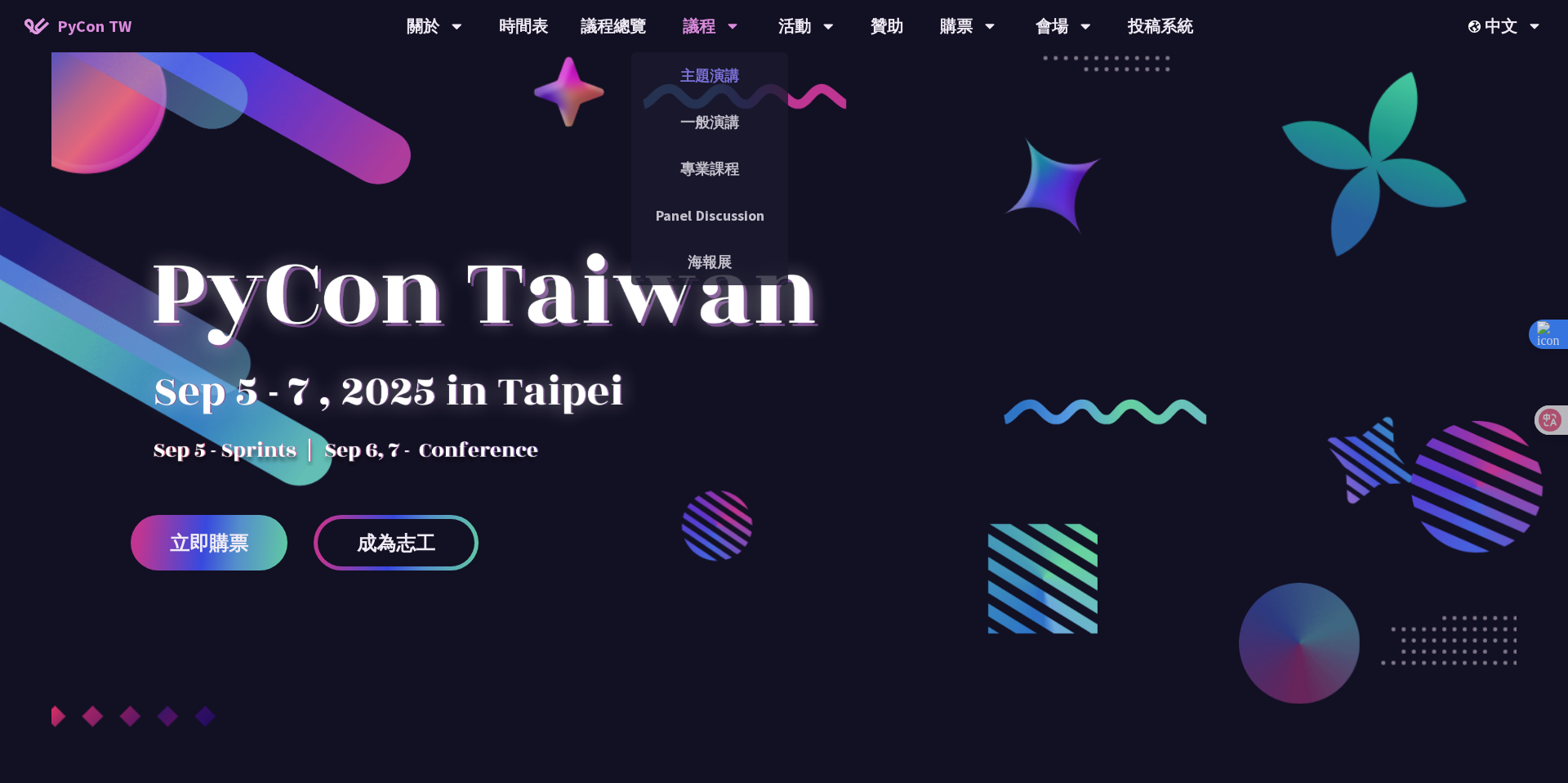
click at [706, 73] on link "主題演講" at bounding box center [710, 76] width 157 height 39
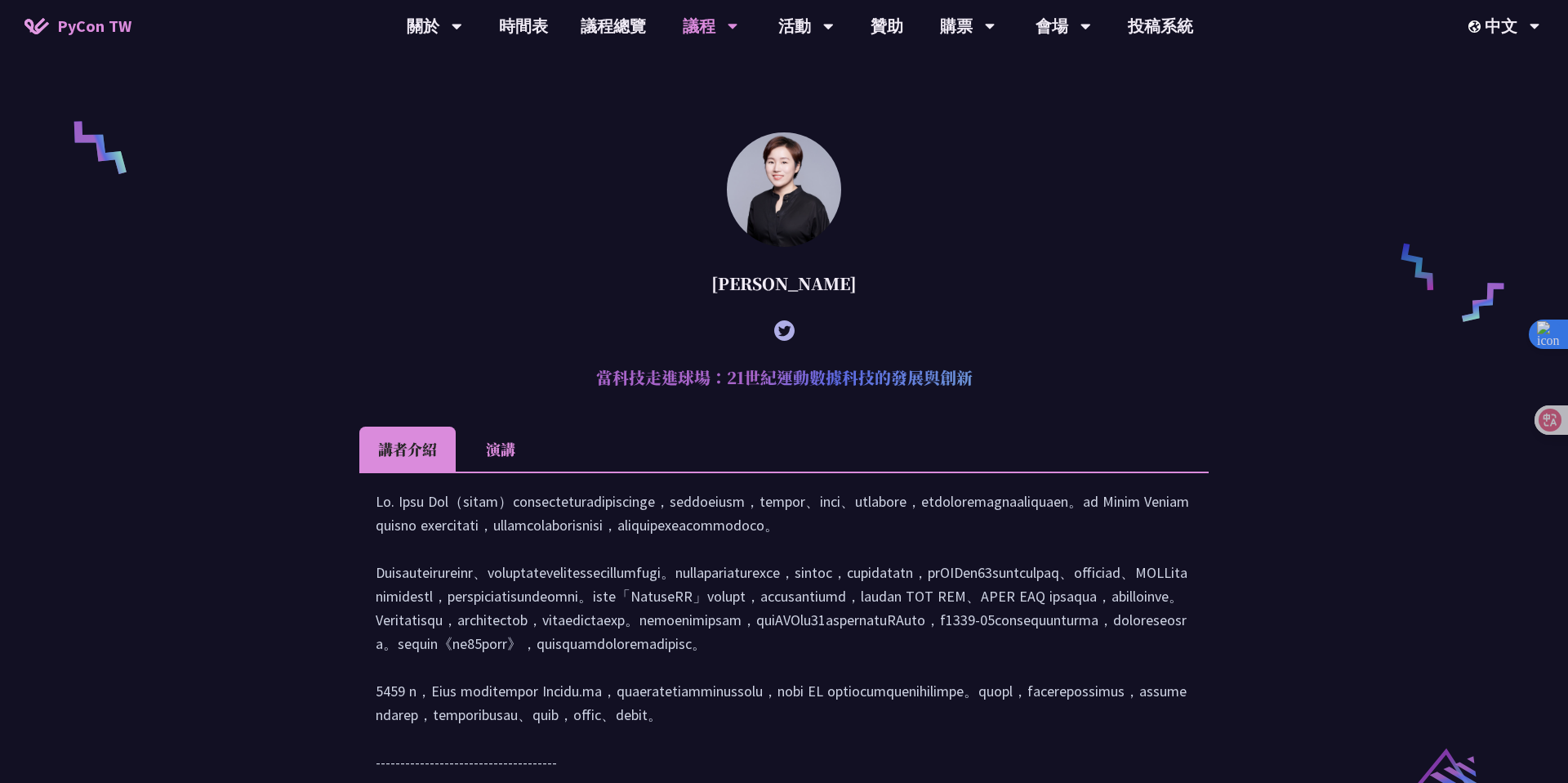
scroll to position [1199, 0]
click at [688, 404] on h2 "當科技走進球場：21世紀運動數據科技的發展與創新" at bounding box center [784, 379] width 850 height 49
click at [707, 535] on div at bounding box center [784, 677] width 817 height 372
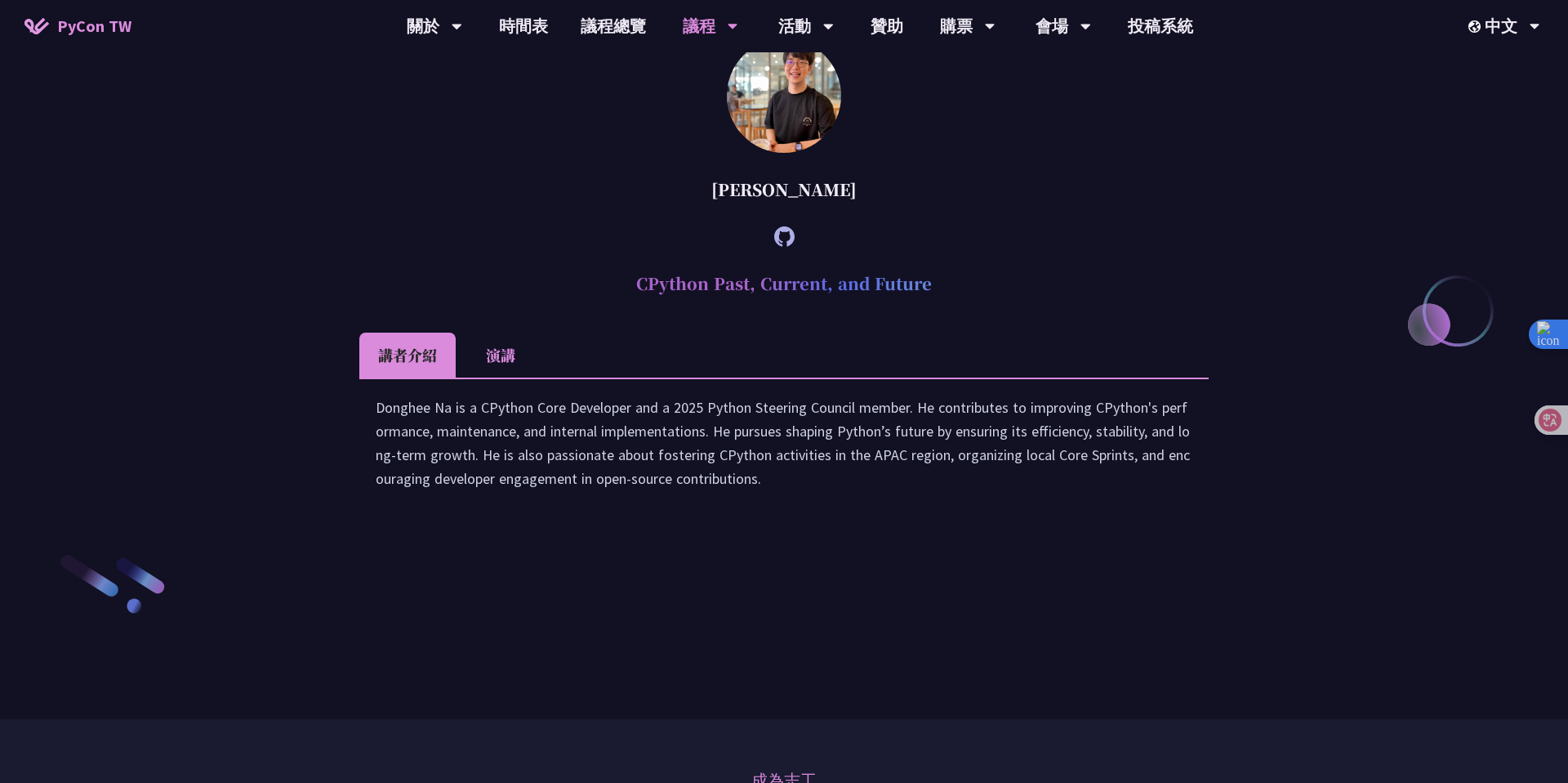
scroll to position [2150, 0]
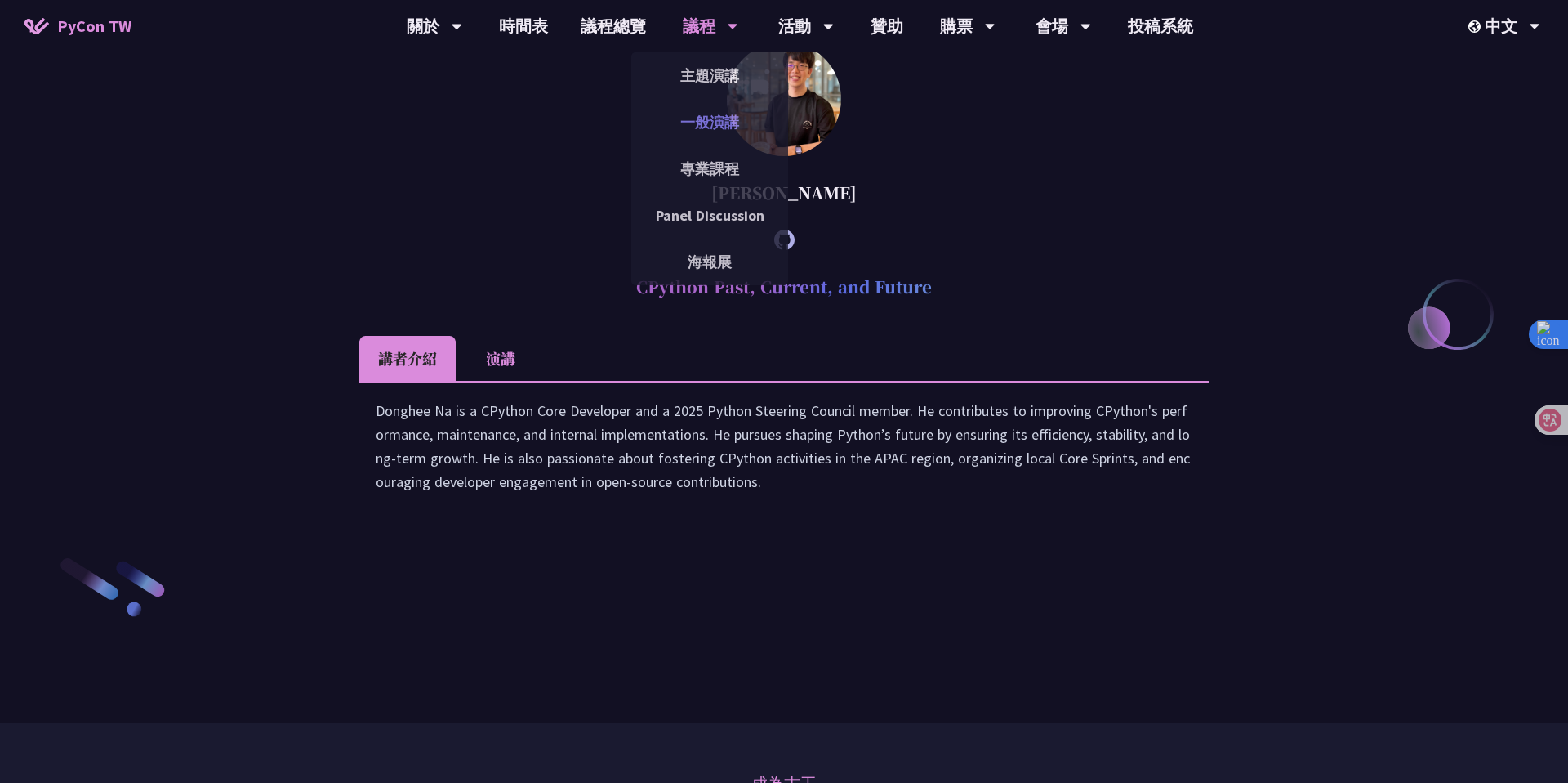
click at [730, 113] on link "一般演講" at bounding box center [710, 122] width 157 height 39
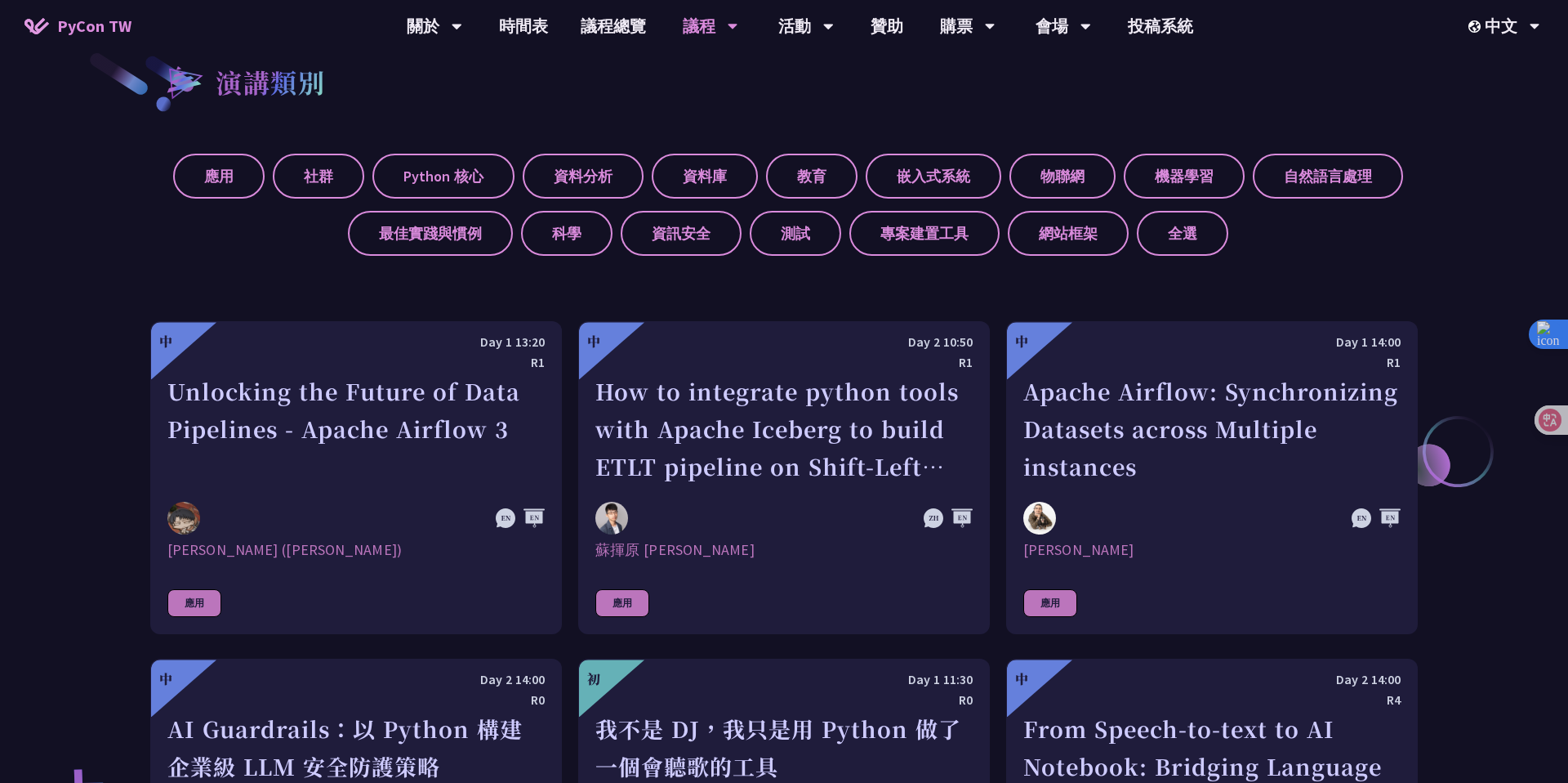
scroll to position [653, 0]
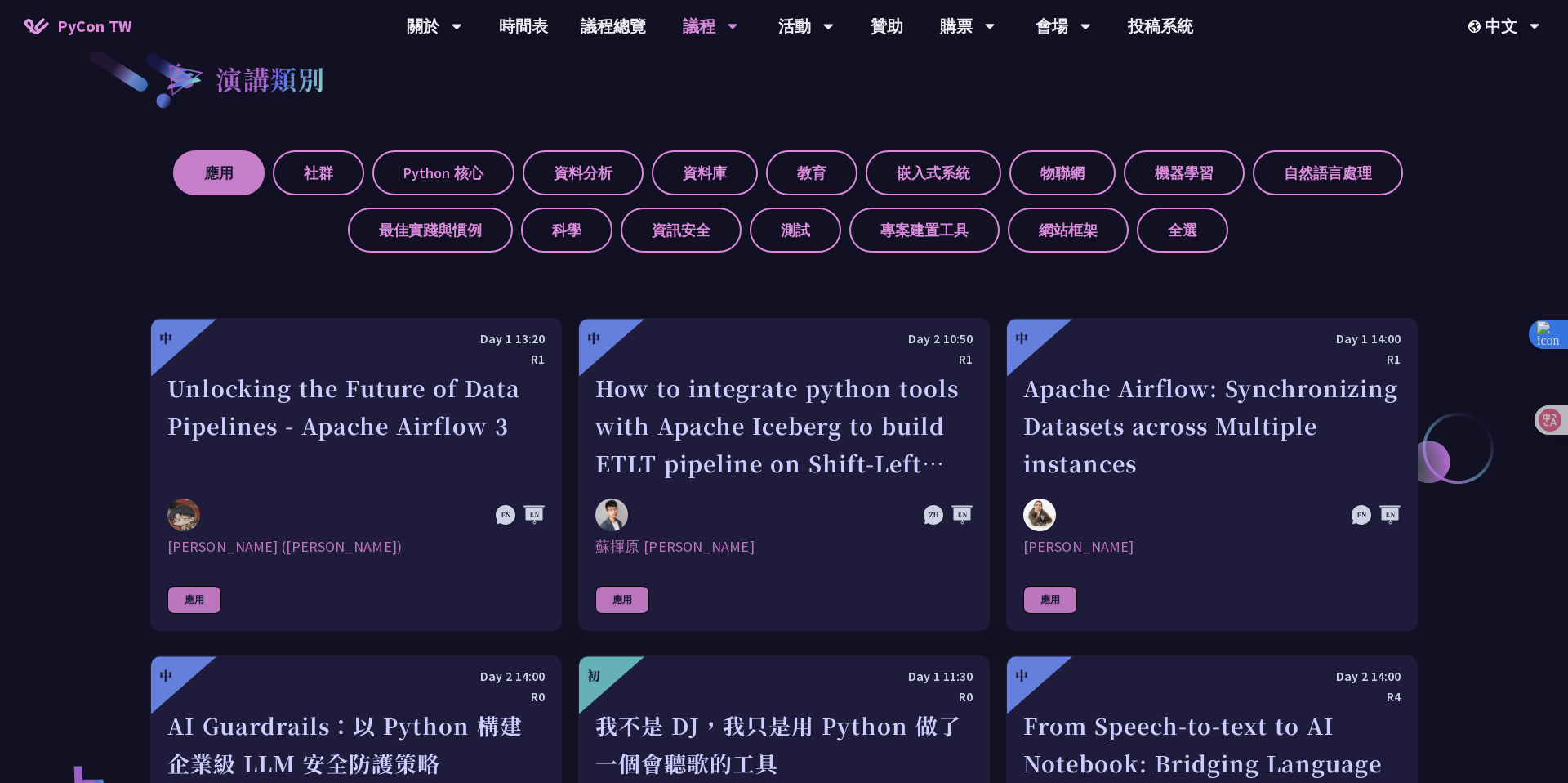
click at [216, 170] on label "應用" at bounding box center [219, 173] width 92 height 45
click at [0, 0] on input "應用" at bounding box center [0, 0] width 0 height 0
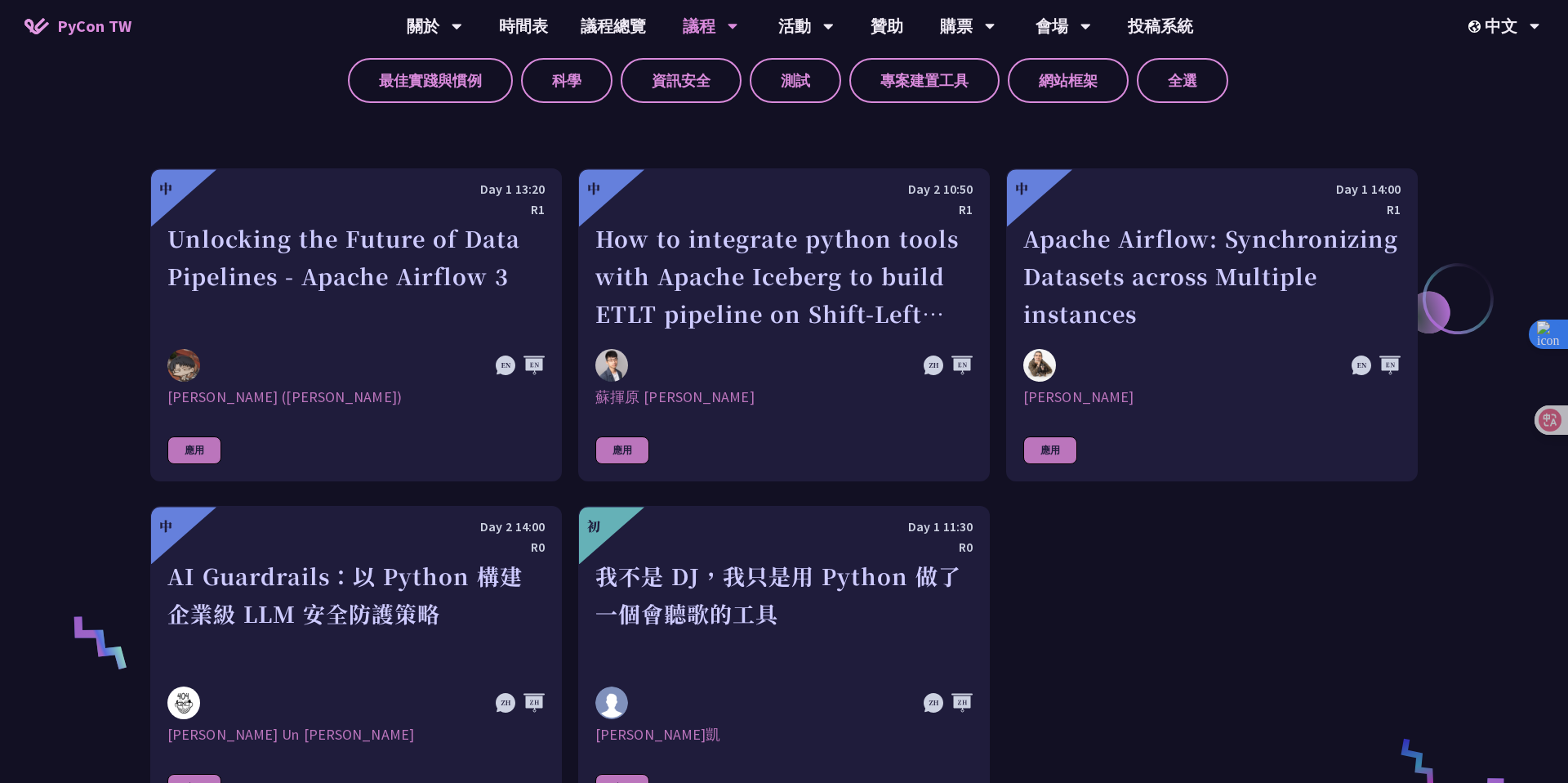
scroll to position [804, 0]
click at [1157, 558] on div "中 Day 1 13:20 R1 Unlocking the Future of Data Pipelines - Apache Airflow 3 李唯 (…" at bounding box center [784, 492] width 1268 height 650
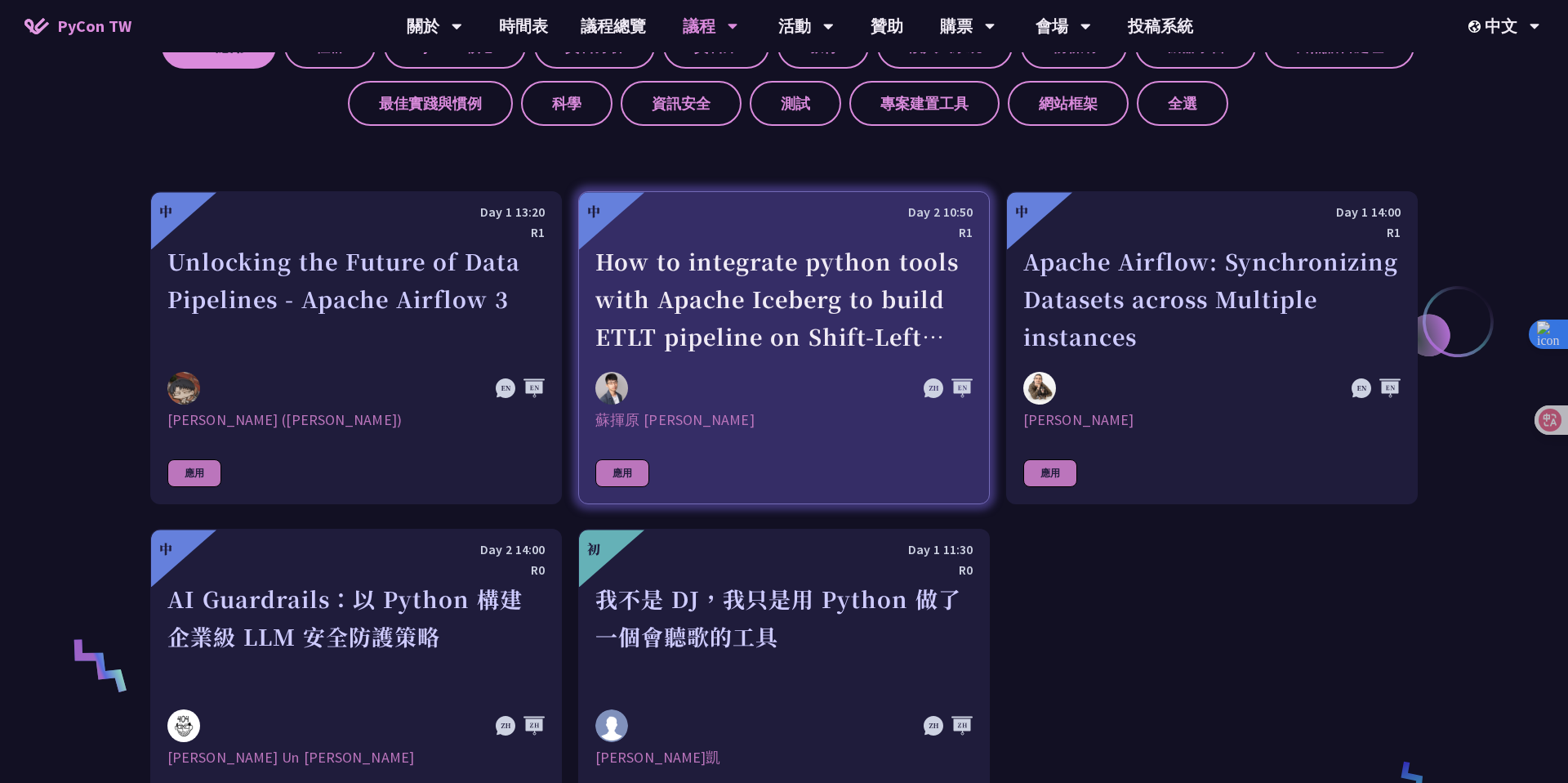
scroll to position [778, 0]
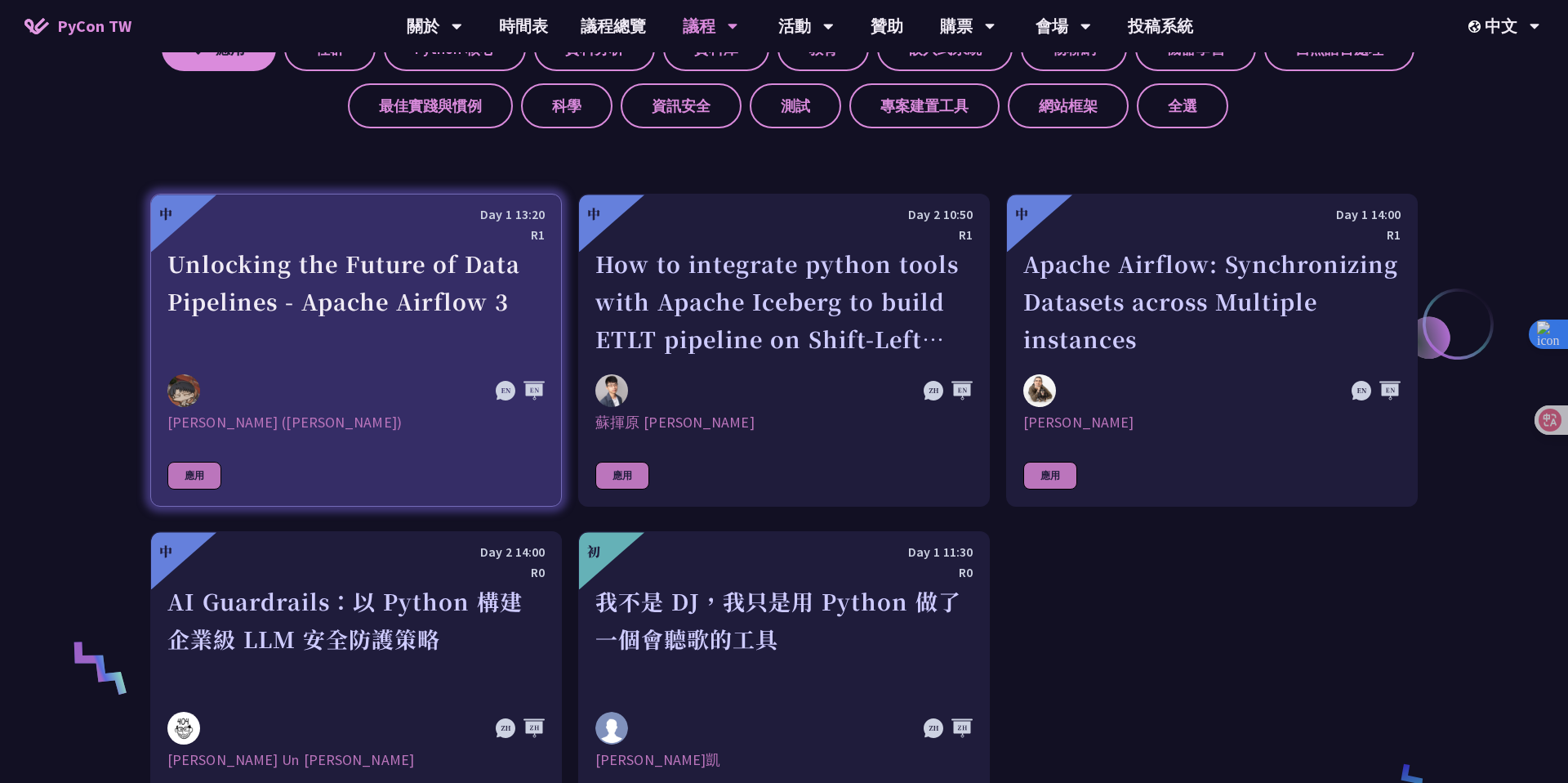
click at [217, 425] on div "[PERSON_NAME] ([PERSON_NAME])" at bounding box center [356, 422] width 378 height 20
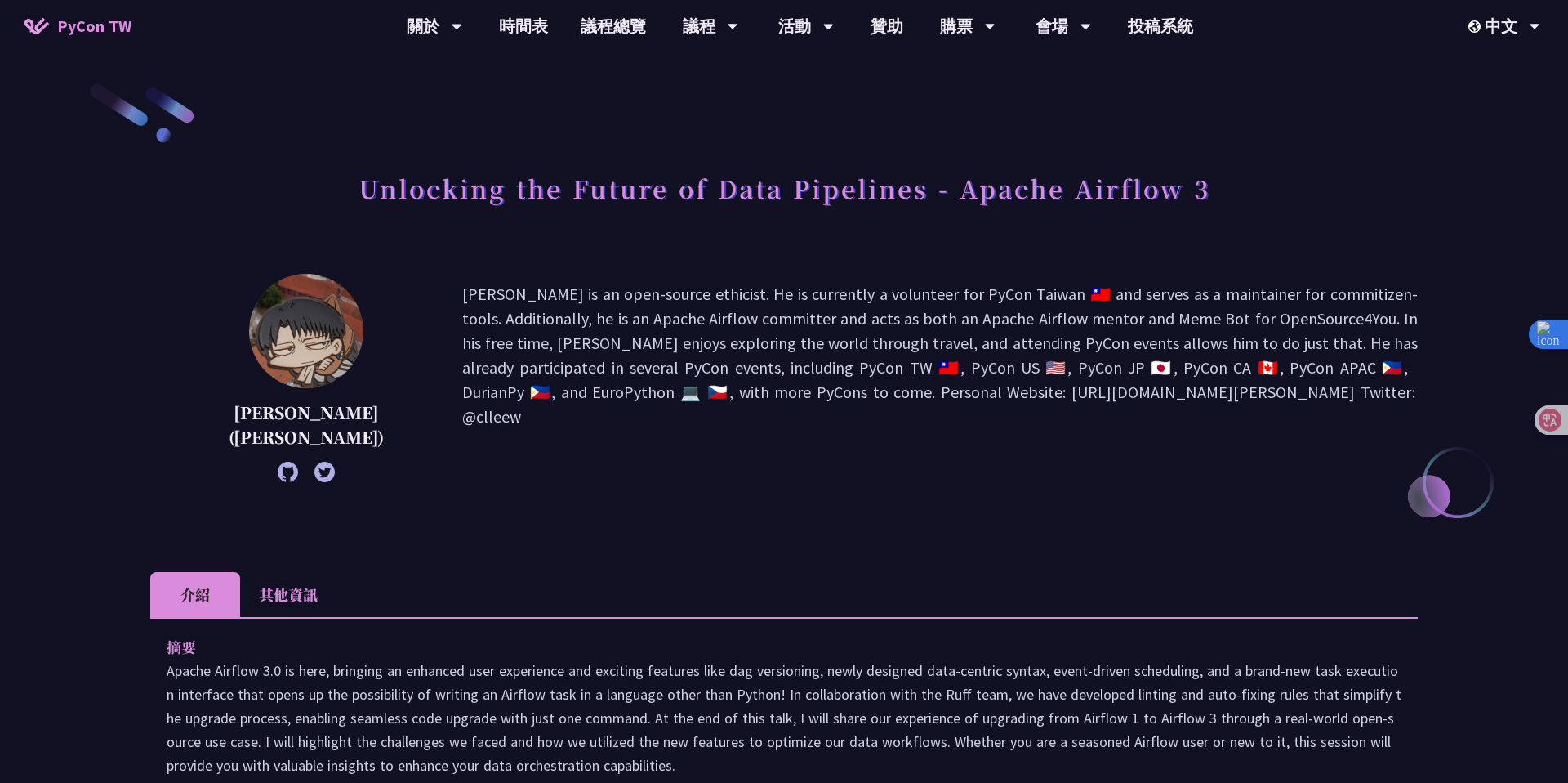
click at [566, 422] on p "Wei Lee is an open-source ethicist. He is currently a volunteer for PyCon Taiwa…" at bounding box center [940, 378] width 955 height 192
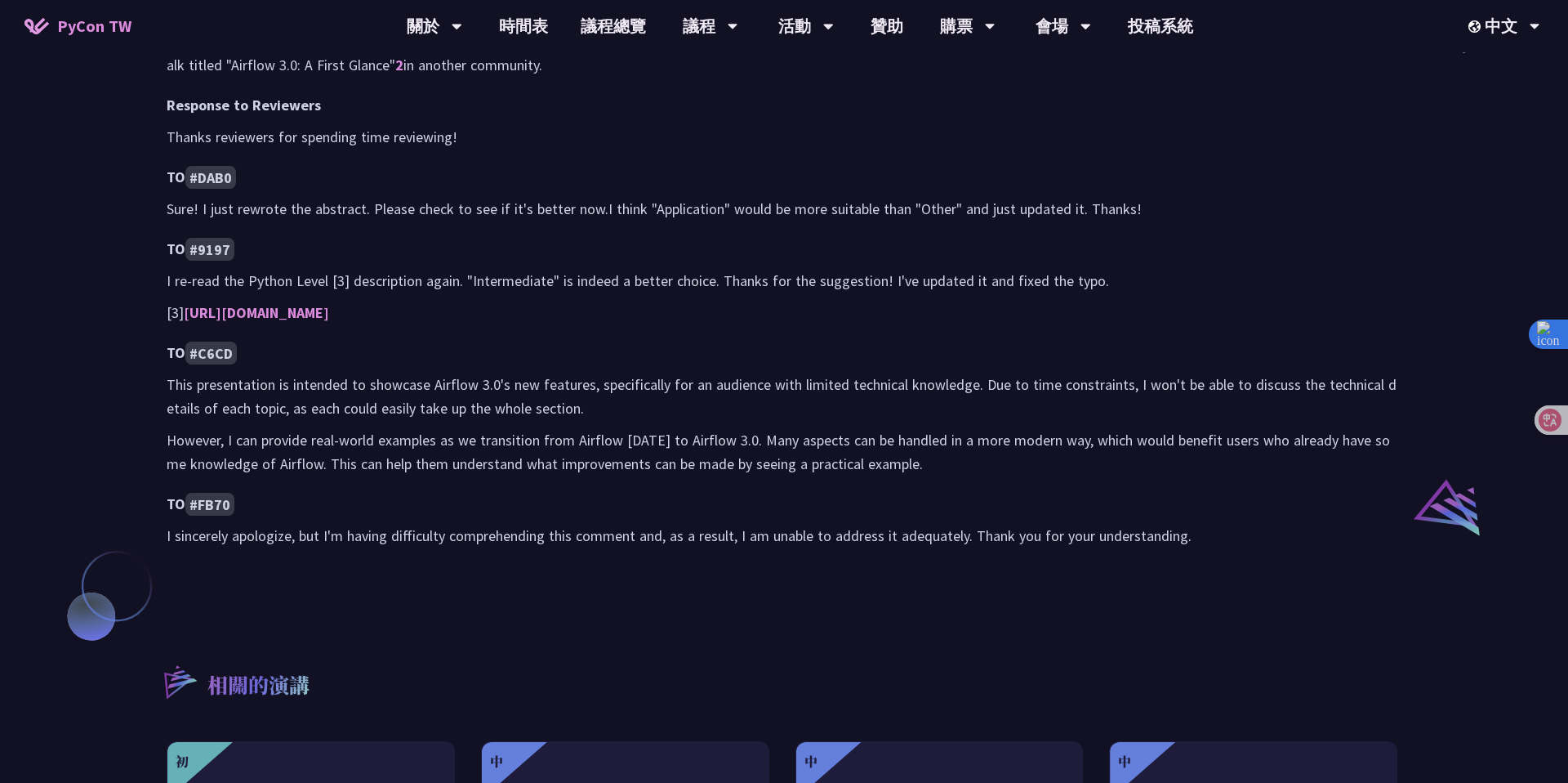
scroll to position [949, 0]
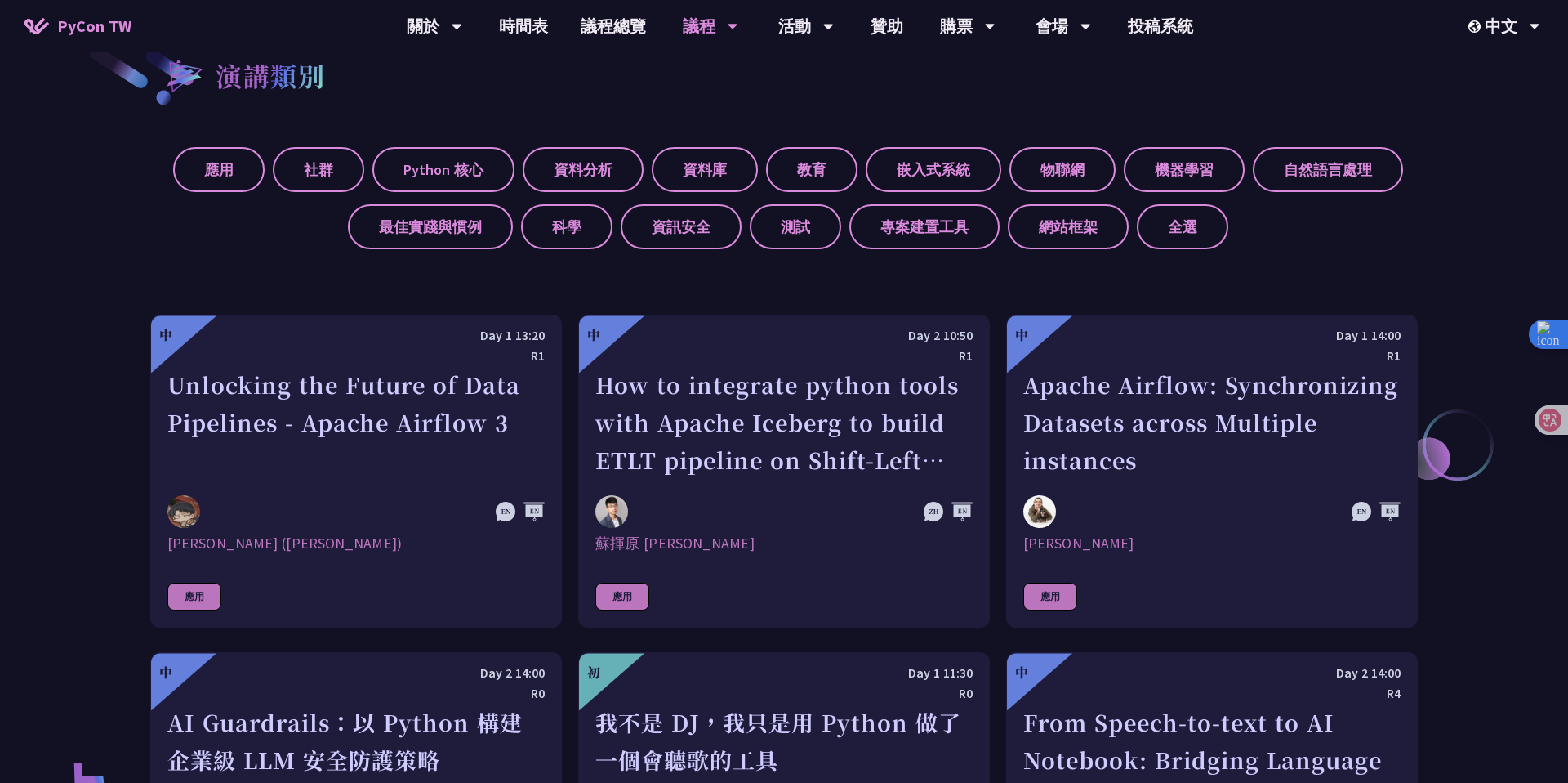
scroll to position [650, 0]
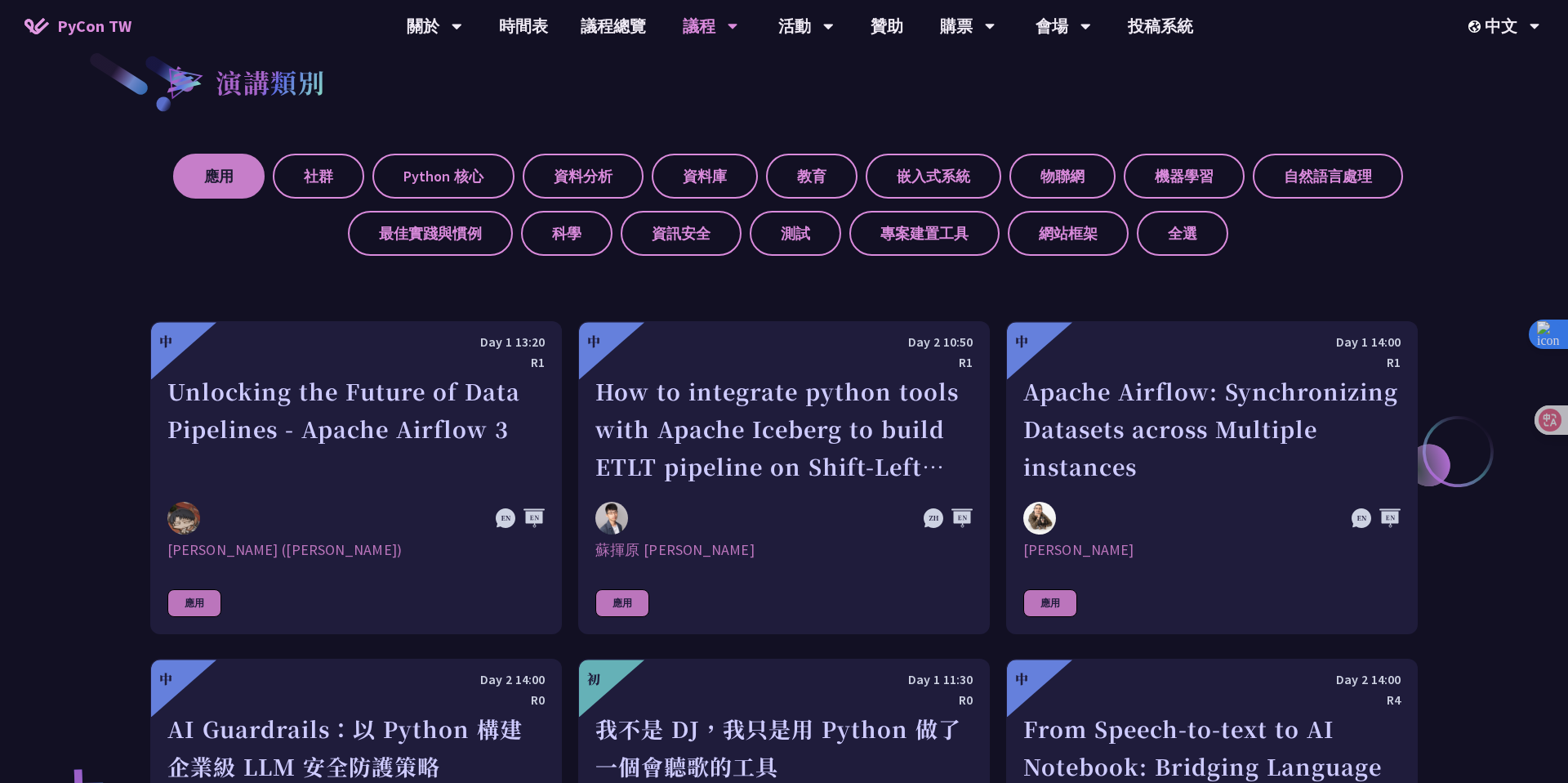
click at [229, 187] on label "應用" at bounding box center [219, 176] width 92 height 45
click at [0, 0] on input "應用" at bounding box center [0, 0] width 0 height 0
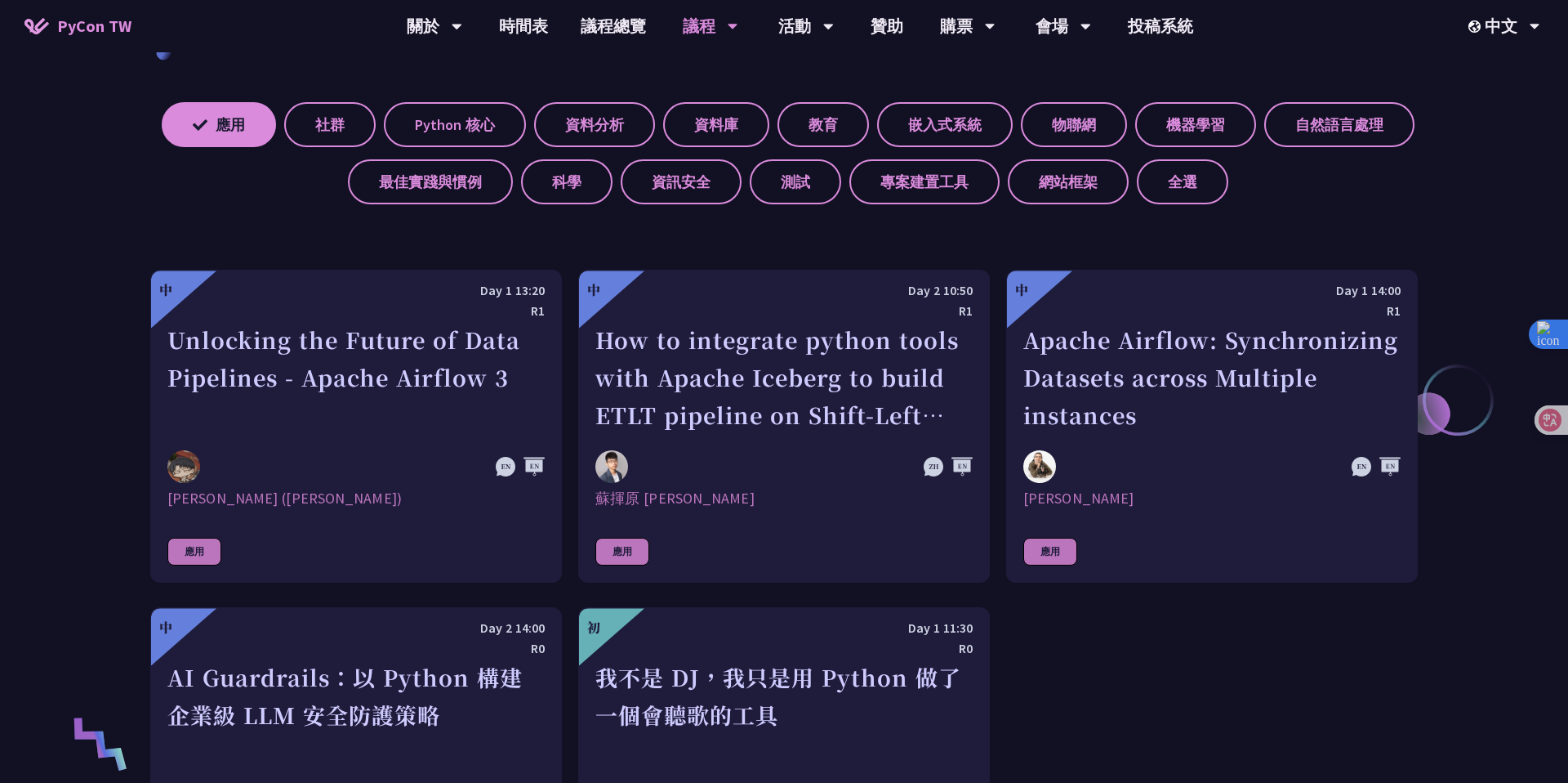
scroll to position [691, 0]
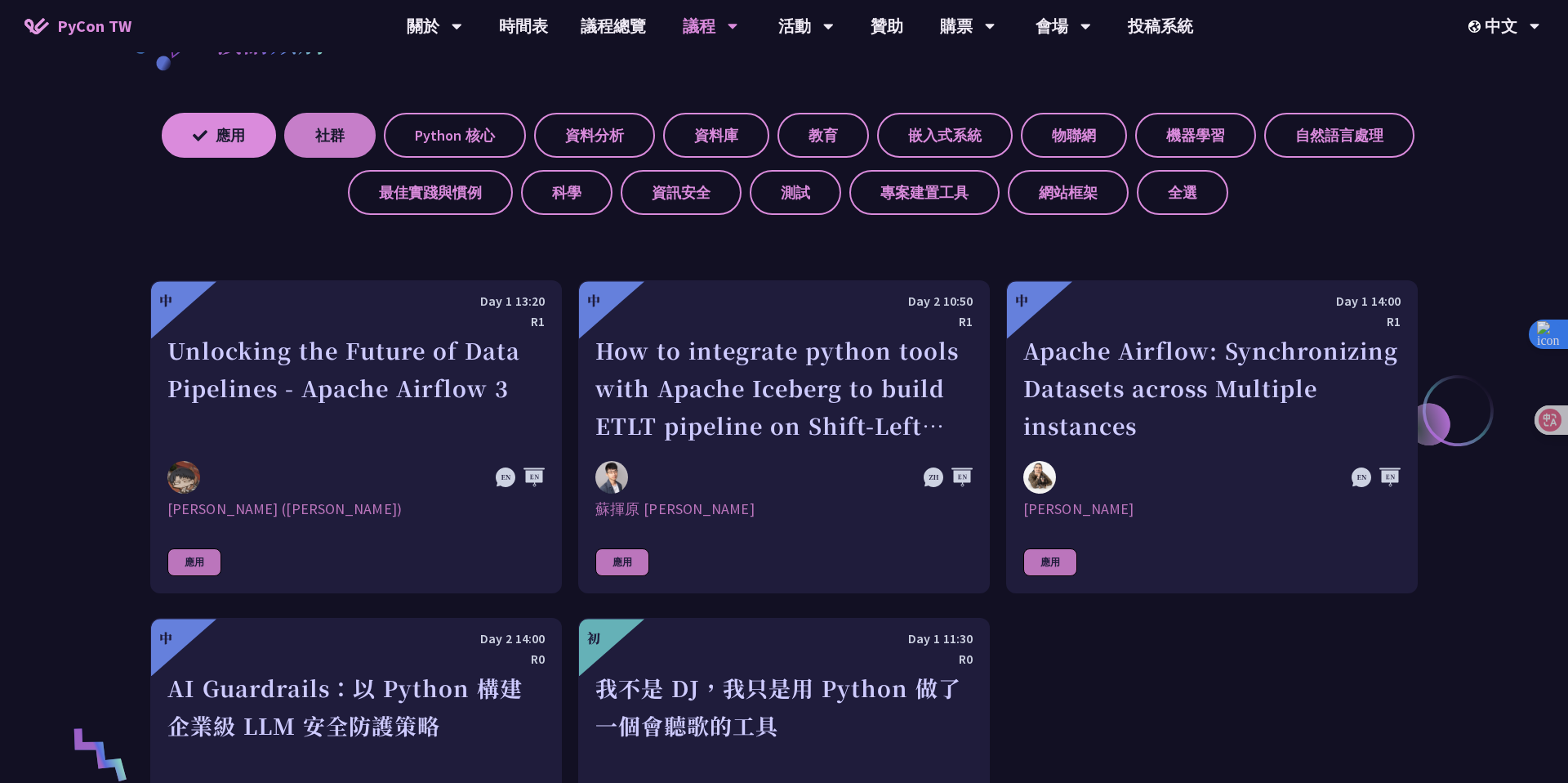
click at [311, 135] on label "社群" at bounding box center [330, 135] width 92 height 45
click at [0, 0] on input "社群" at bounding box center [0, 0] width 0 height 0
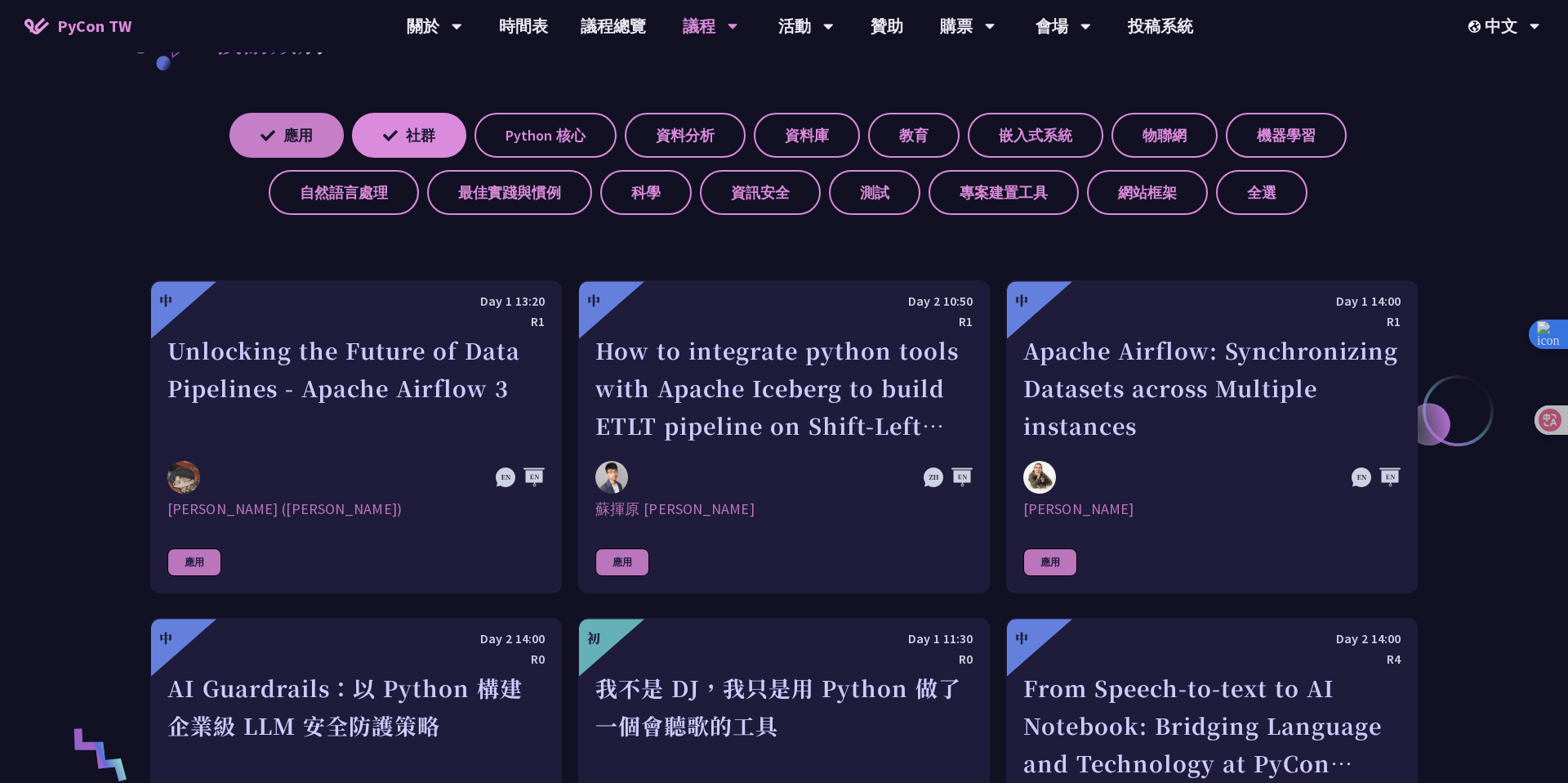
click at [284, 136] on label "應用" at bounding box center [286, 135] width 114 height 45
click at [0, 0] on input "應用" at bounding box center [0, 0] width 0 height 0
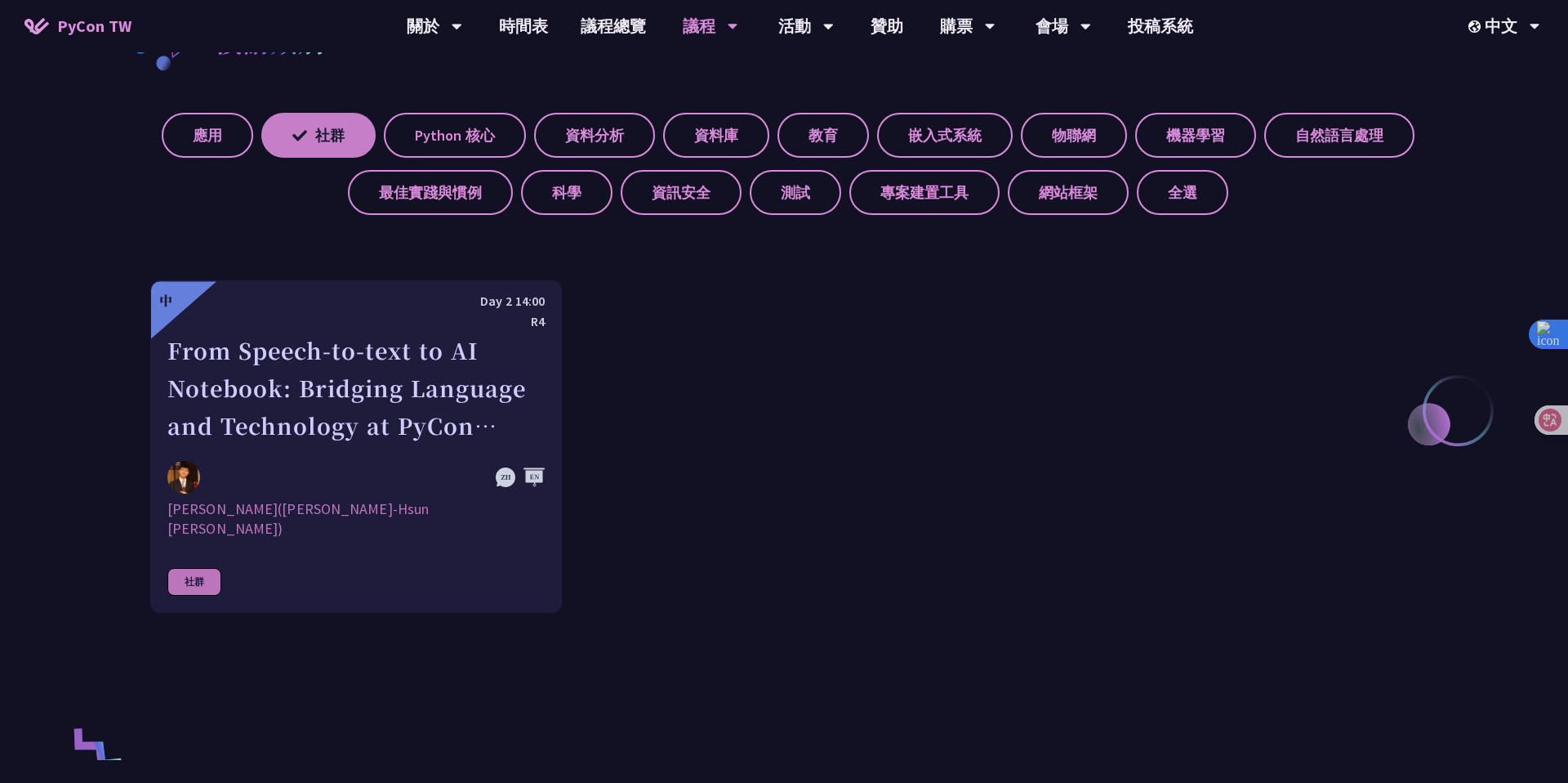
click at [324, 134] on label "社群" at bounding box center [318, 135] width 114 height 45
click at [0, 0] on input "社群" at bounding box center [0, 0] width 0 height 0
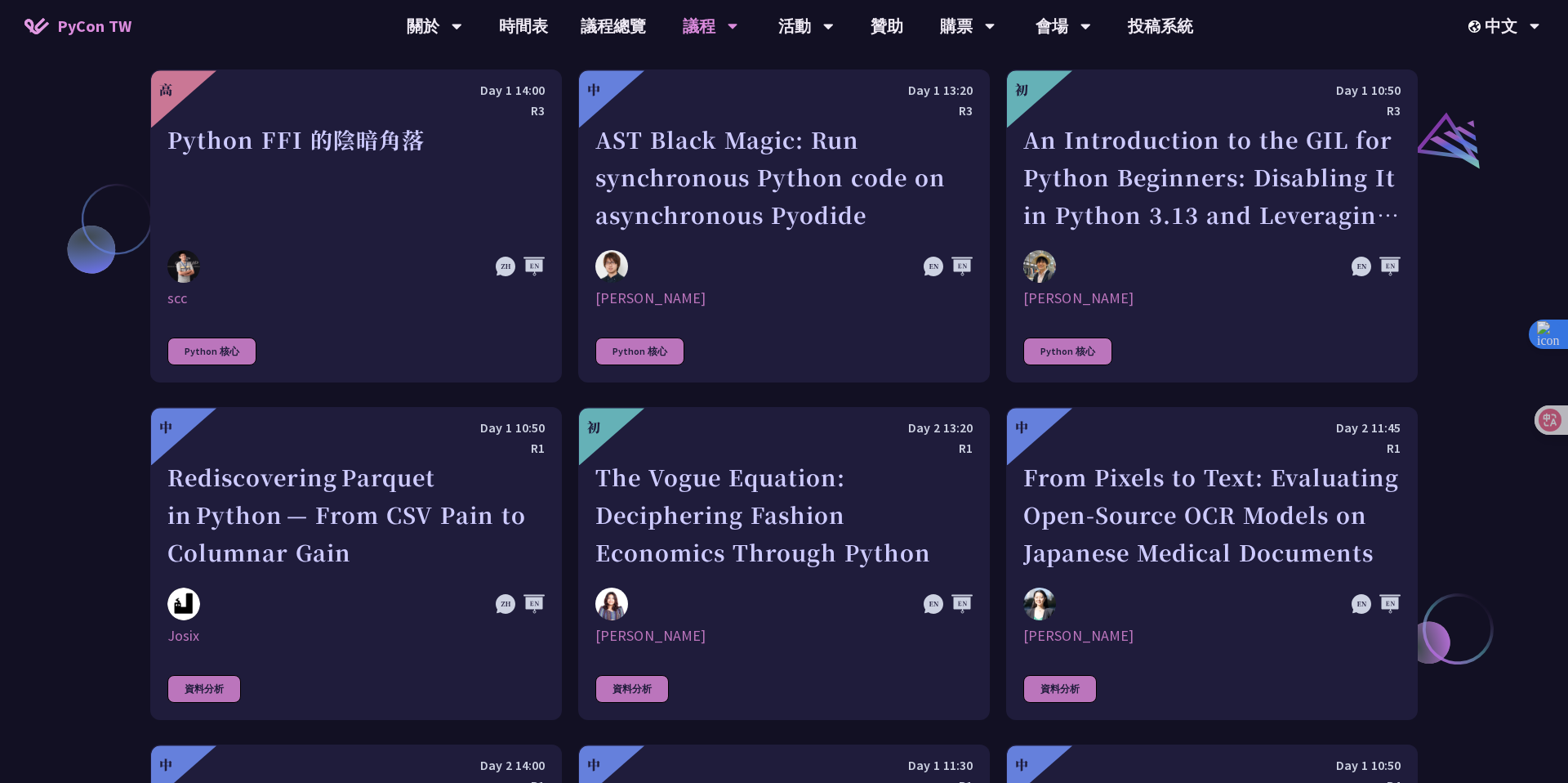
scroll to position [1939, 0]
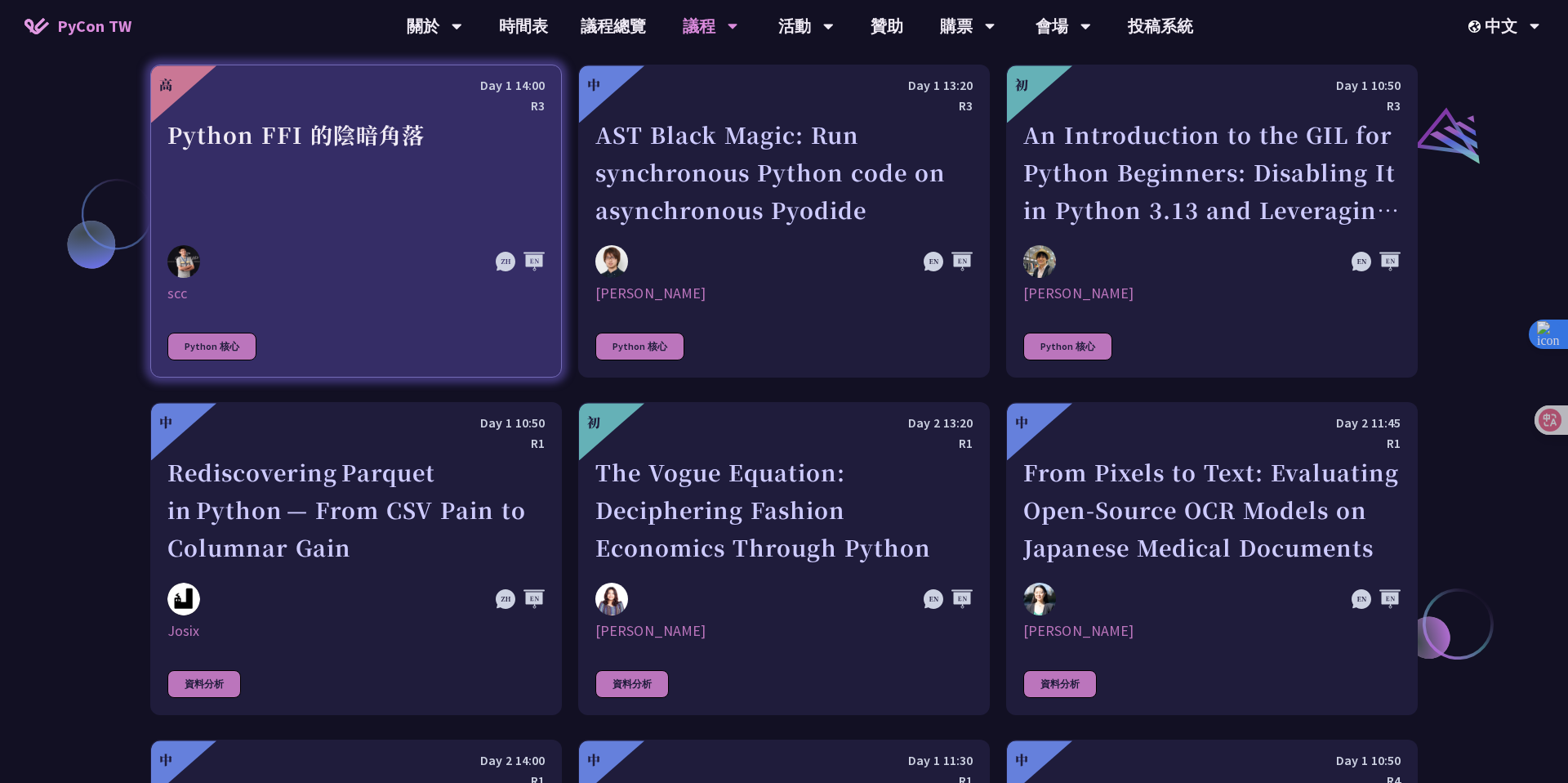
click at [316, 194] on div "Python FFI 的陰暗角落" at bounding box center [356, 172] width 378 height 112
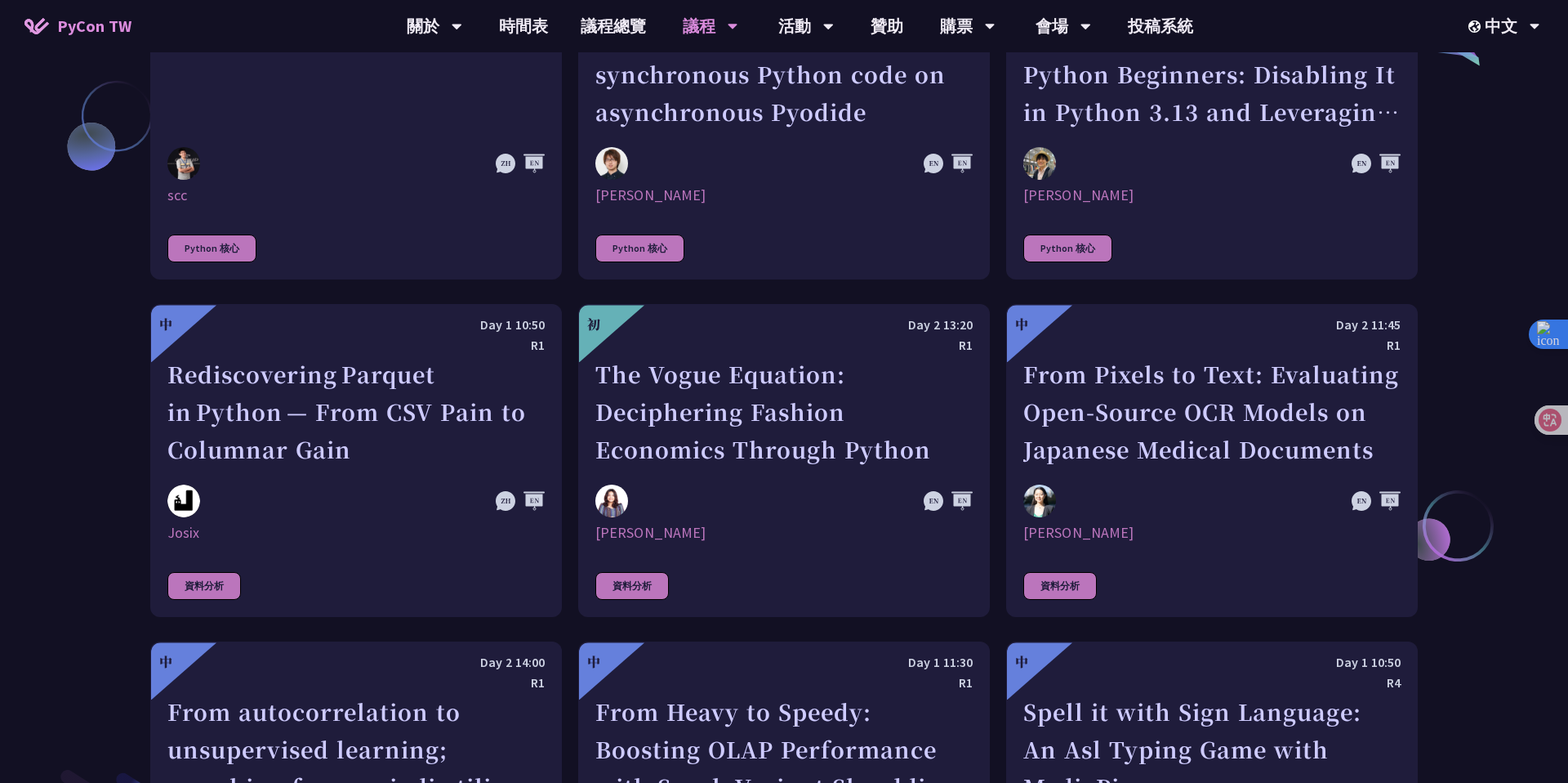
scroll to position [2037, 0]
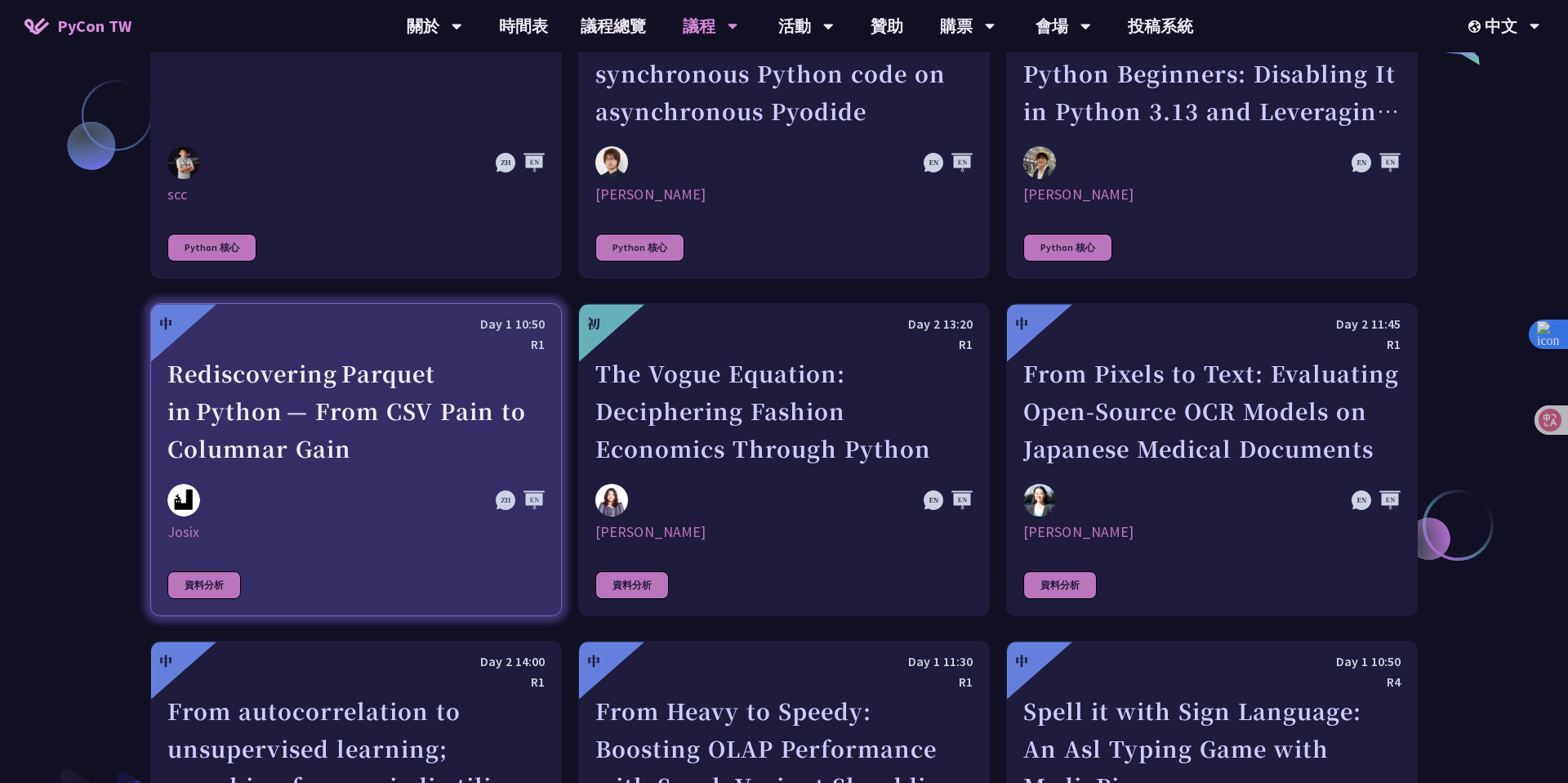
click at [411, 434] on div "Rediscovering Parquet in Python — From CSV Pain to Columnar Gain" at bounding box center [356, 410] width 378 height 112
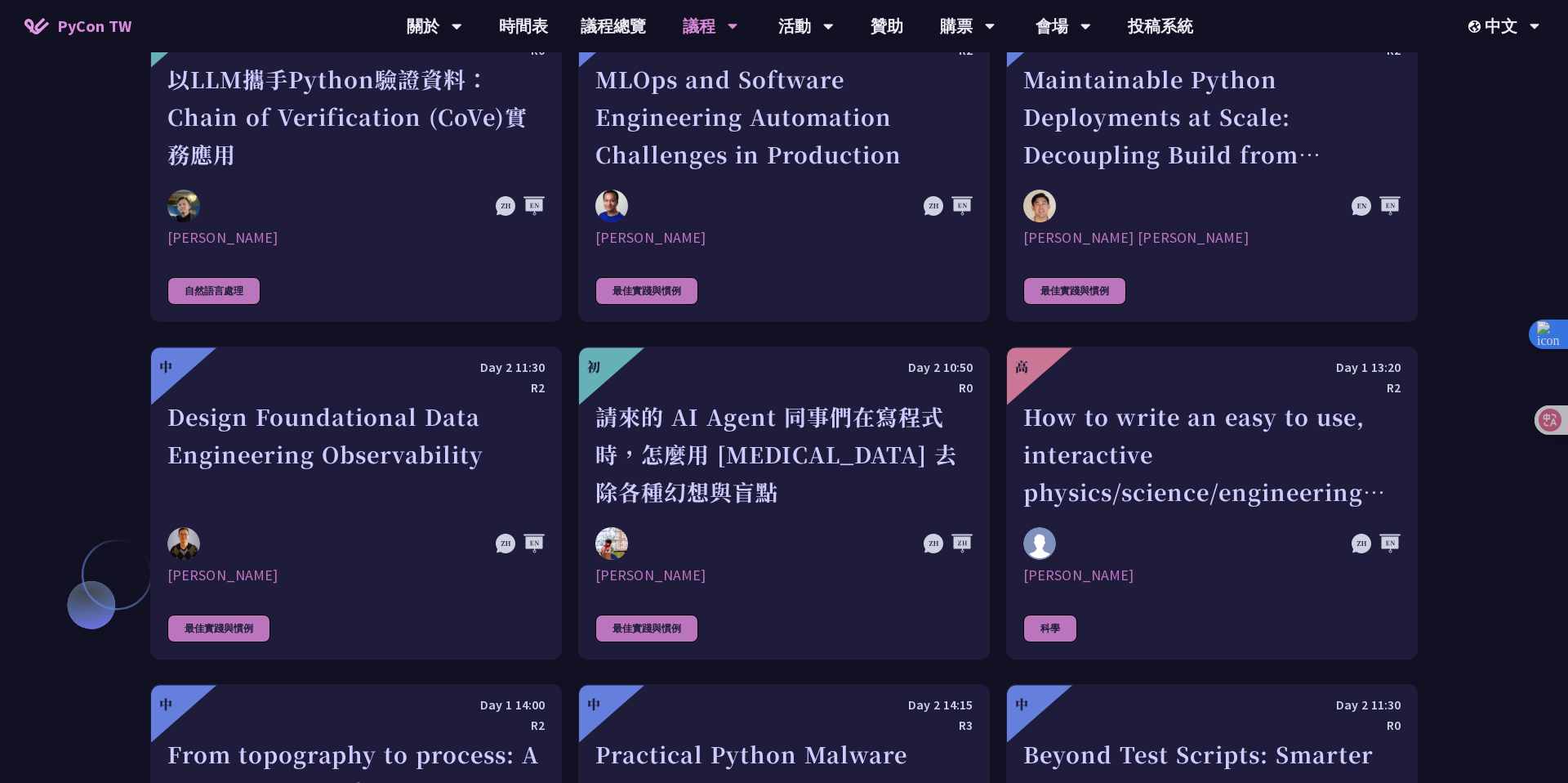
scroll to position [3681, 0]
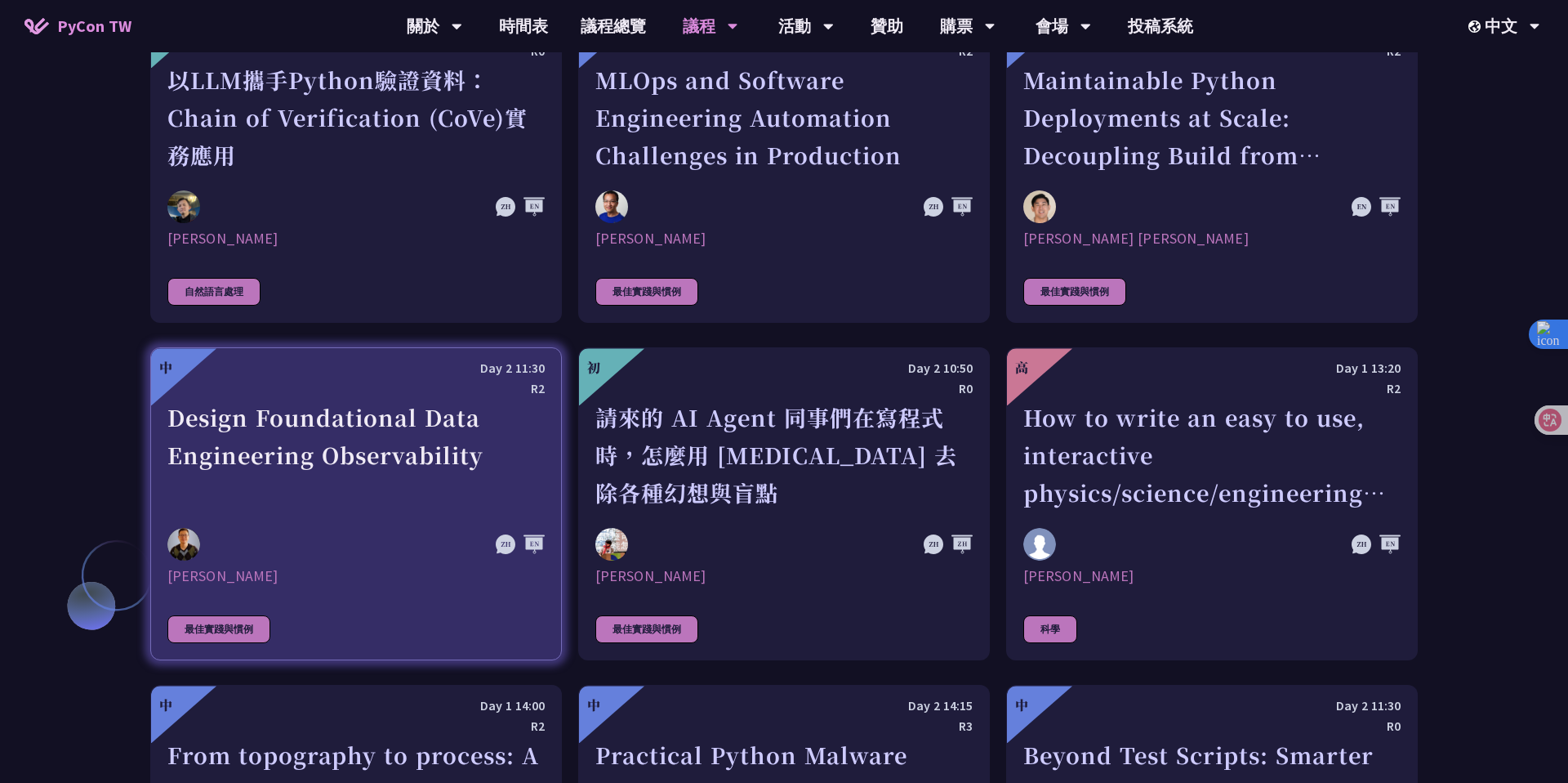
click at [302, 542] on link "中 Day 2 11:30 R2 Design Foundational Data Engineering Observability Shuhsi Lin …" at bounding box center [356, 503] width 412 height 313
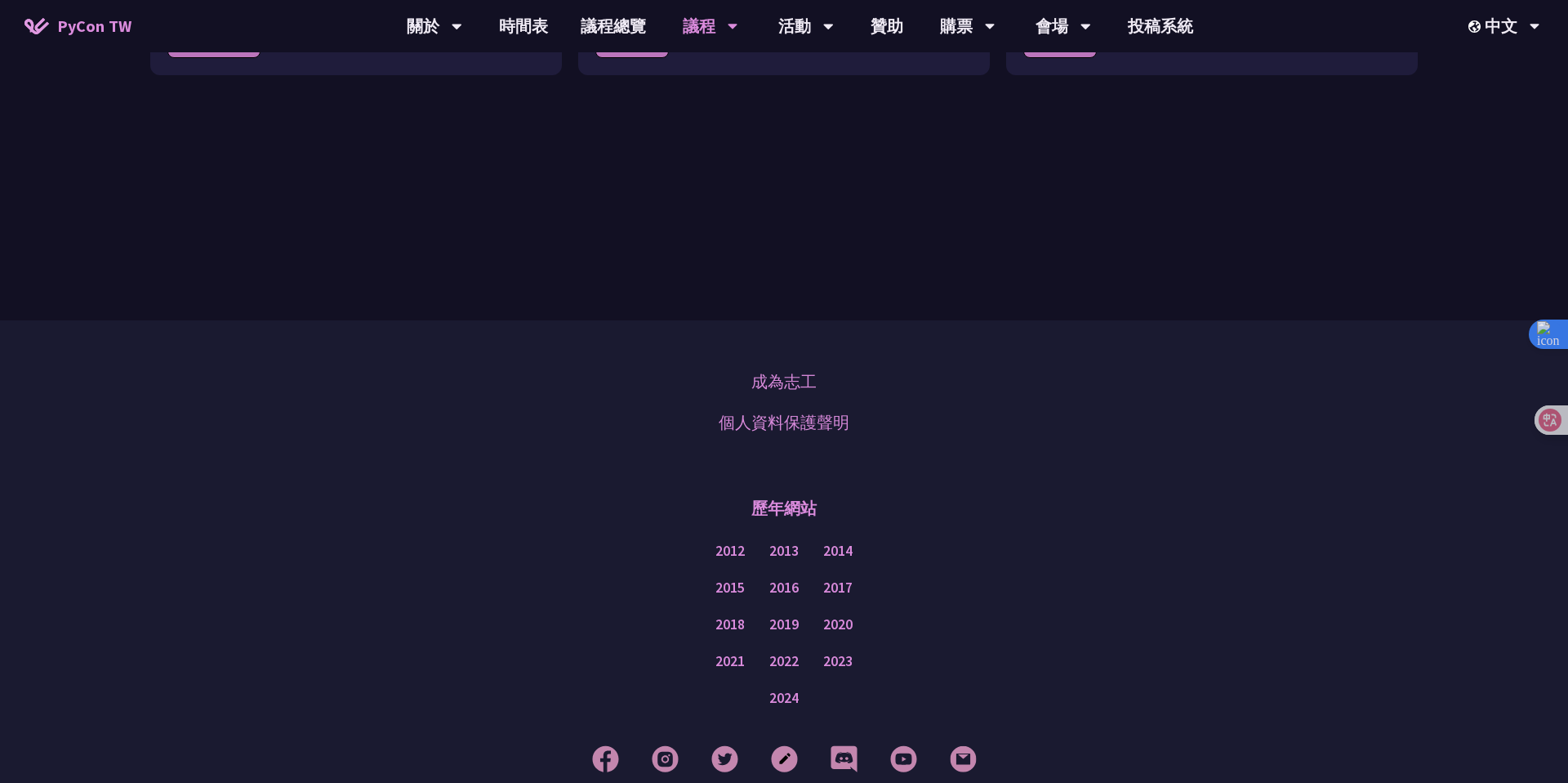
scroll to position [4946, 0]
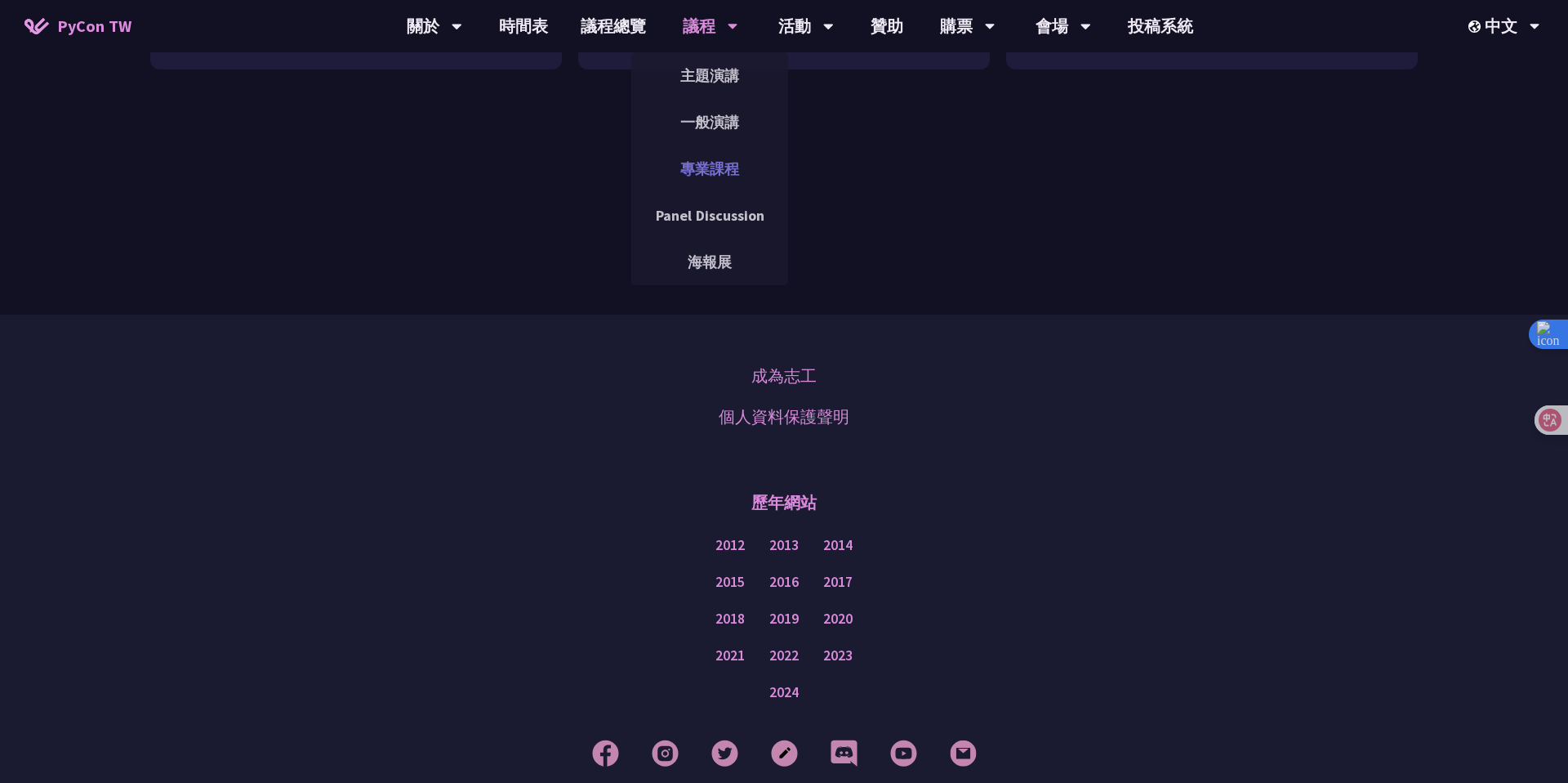
click at [712, 167] on link "專業課程" at bounding box center [710, 168] width 157 height 39
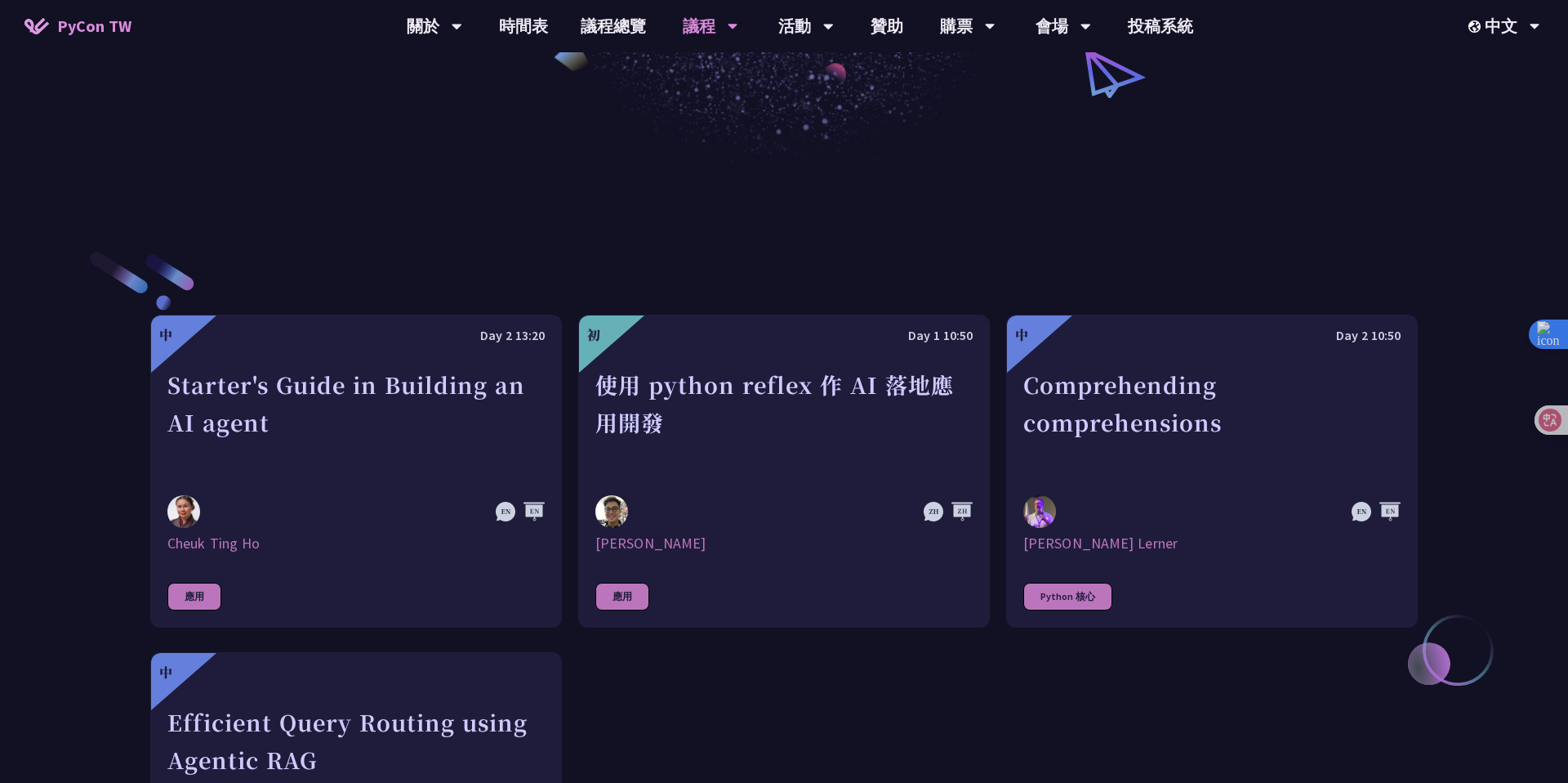
scroll to position [455, 0]
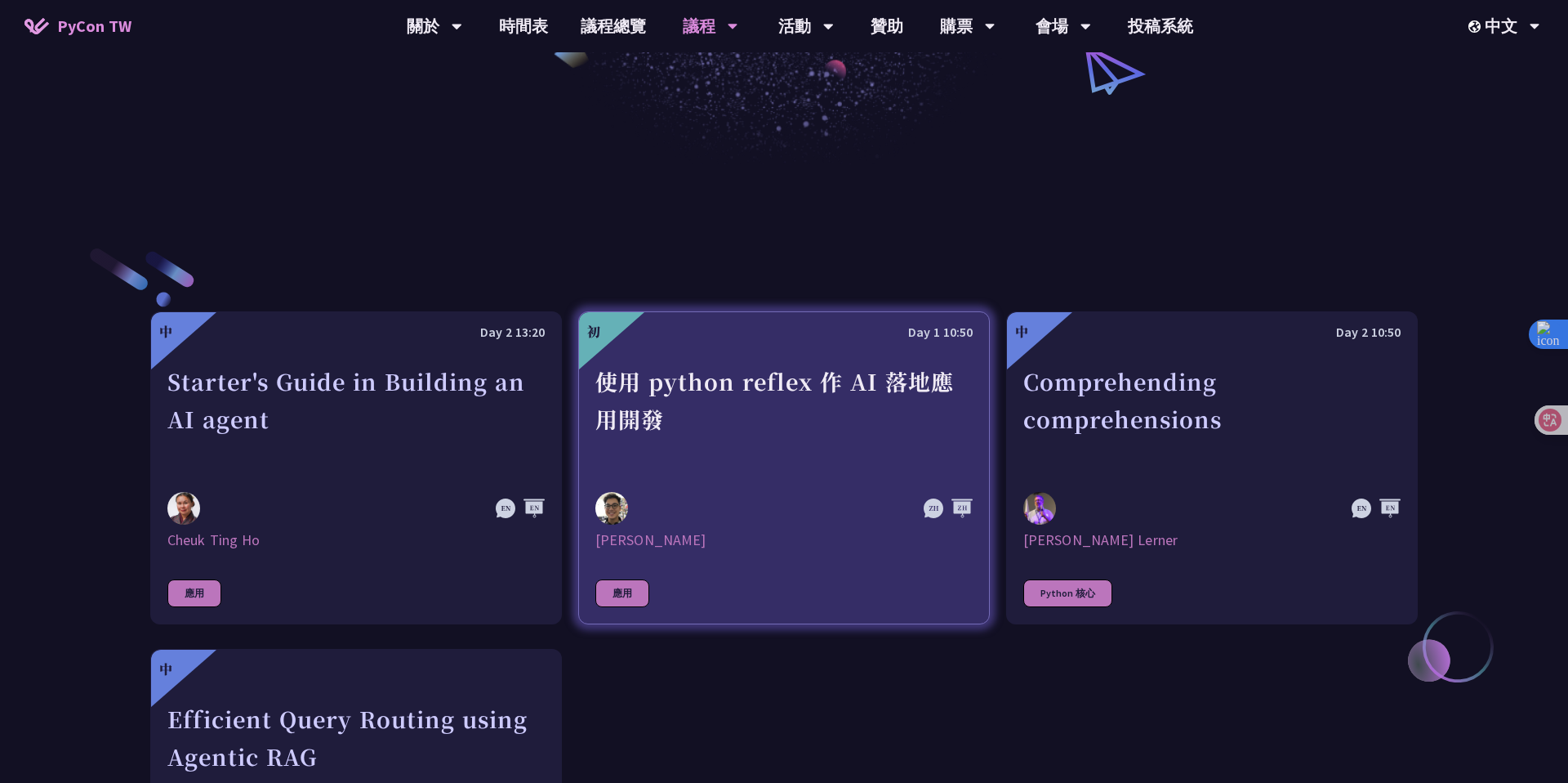
click at [808, 536] on div "[PERSON_NAME]" at bounding box center [784, 540] width 378 height 20
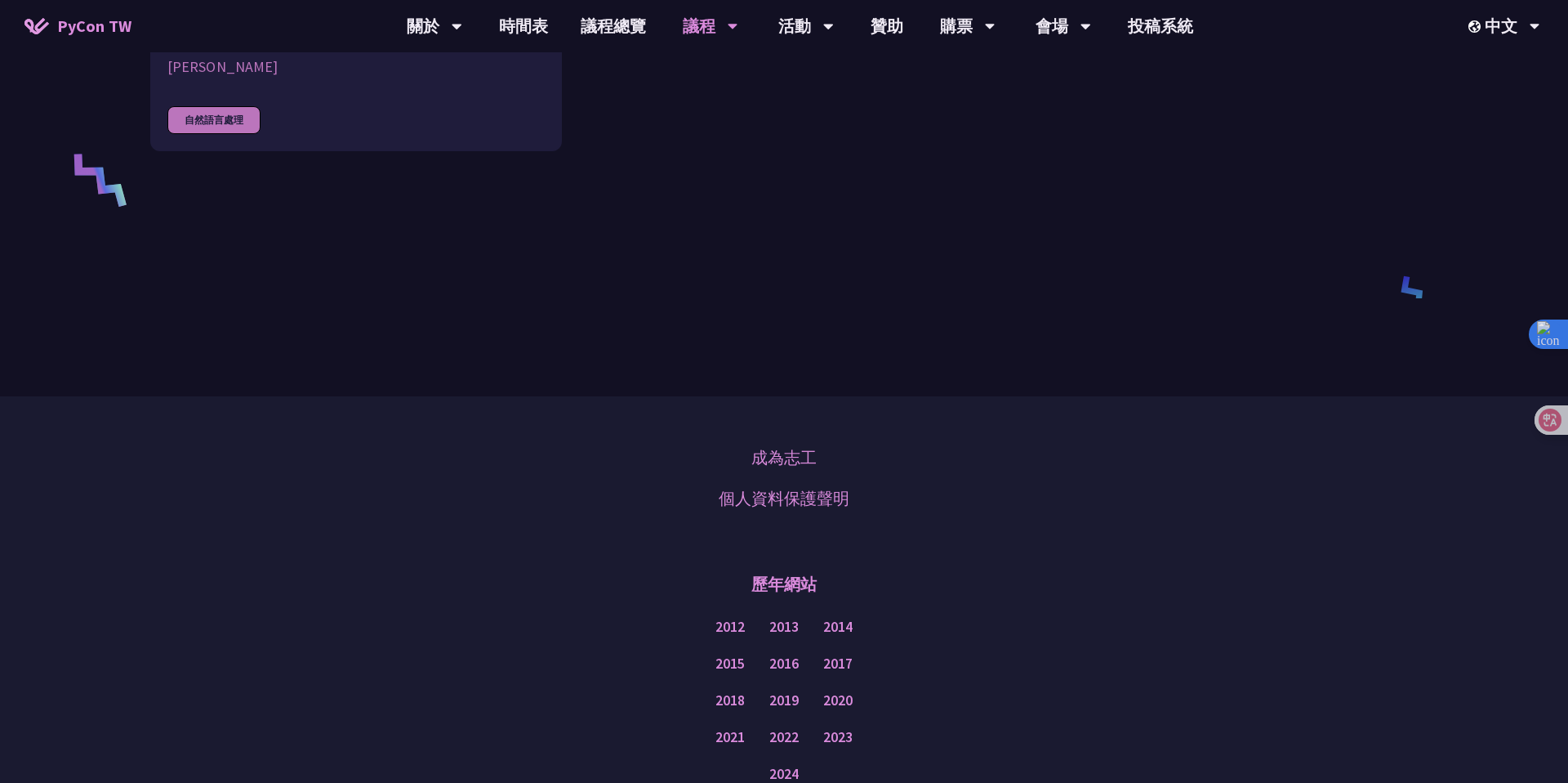
scroll to position [739, 0]
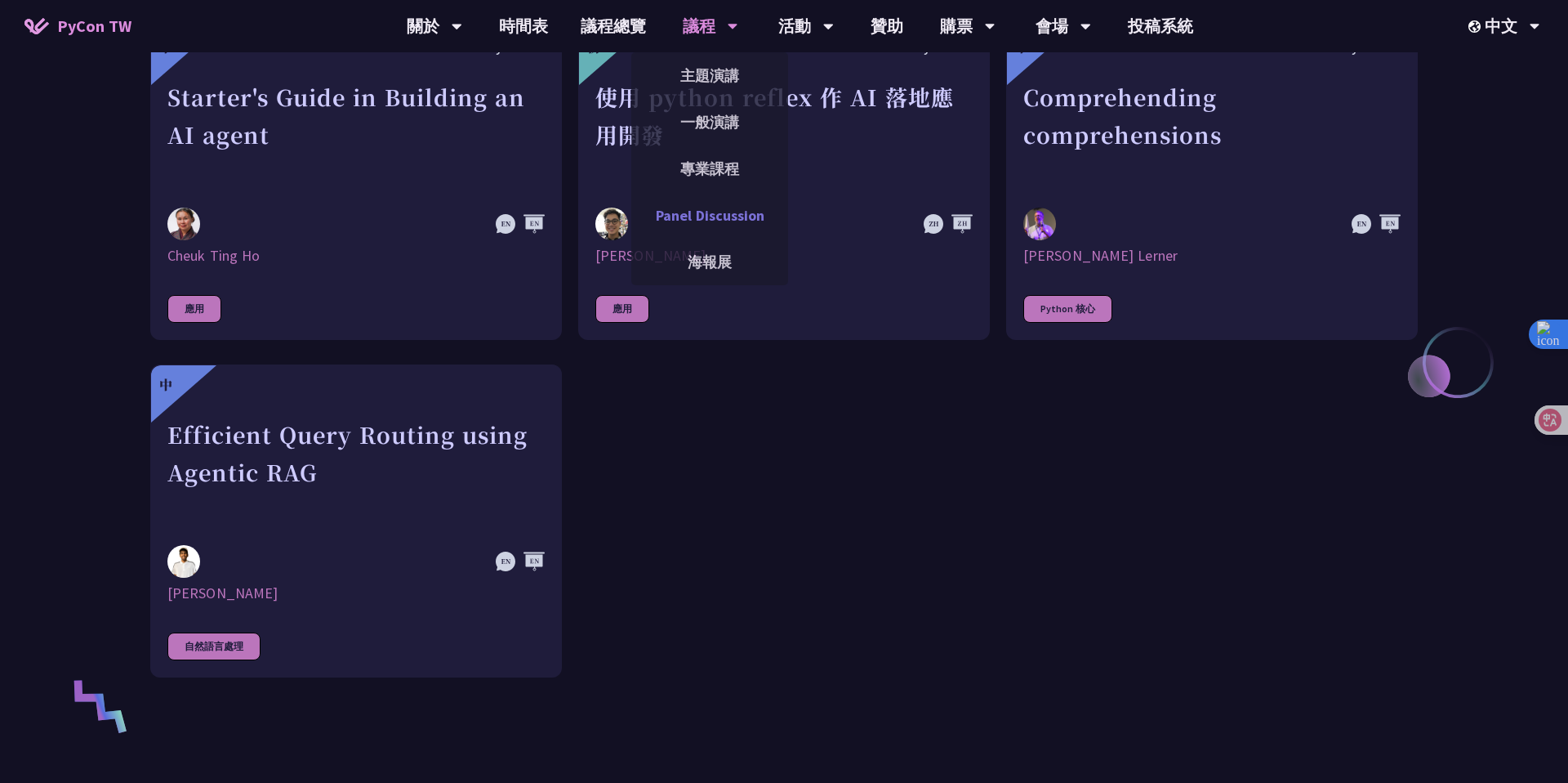
click at [697, 218] on link "Panel Discussion" at bounding box center [710, 215] width 157 height 39
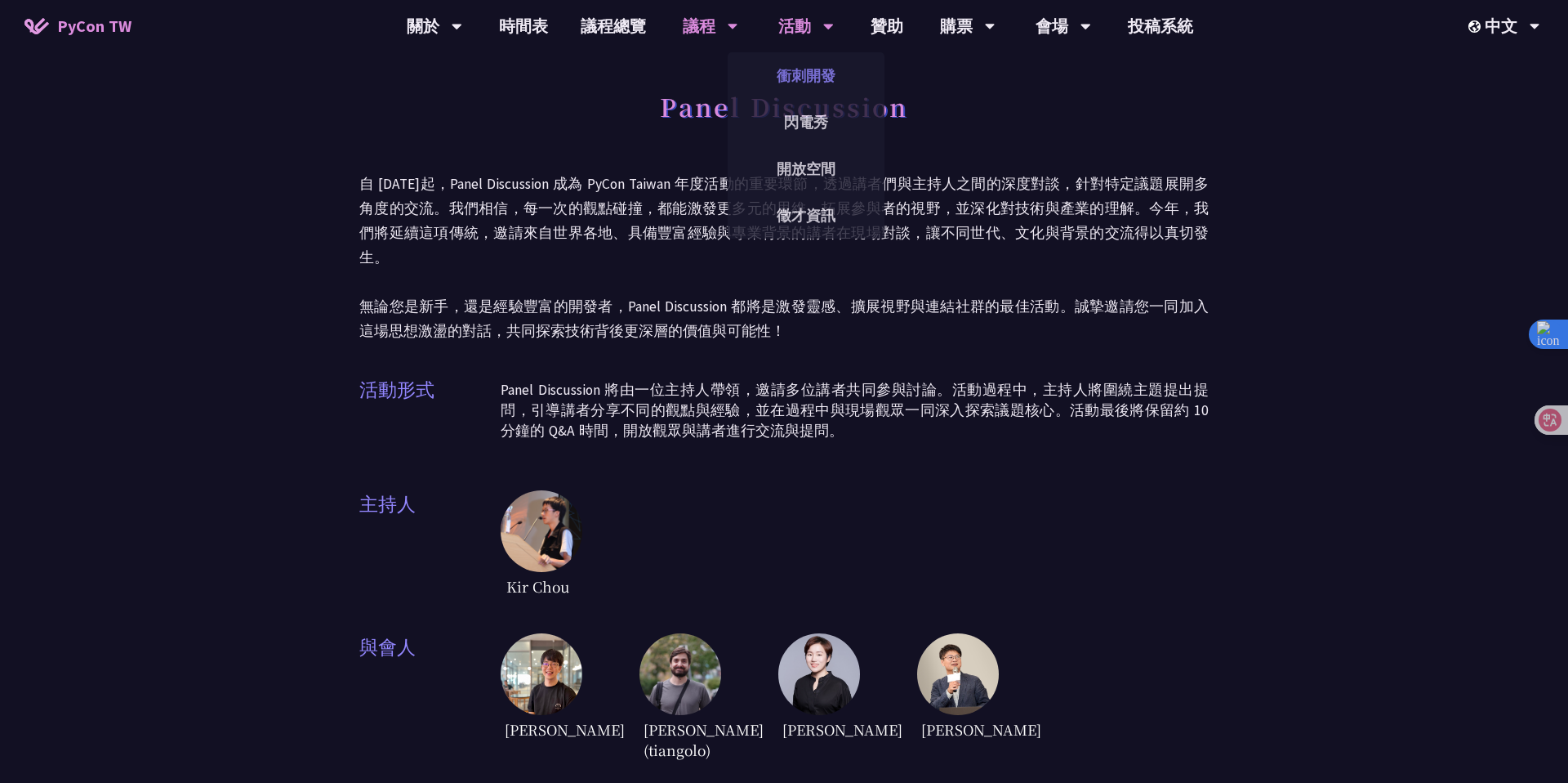
click at [818, 85] on link "衝刺開發" at bounding box center [806, 76] width 157 height 39
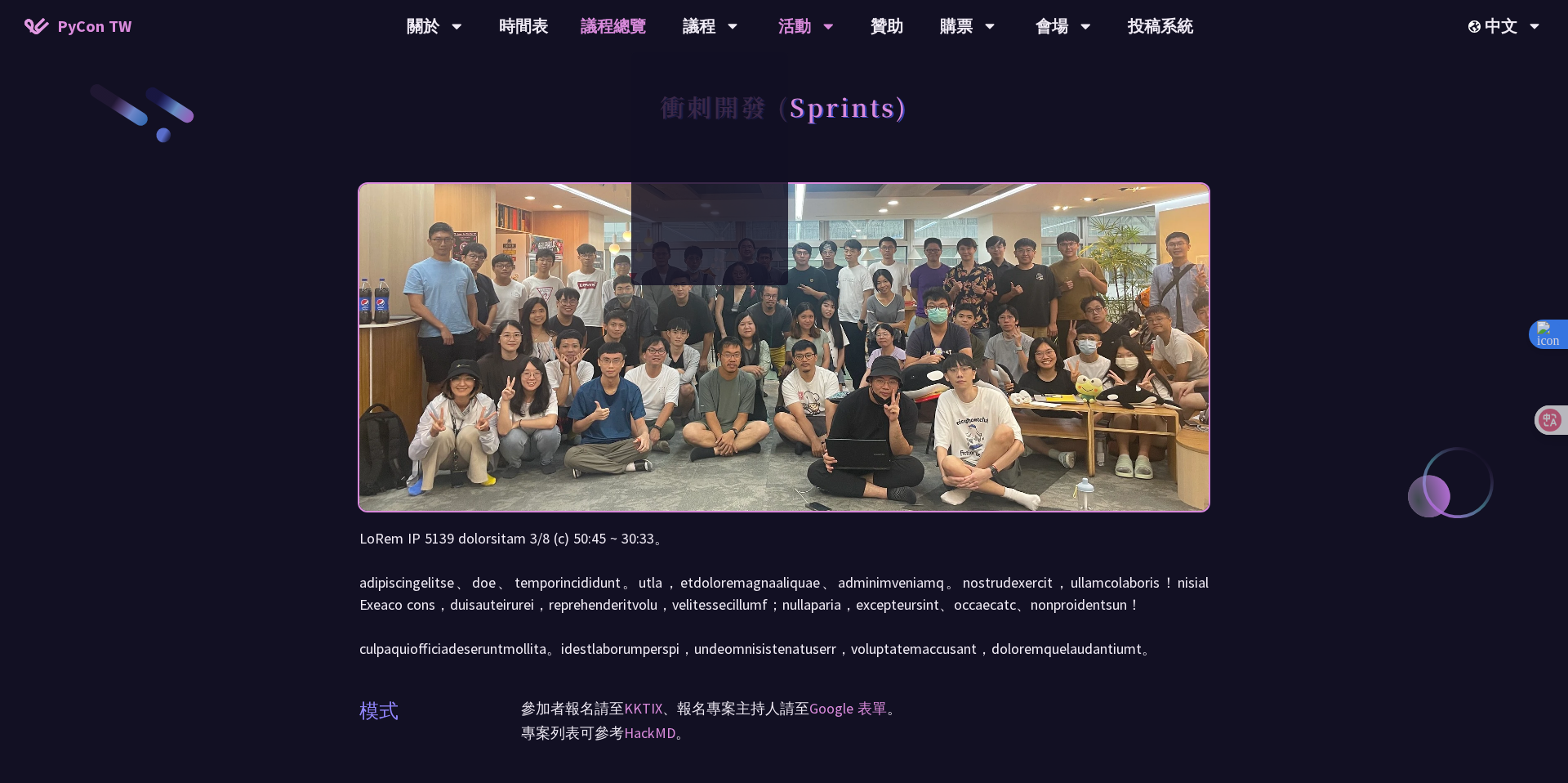
click at [625, 25] on link "議程總覽" at bounding box center [614, 26] width 98 height 52
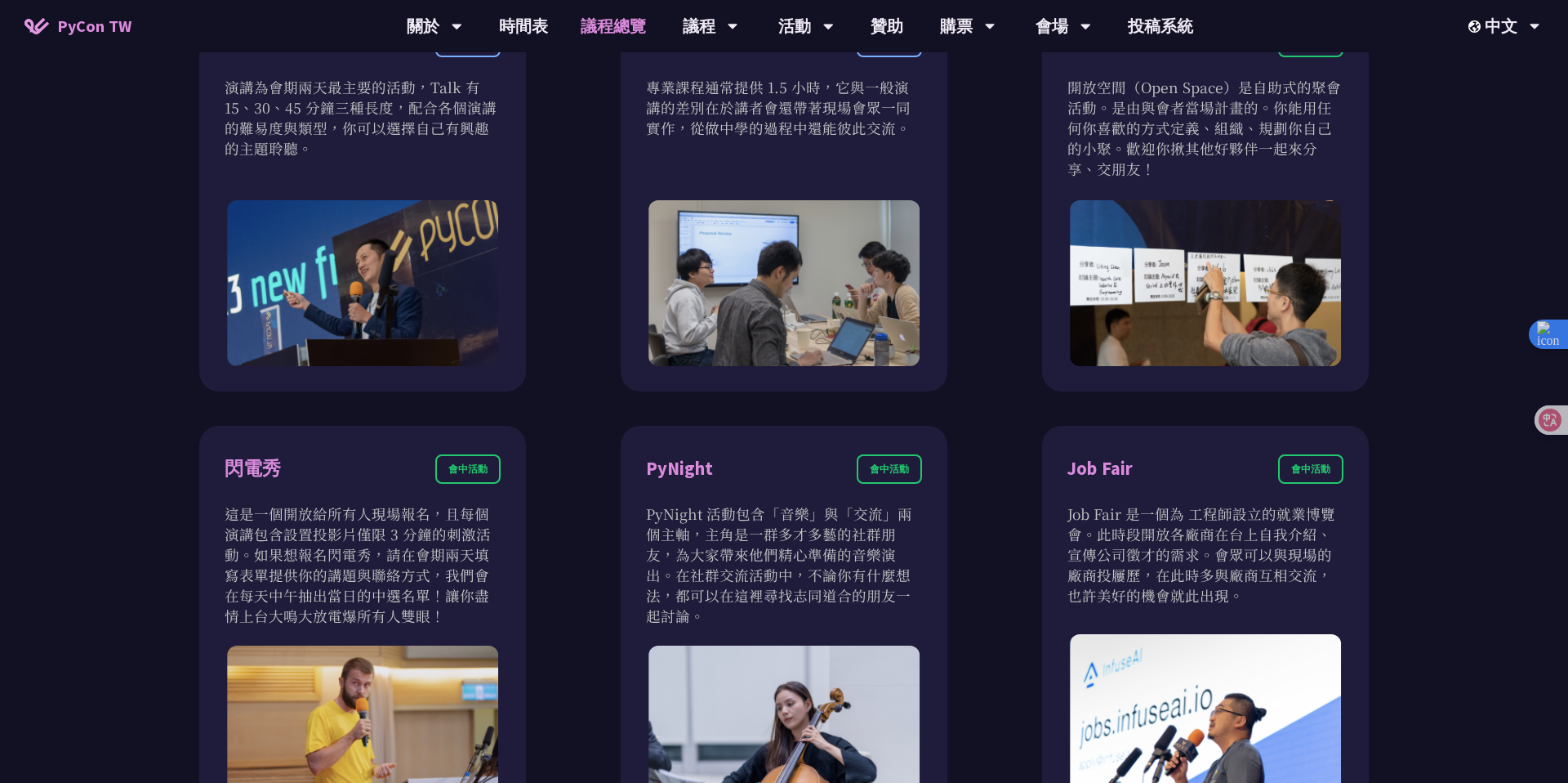
scroll to position [1137, 0]
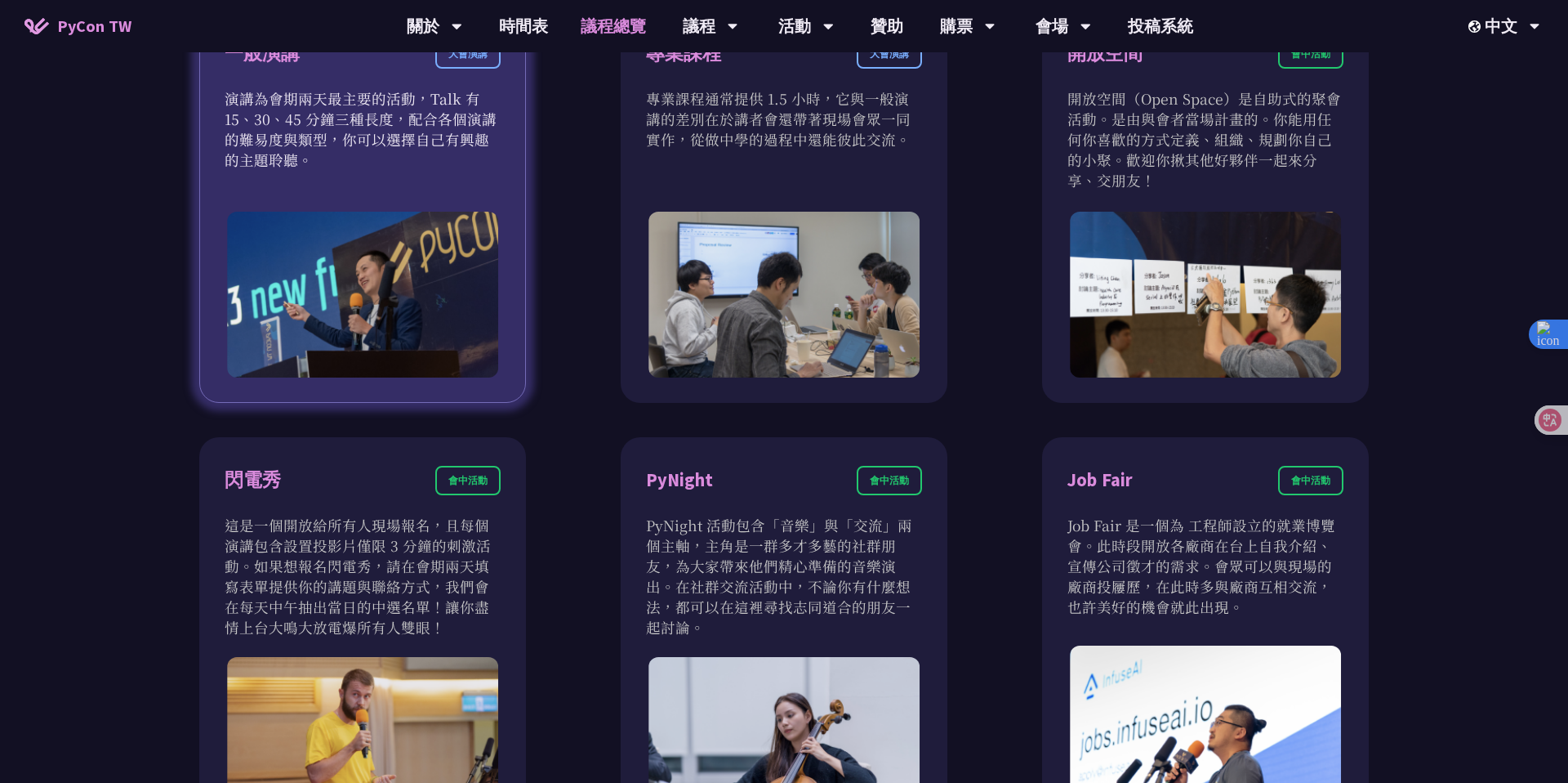
click at [325, 143] on p "演講為會期兩天最主要的活動，Talk 有 15、30、45 分鐘三種長度，配合各個演講的難易度與類型，你可以選擇自己有興趣的主題聆聽。" at bounding box center [363, 129] width 276 height 82
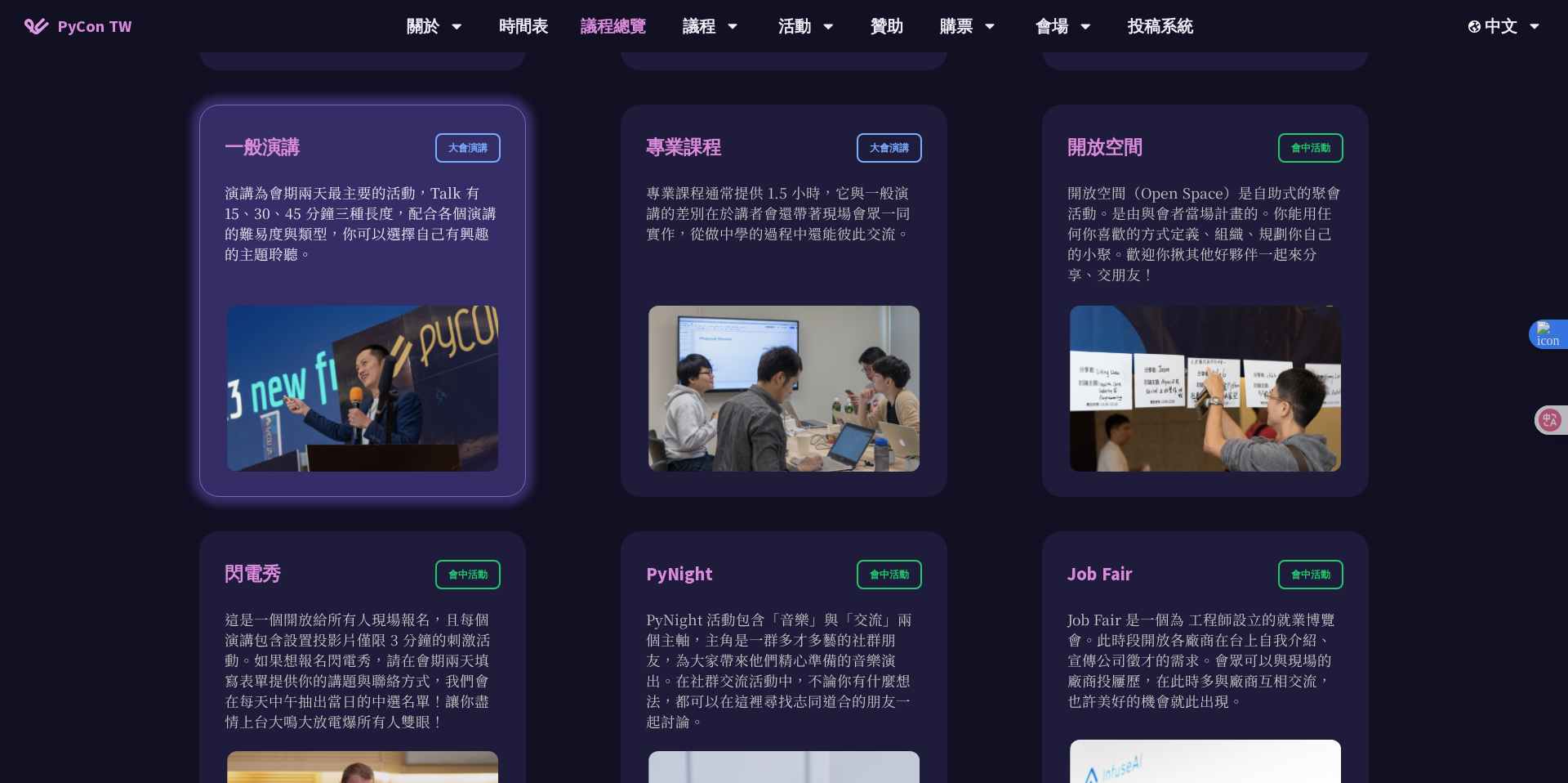
click at [234, 149] on div "一般演講" at bounding box center [263, 147] width 76 height 28
click at [476, 151] on div "大會演講" at bounding box center [468, 148] width 65 height 29
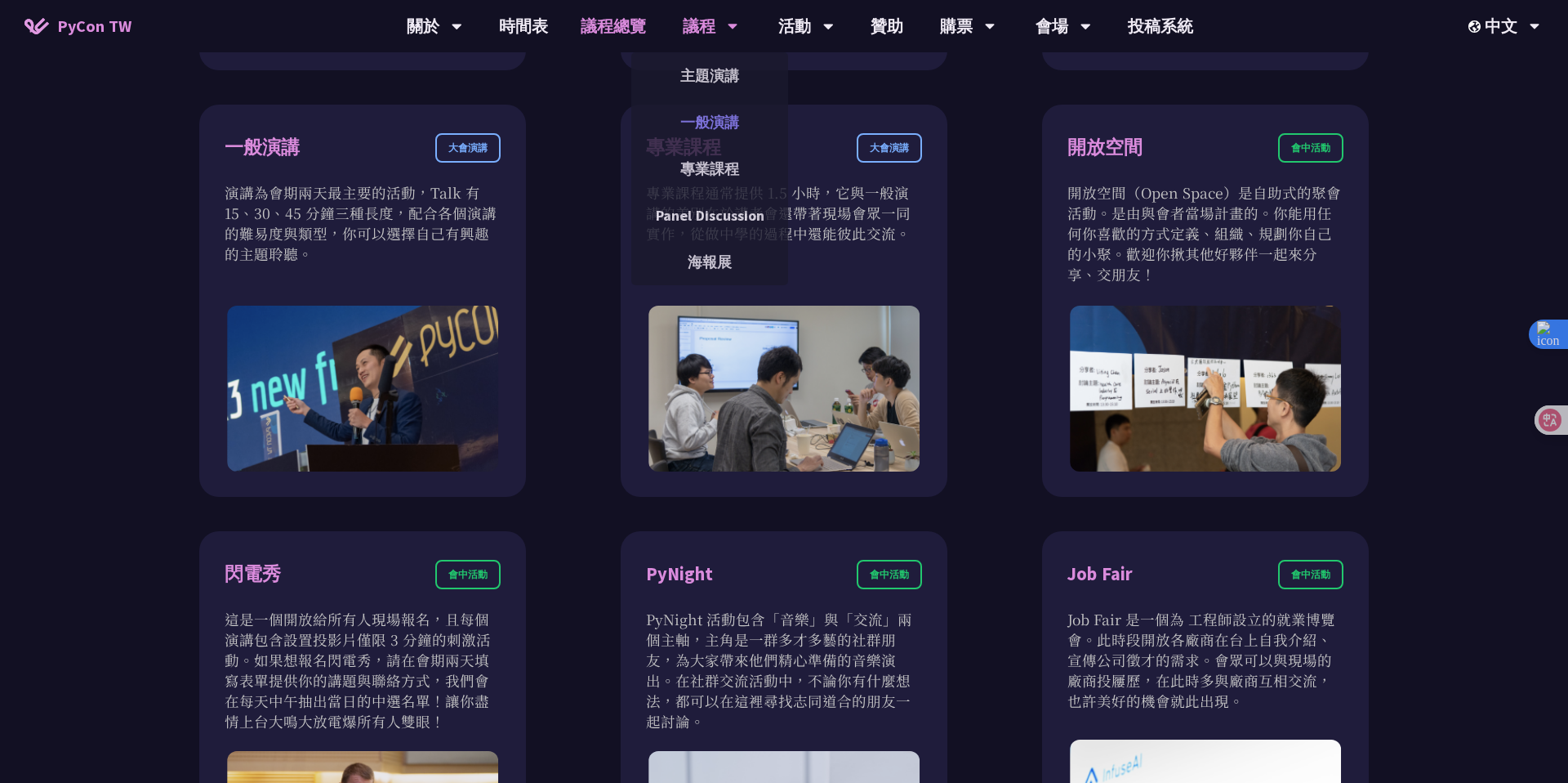
click at [723, 123] on link "一般演講" at bounding box center [710, 122] width 157 height 39
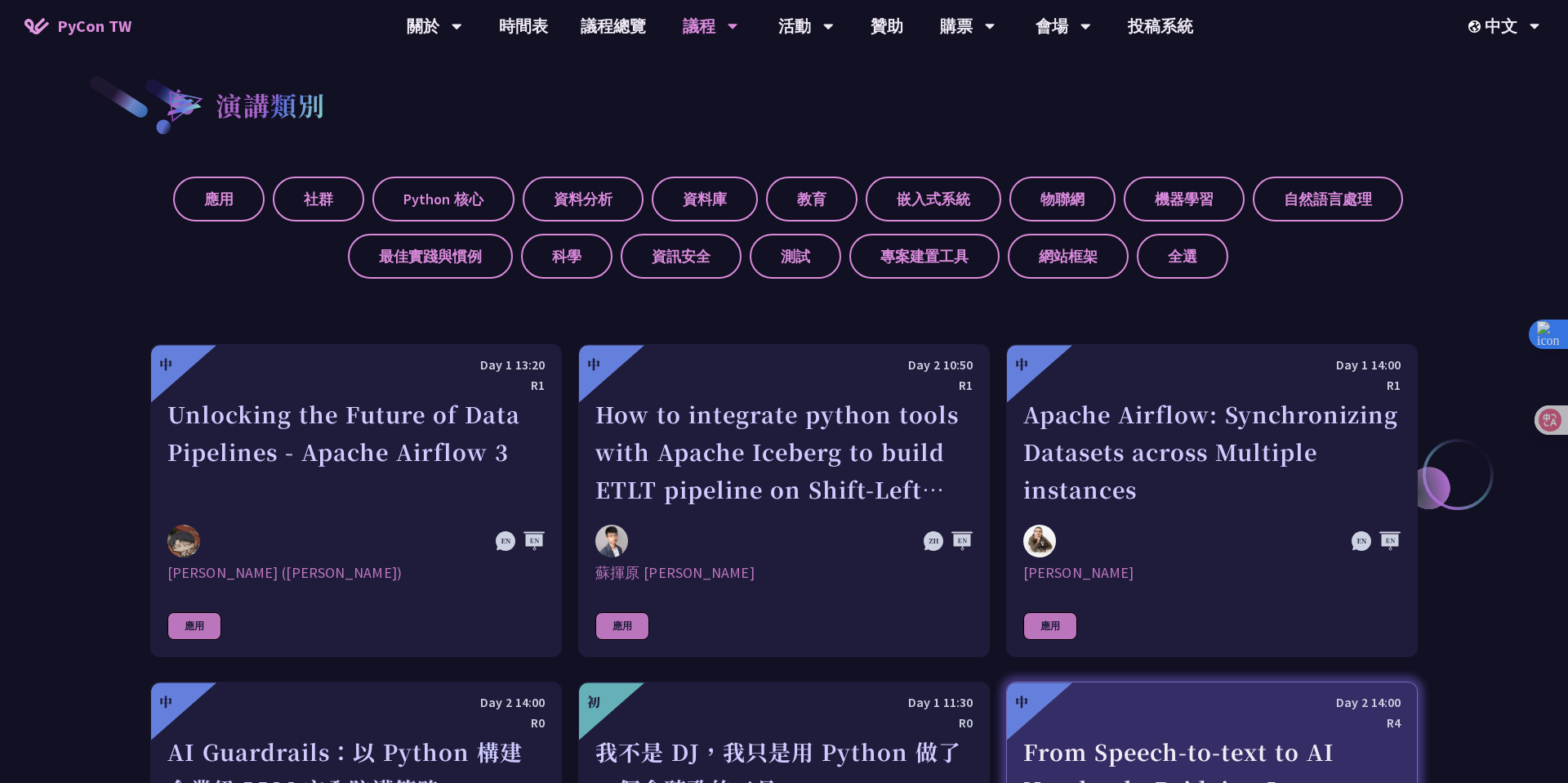
scroll to position [608, 0]
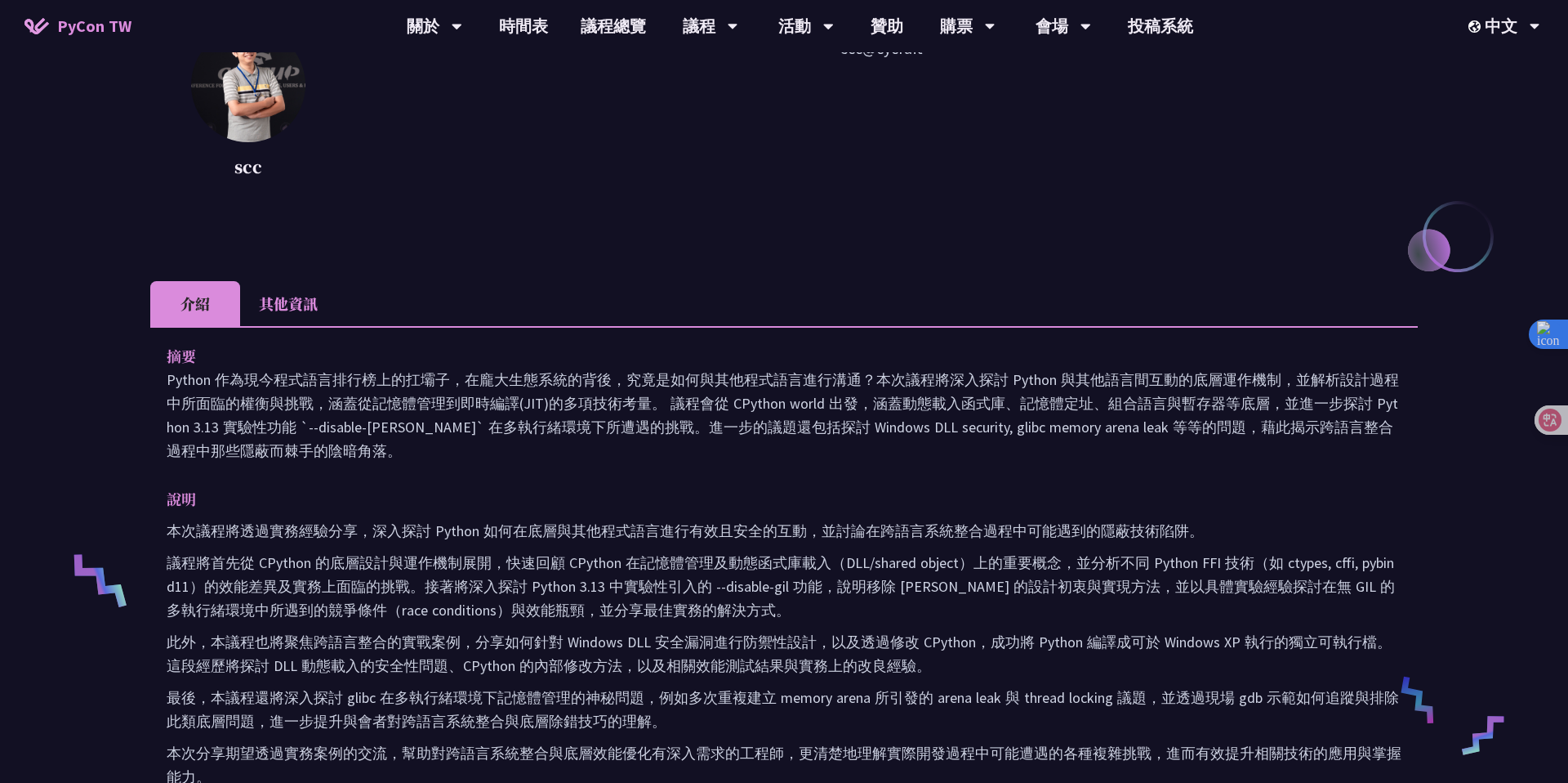
scroll to position [390, 0]
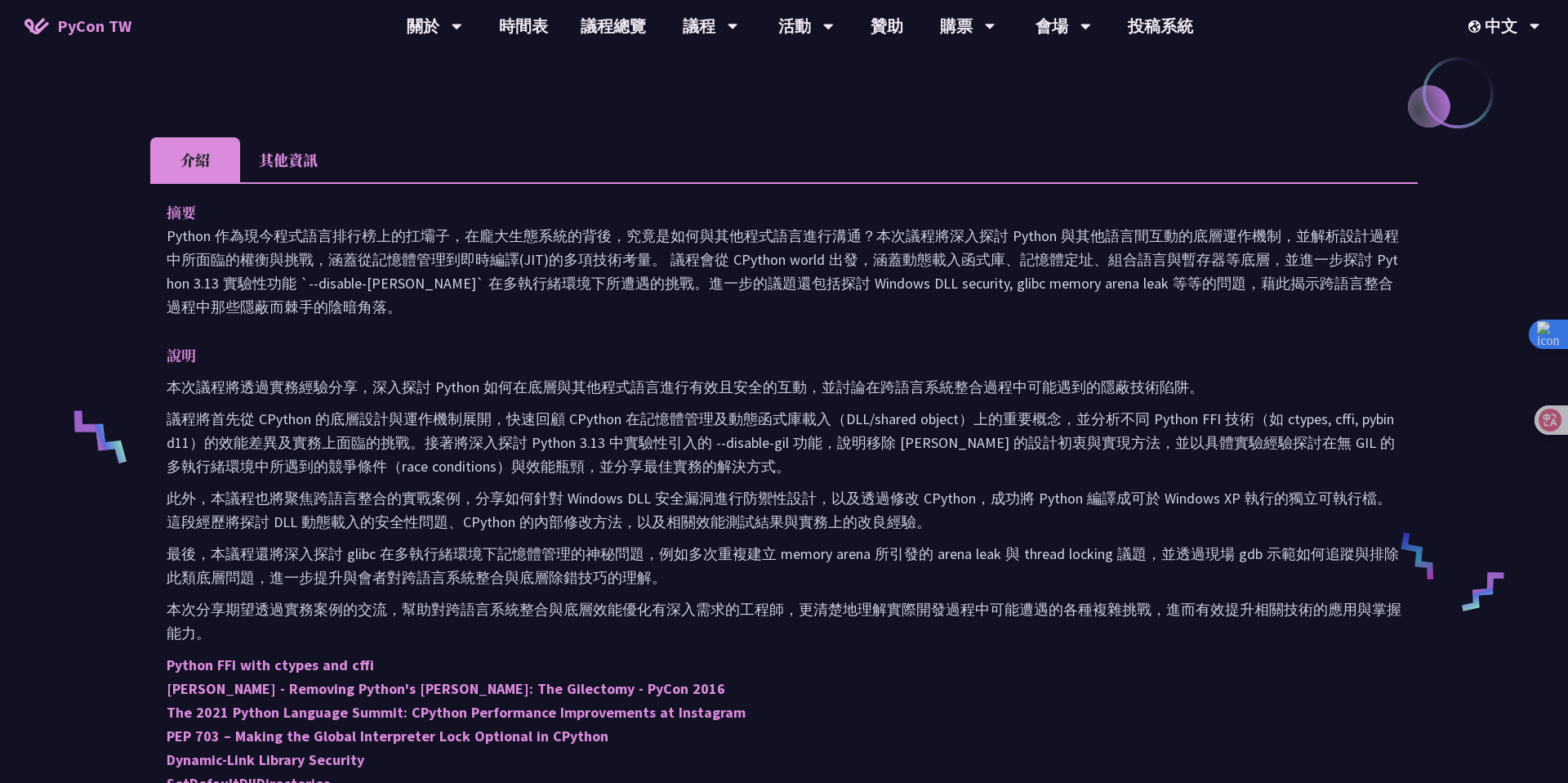
click at [959, 433] on p "議程將首先從 CPython 的底層設計與運作機制展開，快速回顧 CPython 在記憶體管理及動態函式庫載入（DLL/shared object）上的重要概…" at bounding box center [784, 442] width 1235 height 71
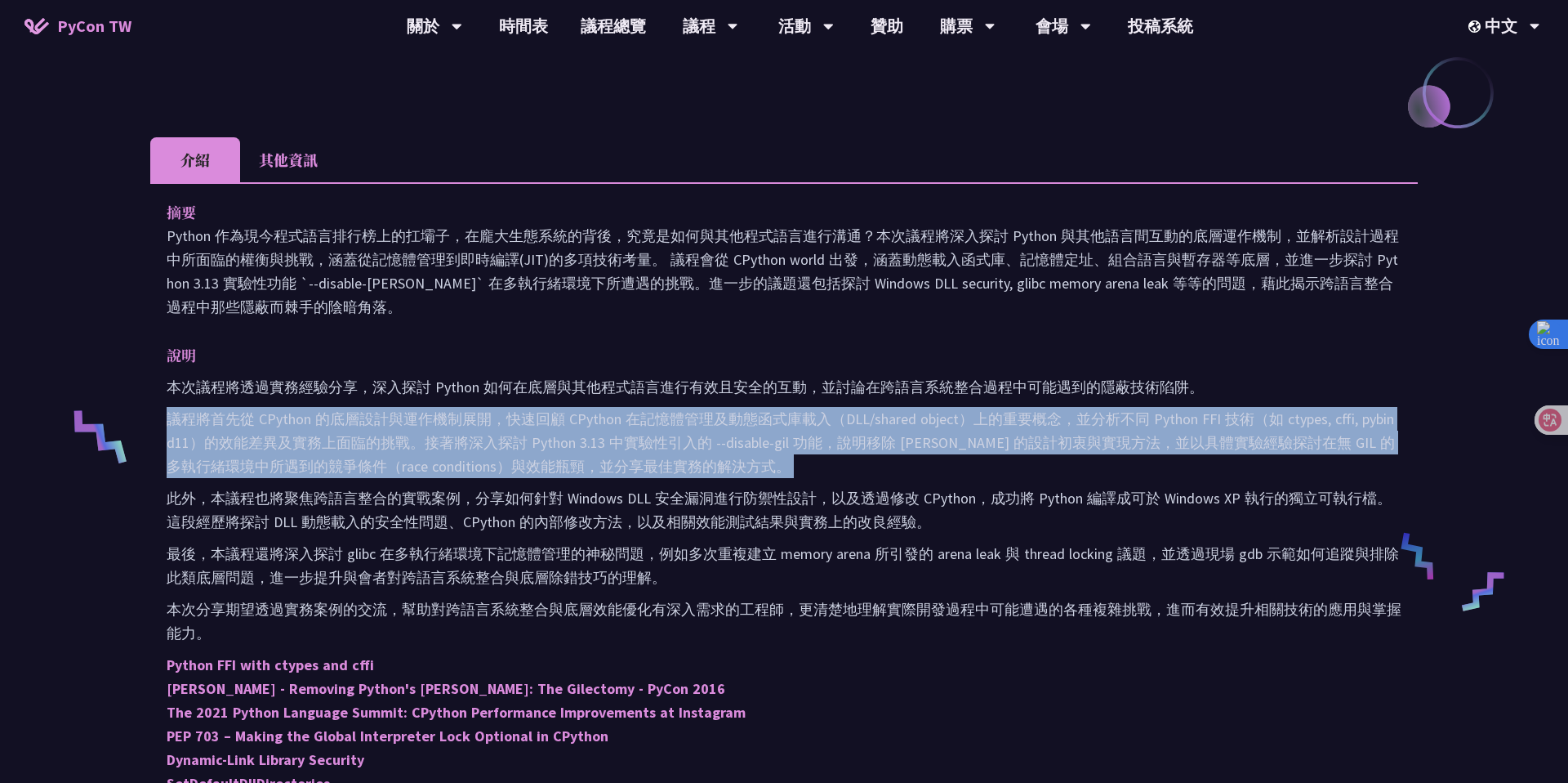
click at [971, 462] on p "議程將首先從 CPython 的底層設計與運作機制展開，快速回顧 CPython 在記憶體管理及動態函式庫載入（DLL/shared object）上的重要概…" at bounding box center [784, 442] width 1235 height 71
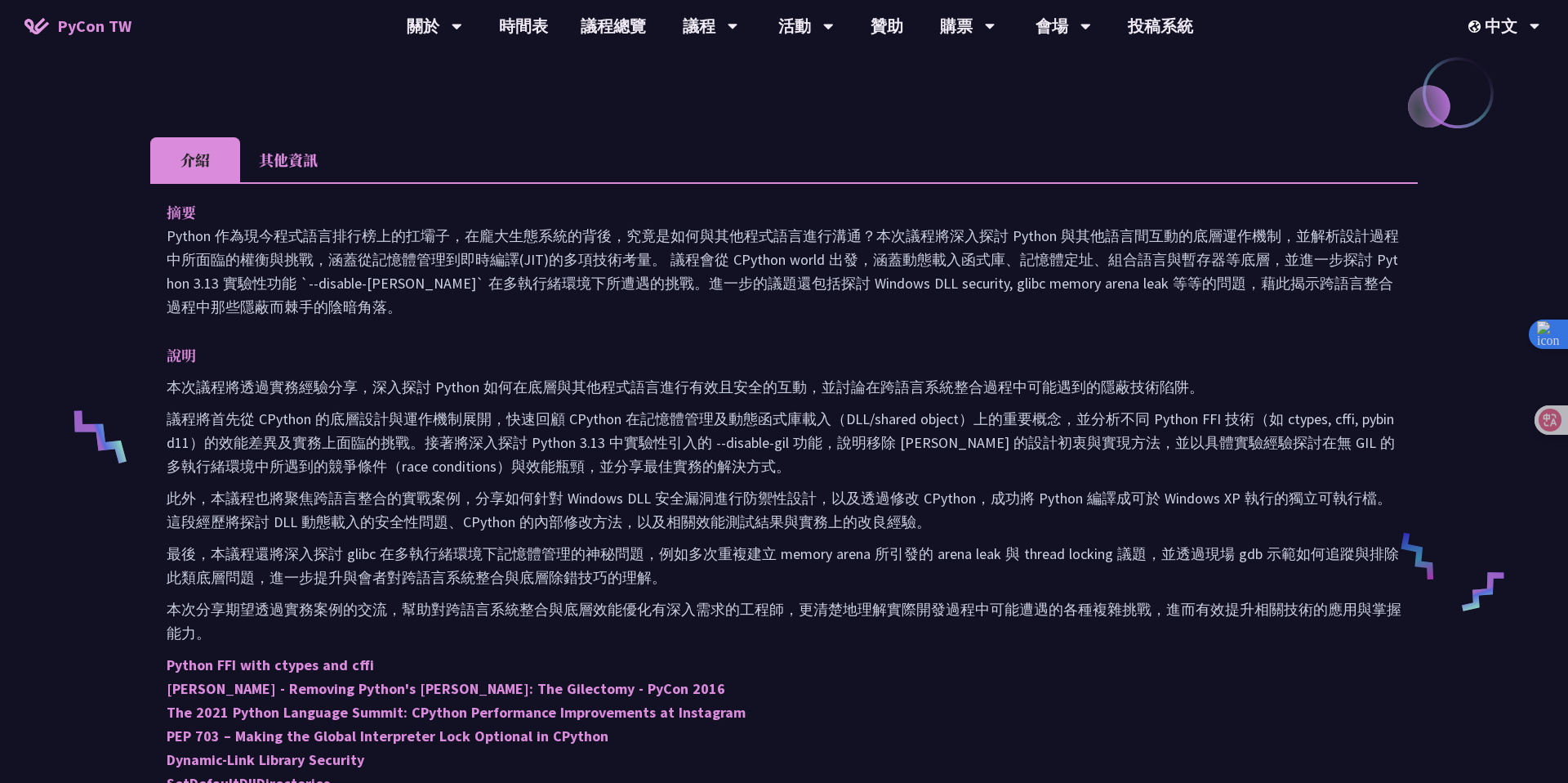
scroll to position [425, 0]
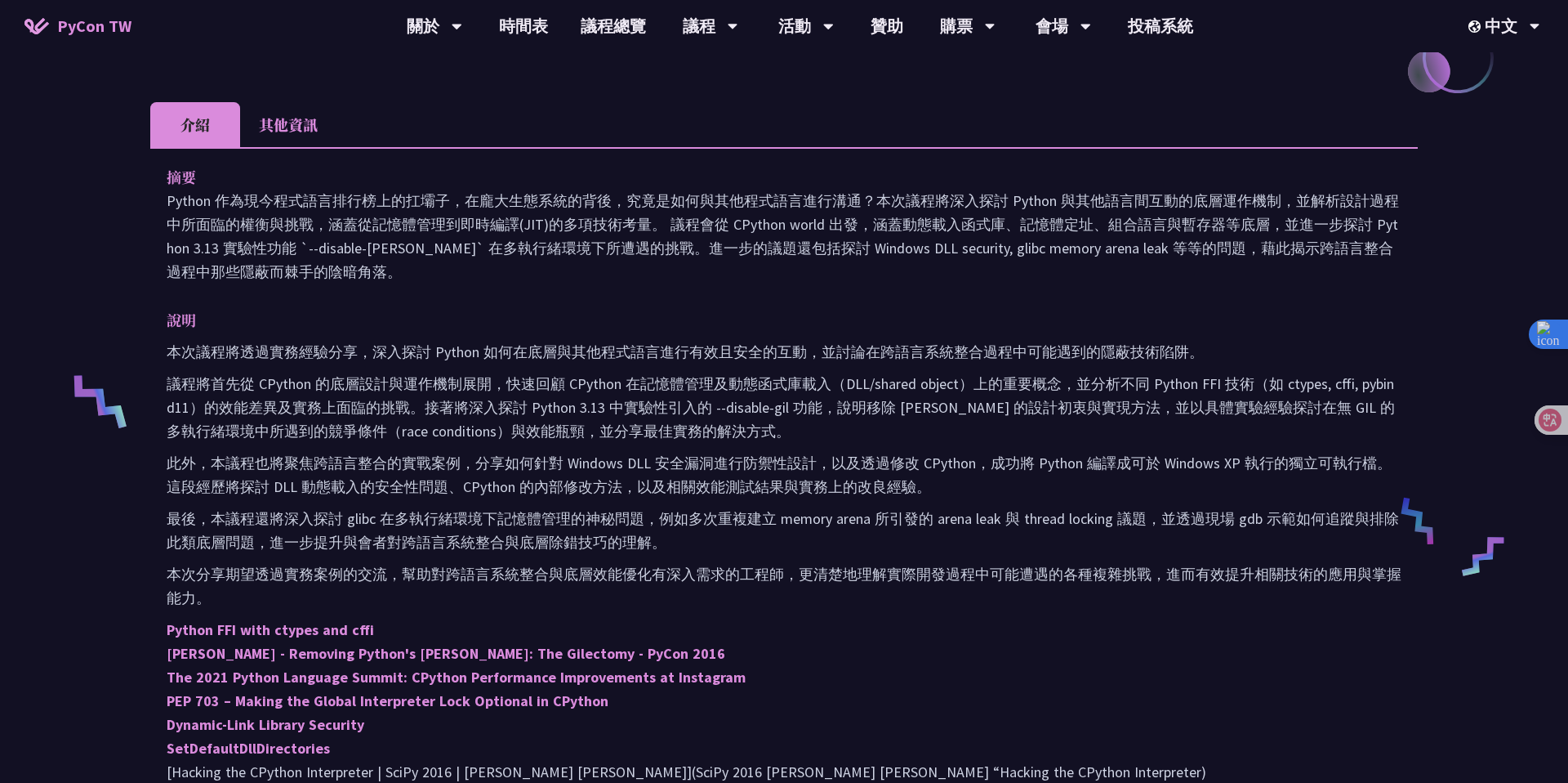
click at [924, 440] on p "議程將首先從 CPython 的底層設計與運作機制展開，快速回顧 CPython 在記憶體管理及動態函式庫載入（DLL/shared object）上的重要概…" at bounding box center [784, 407] width 1235 height 71
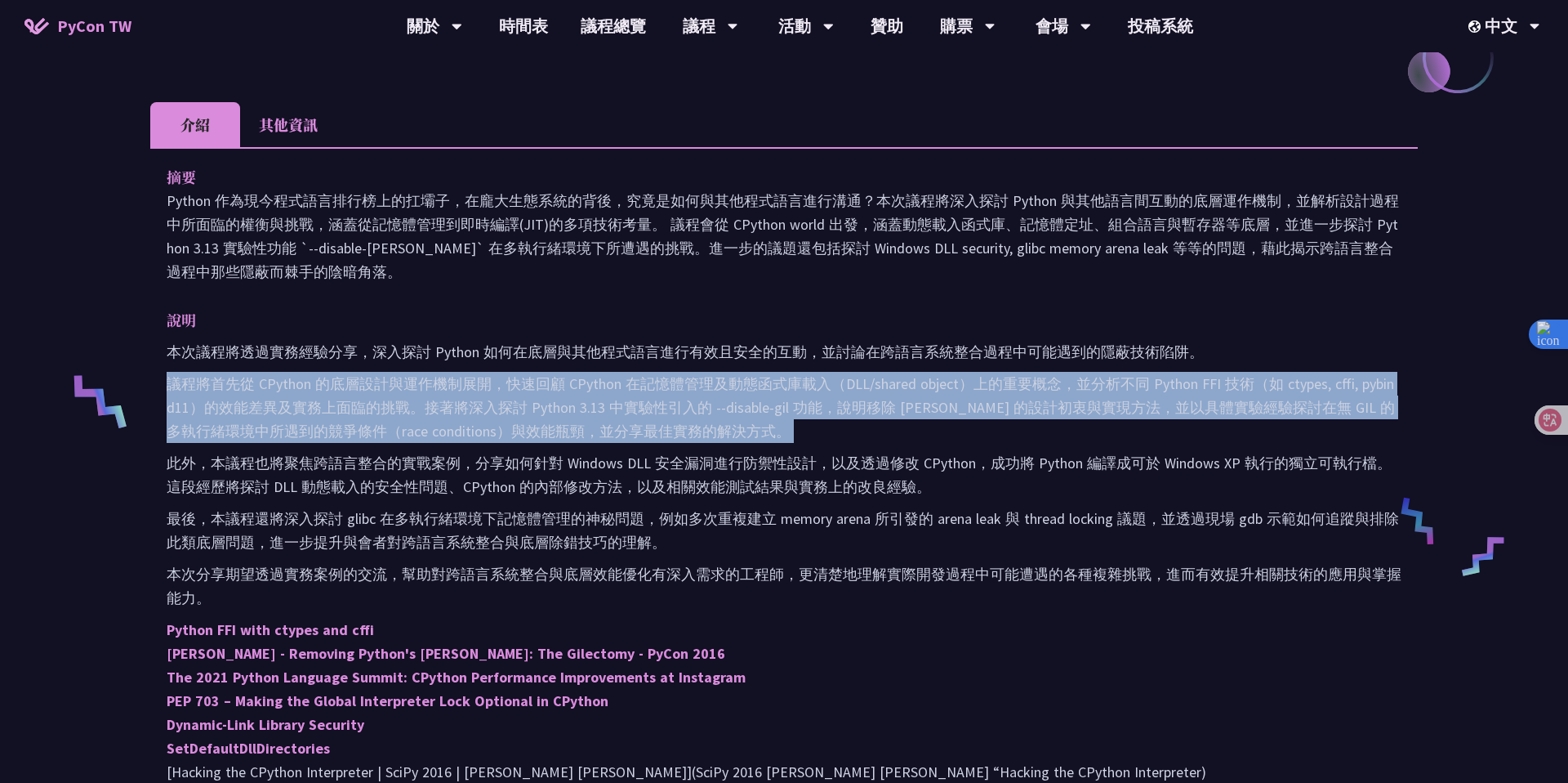
click at [990, 441] on p "議程將首先從 CPython 的底層設計與運作機制展開，快速回顧 CPython 在記憶體管理及動態函式庫載入（DLL/shared object）上的重要概…" at bounding box center [784, 407] width 1235 height 71
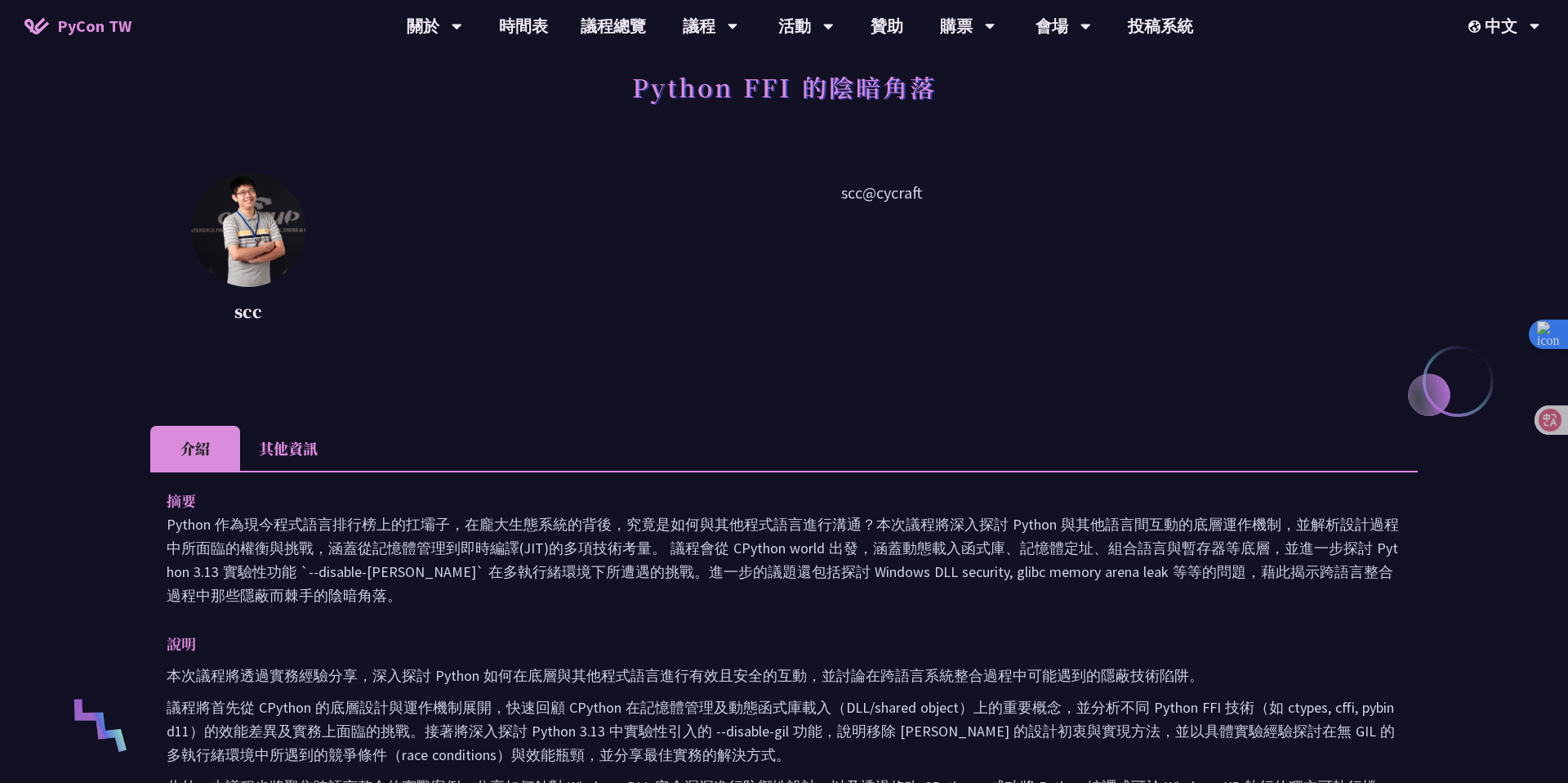
scroll to position [116, 0]
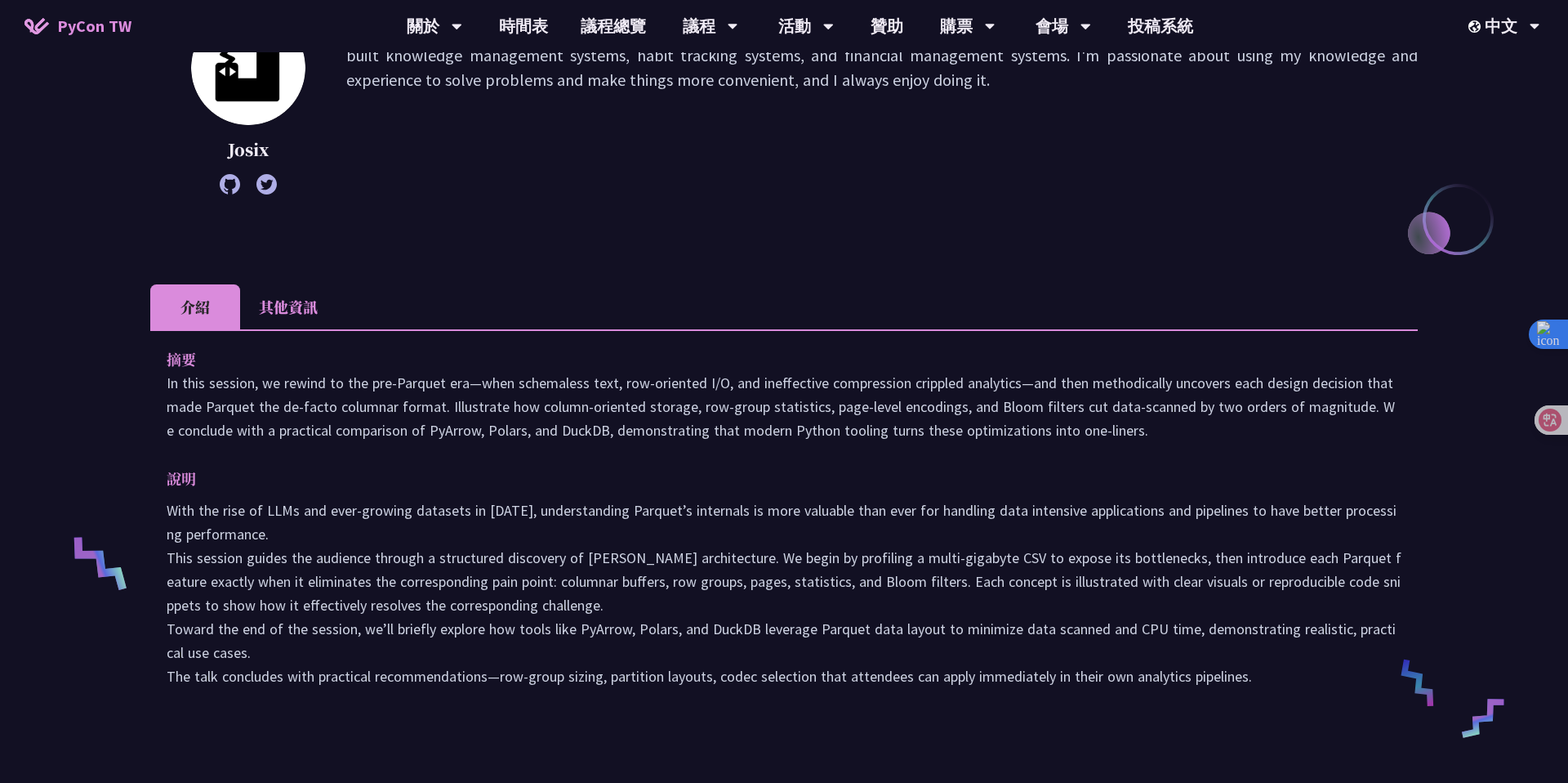
scroll to position [261, 0]
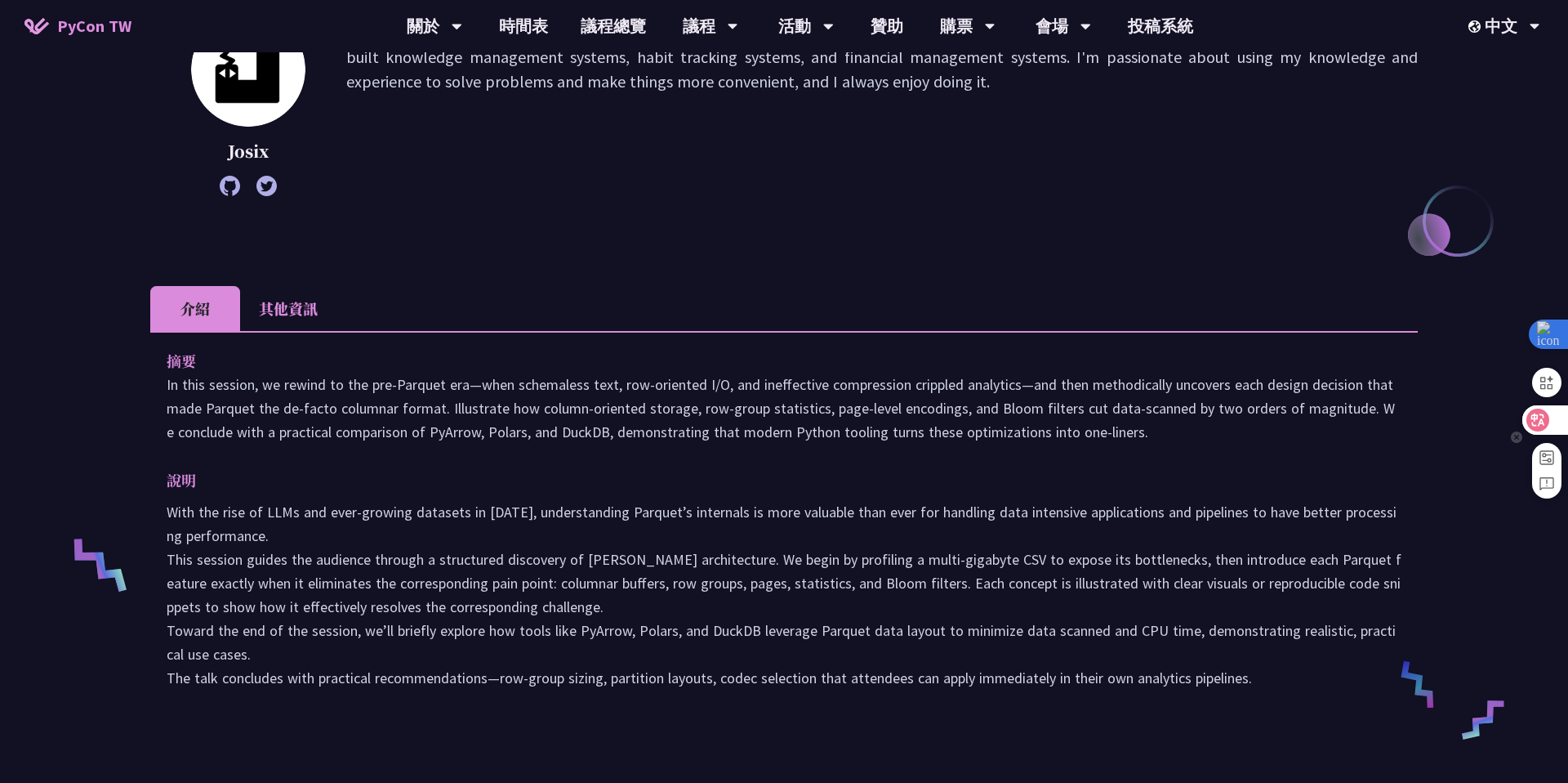
click at [1548, 415] on icon at bounding box center [1537, 420] width 23 height 23
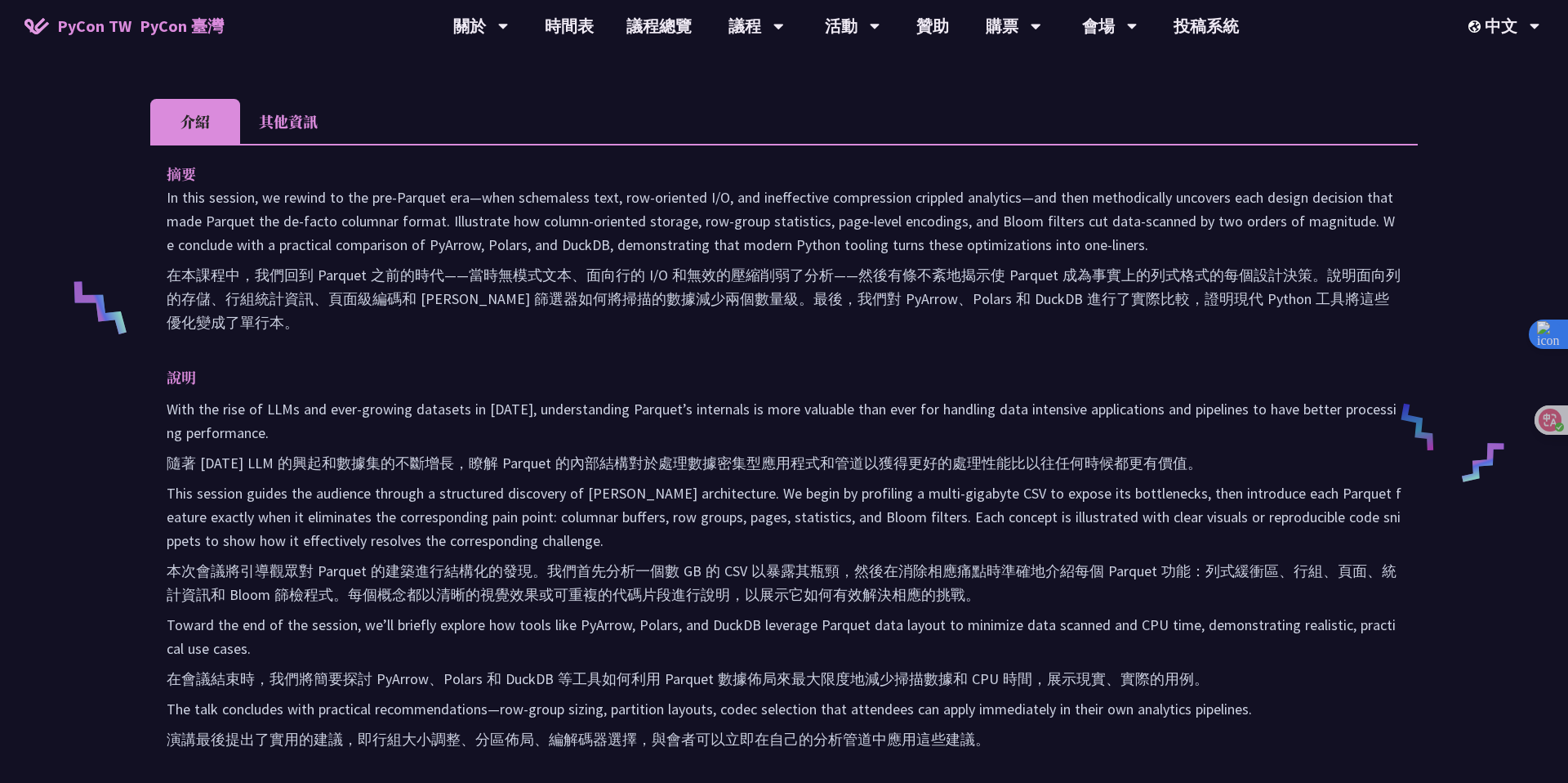
scroll to position [524, 0]
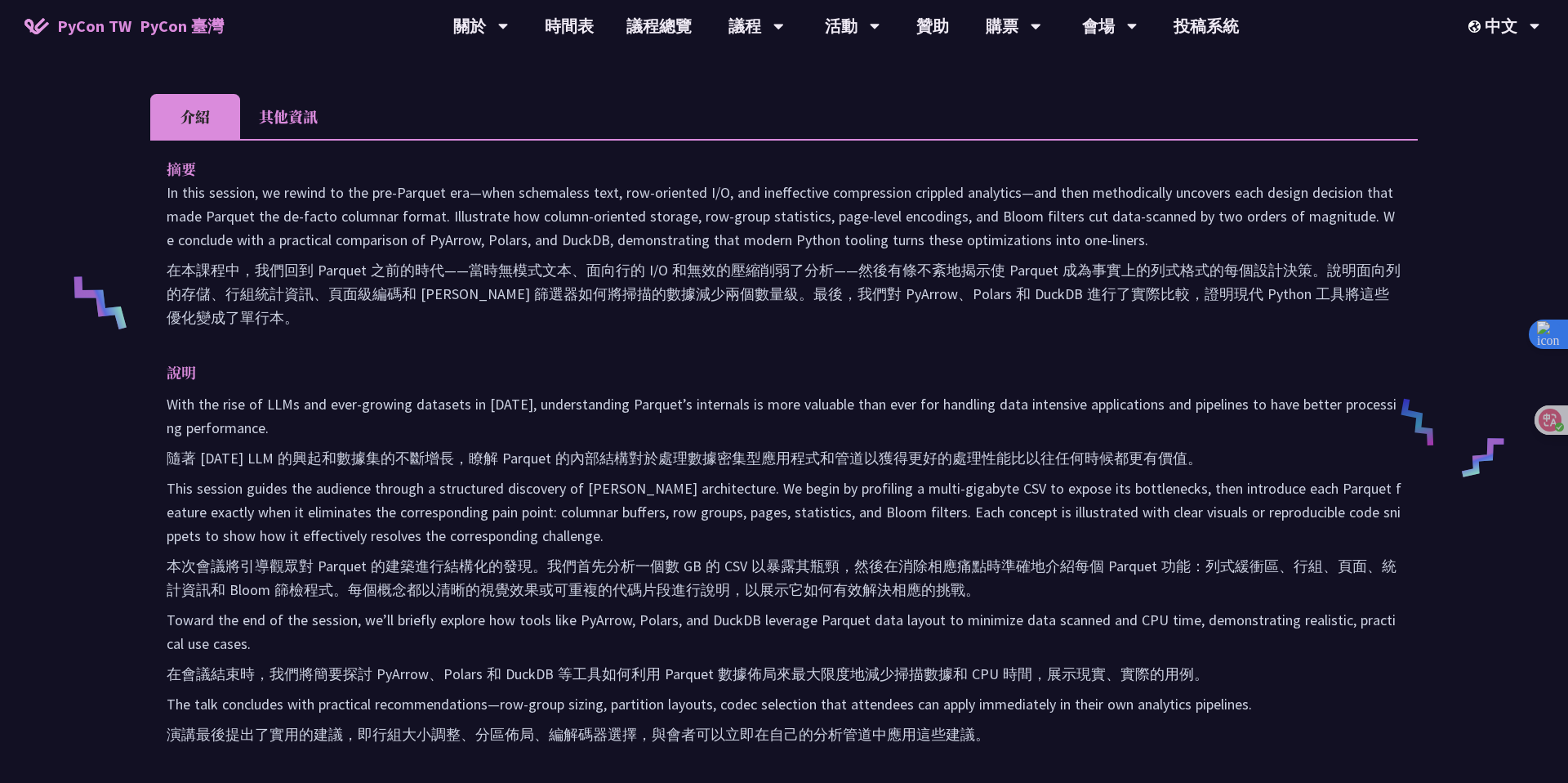
click at [1004, 556] on font "本次會議將引導觀眾對 Parquet 的建築進行結構化的發現。我們首先分析一個數 GB 的 CSV 以暴露其瓶頸，然後在消除相應痛點時準確地介紹每個 Parq…" at bounding box center [781, 577] width 1230 height 42
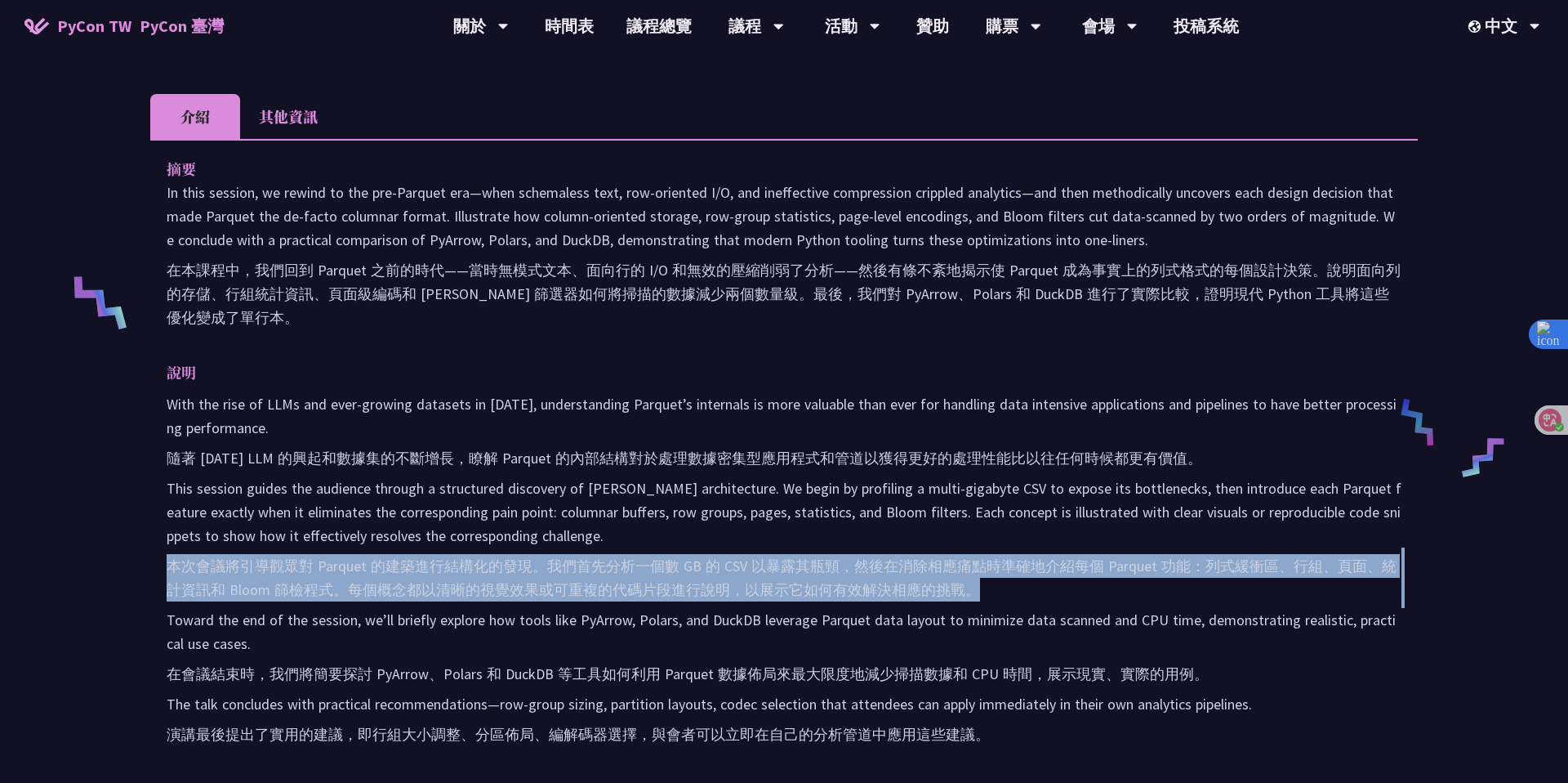
click at [947, 556] on font "本次會議將引導觀眾對 Parquet 的建築進行結構化的發現。我們首先分析一個數 GB 的 CSV 以暴露其瓶頸，然後在消除相應痛點時準確地介紹每個 Parq…" at bounding box center [781, 577] width 1230 height 42
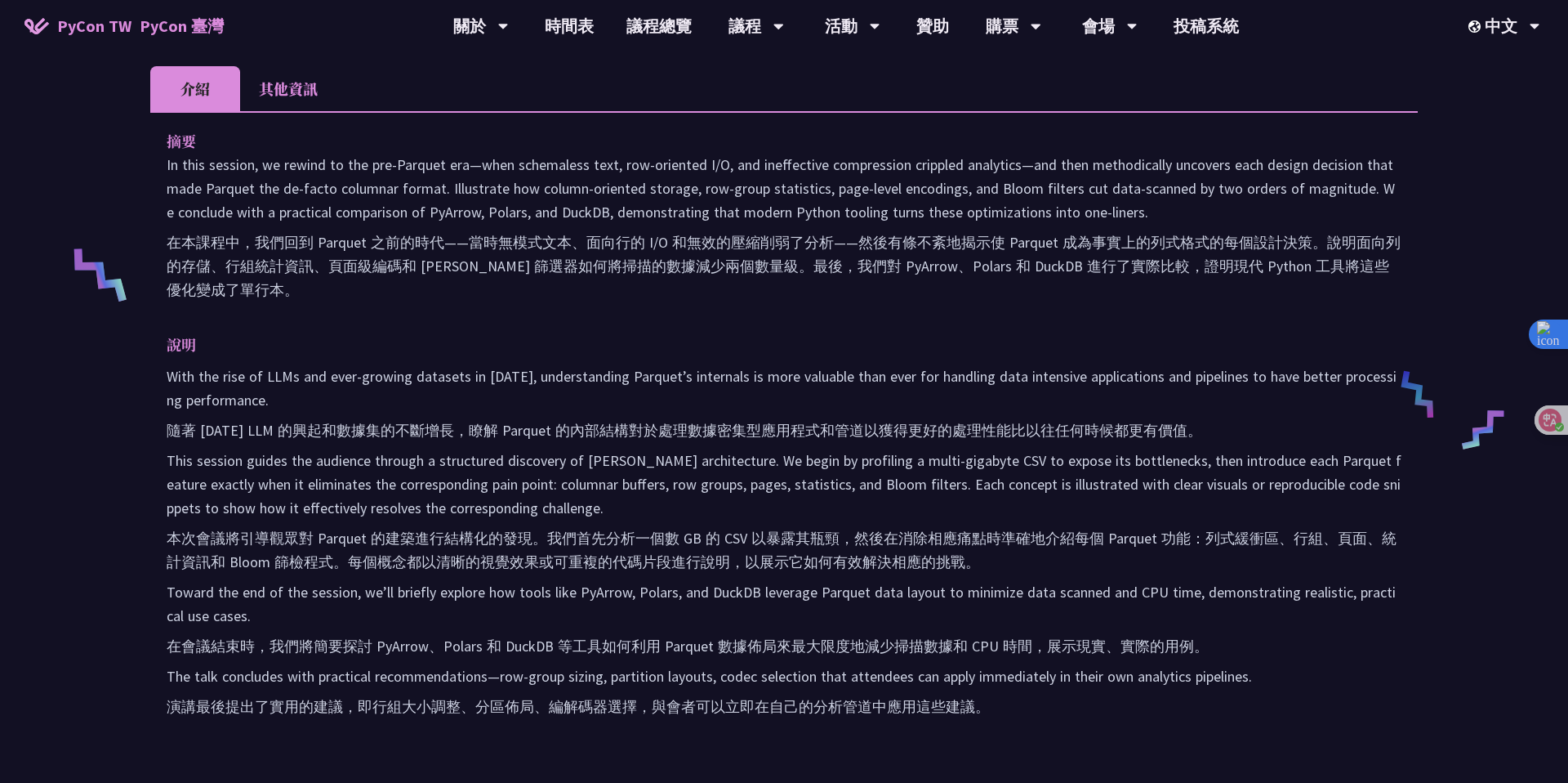
scroll to position [558, 0]
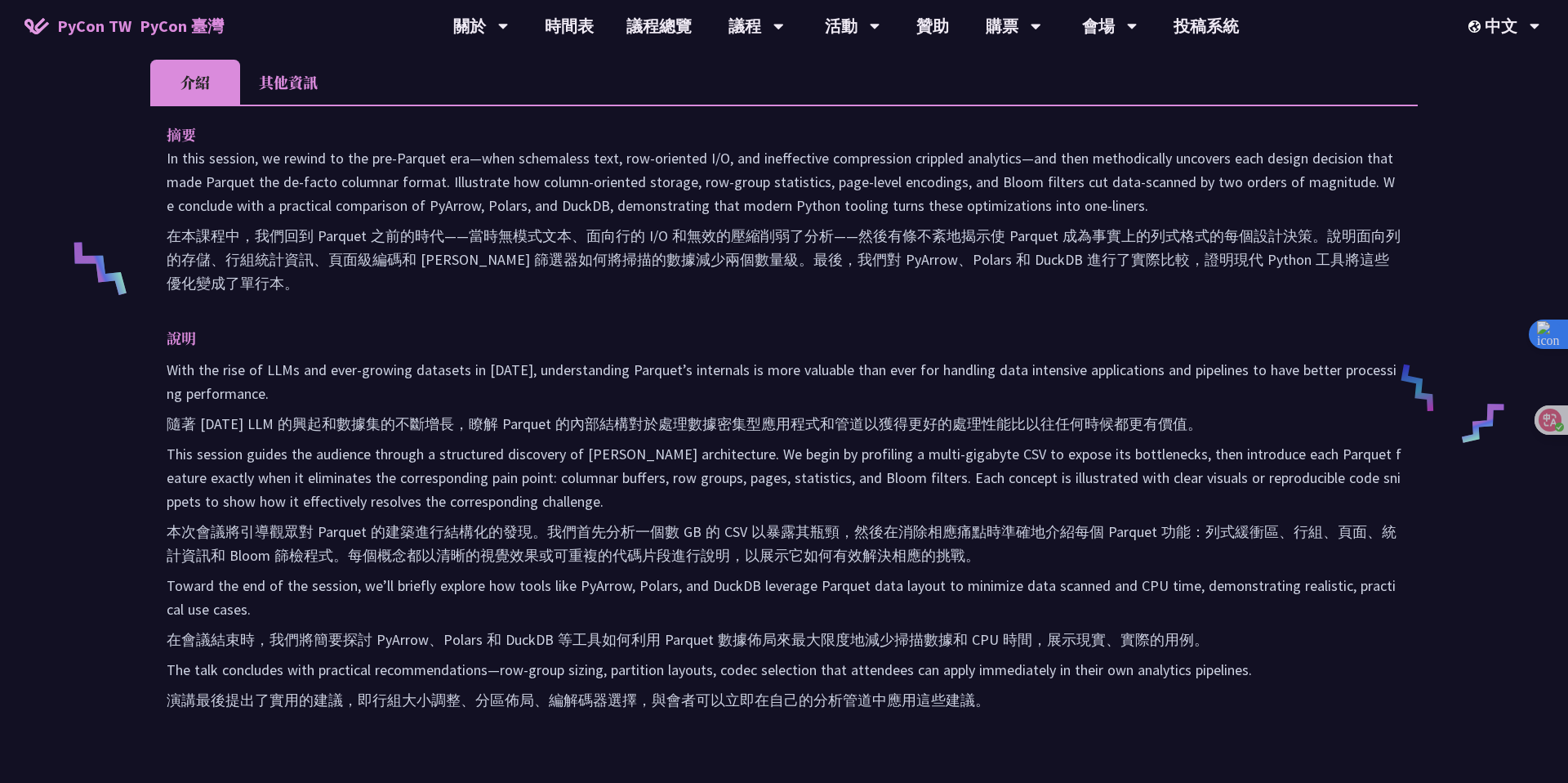
click at [1015, 522] on font "本次會議將引導觀眾對 Parquet 的建築進行結構化的發現。我們首先分析一個數 GB 的 CSV 以暴露其瓶頸，然後在消除相應痛點時準確地介紹每個 Parq…" at bounding box center [781, 543] width 1230 height 42
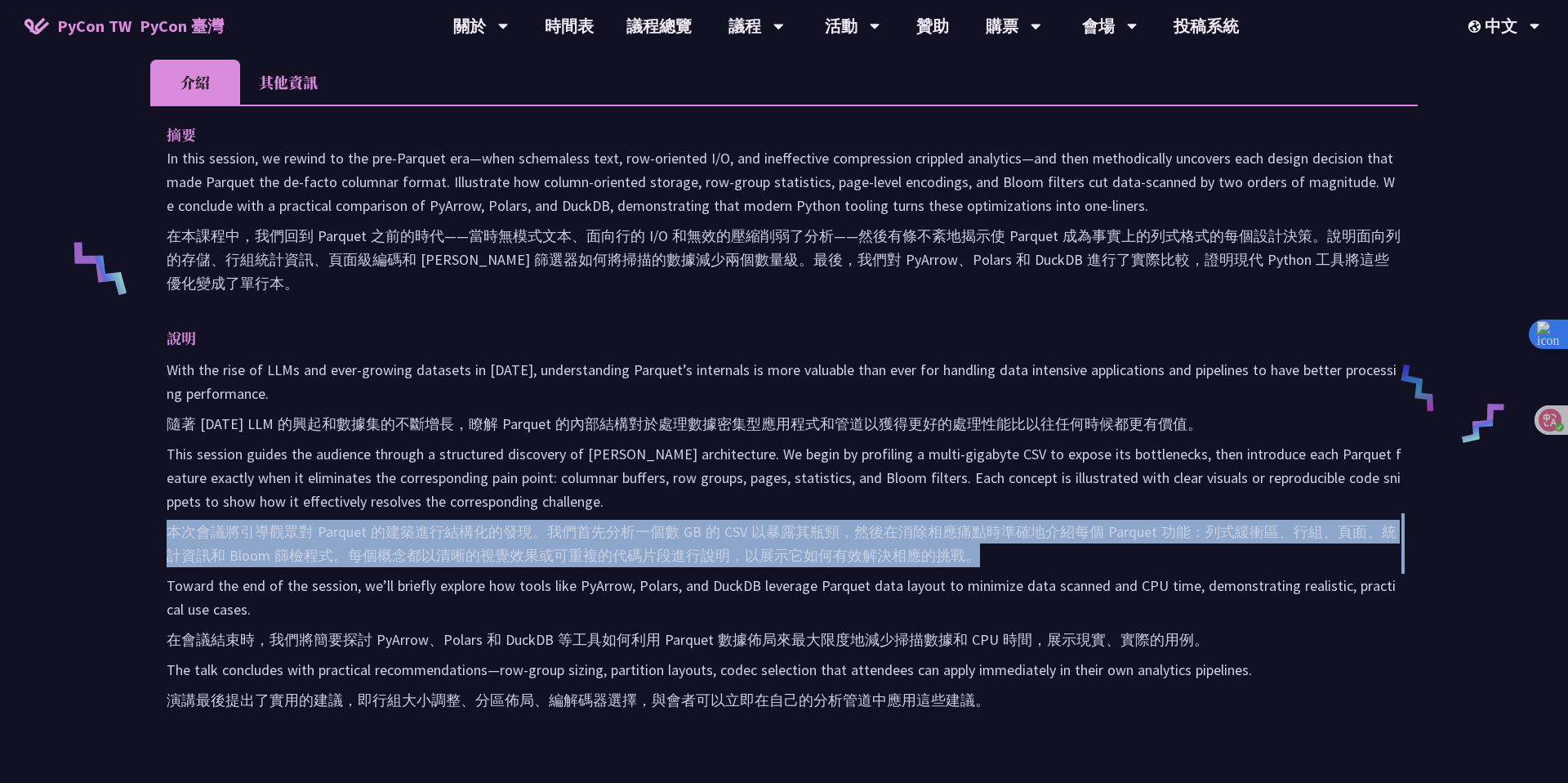
click at [1101, 522] on font "本次會議將引導觀眾對 Parquet 的建築進行結構化的發現。我們首先分析一個數 GB 的 CSV 以暴露其瓶頸，然後在消除相應痛點時準確地介紹每個 Parq…" at bounding box center [781, 543] width 1230 height 42
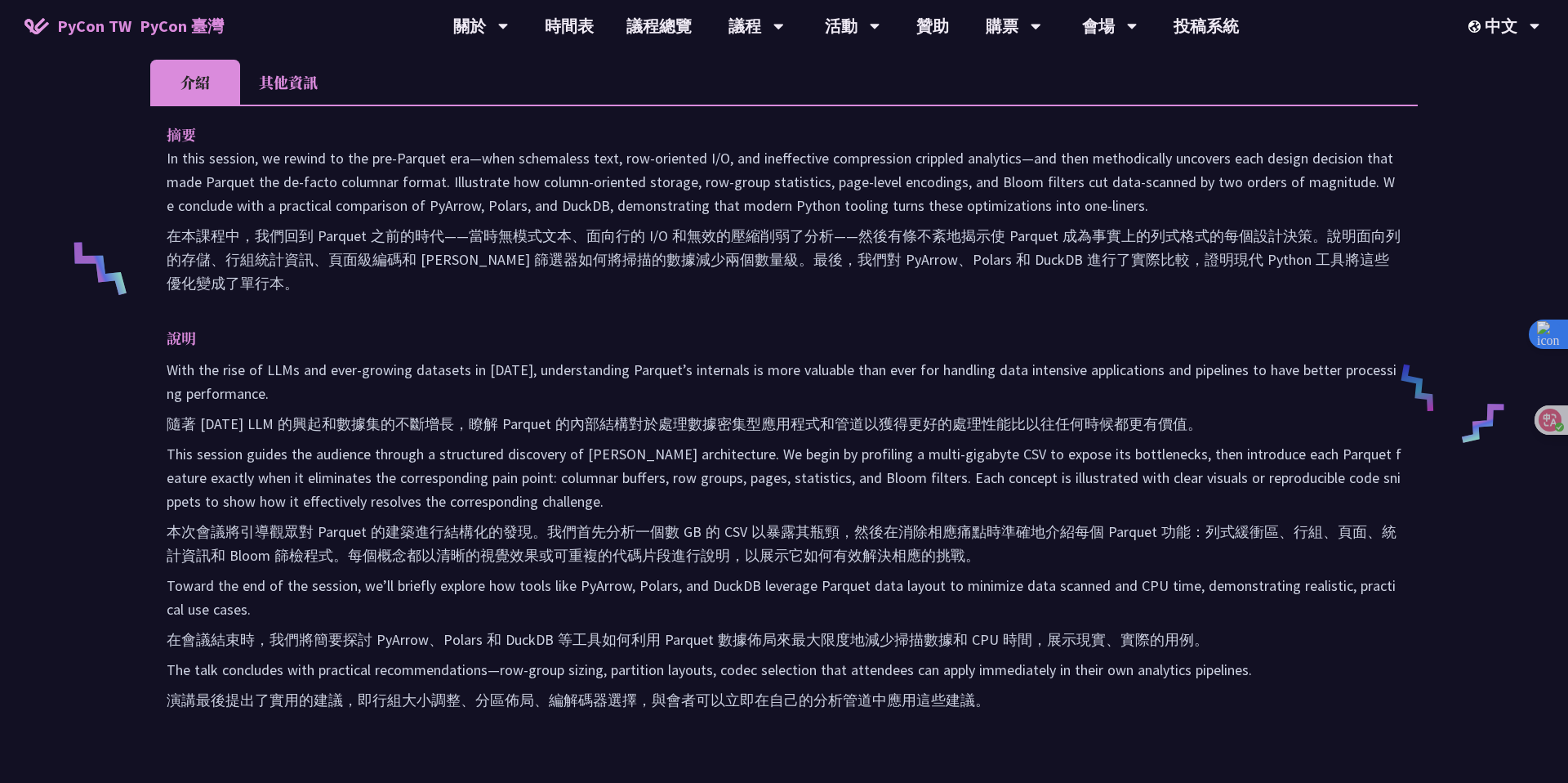
click at [1101, 522] on font "本次會議將引導觀眾對 Parquet 的建築進行結構化的發現。我們首先分析一個數 GB 的 CSV 以暴露其瓶頸，然後在消除相應痛點時準確地介紹每個 Parq…" at bounding box center [781, 543] width 1230 height 42
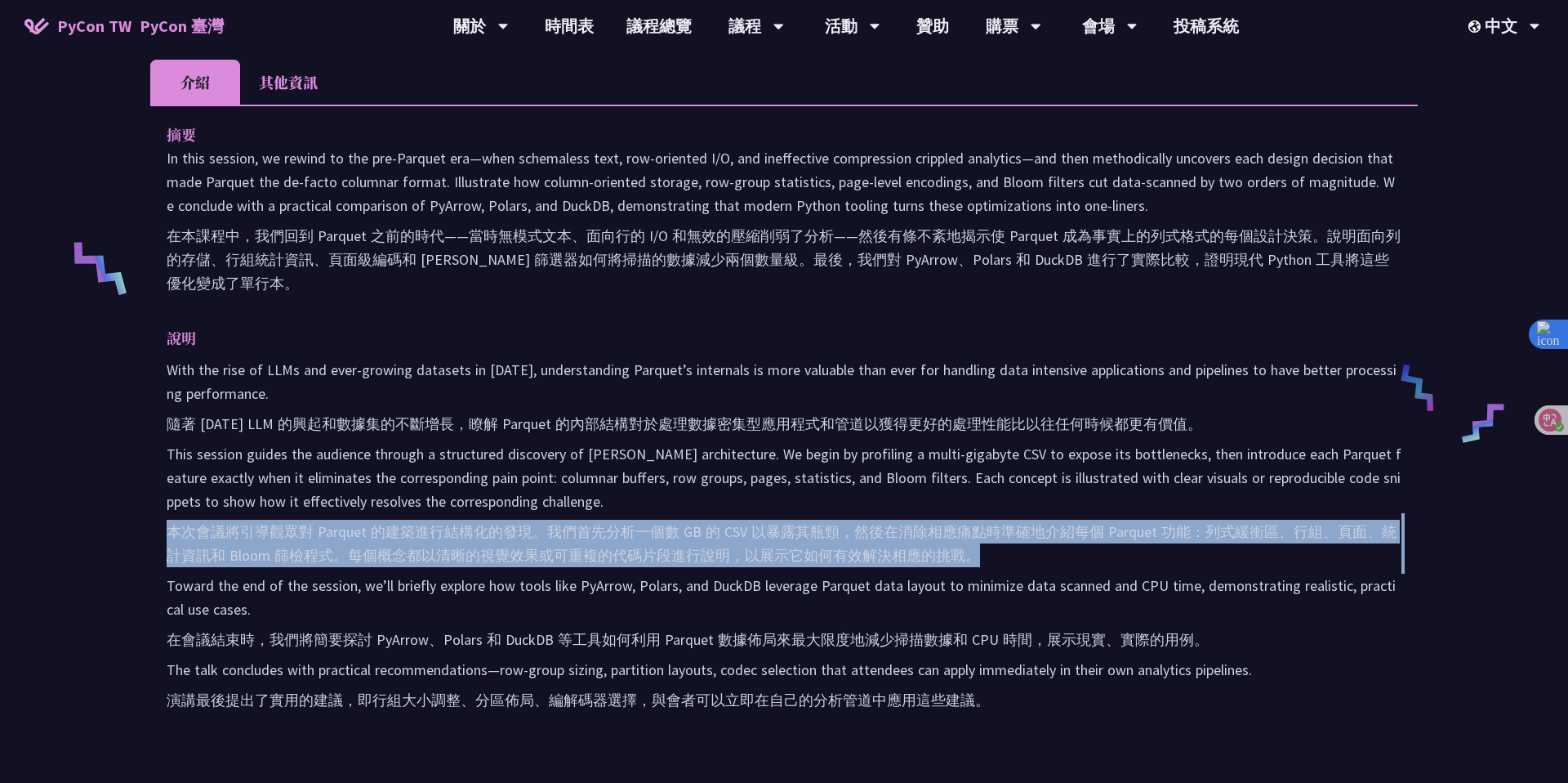
click at [1101, 522] on font "本次會議將引導觀眾對 Parquet 的建築進行結構化的發現。我們首先分析一個數 GB 的 CSV 以暴露其瓶頸，然後在消除相應痛點時準確地介紹每個 Parq…" at bounding box center [781, 543] width 1230 height 42
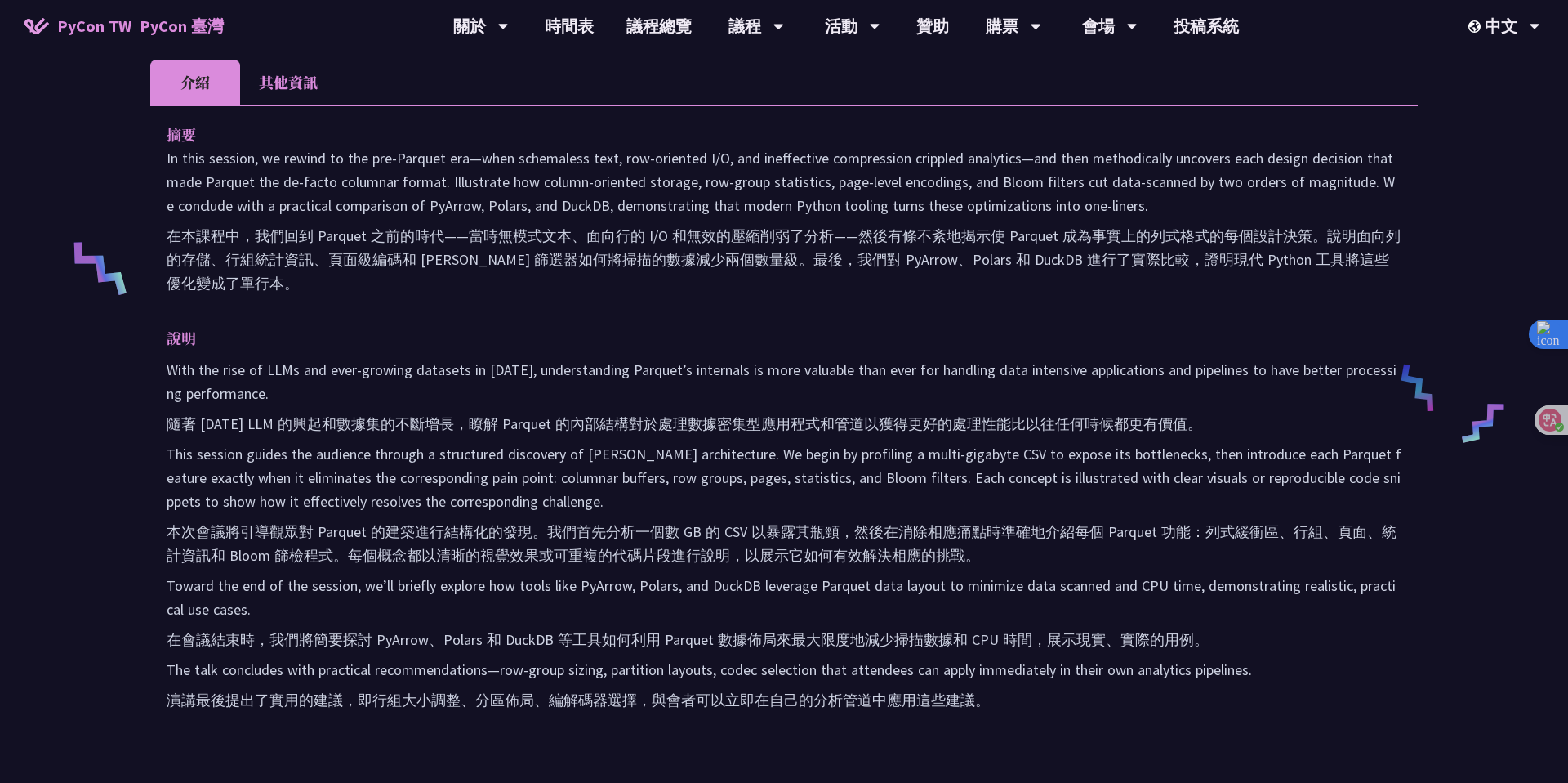
click at [1101, 522] on font "本次會議將引導觀眾對 Parquet 的建築進行結構化的發現。我們首先分析一個數 GB 的 CSV 以暴露其瓶頸，然後在消除相應痛點時準確地介紹每個 Parq…" at bounding box center [781, 543] width 1230 height 42
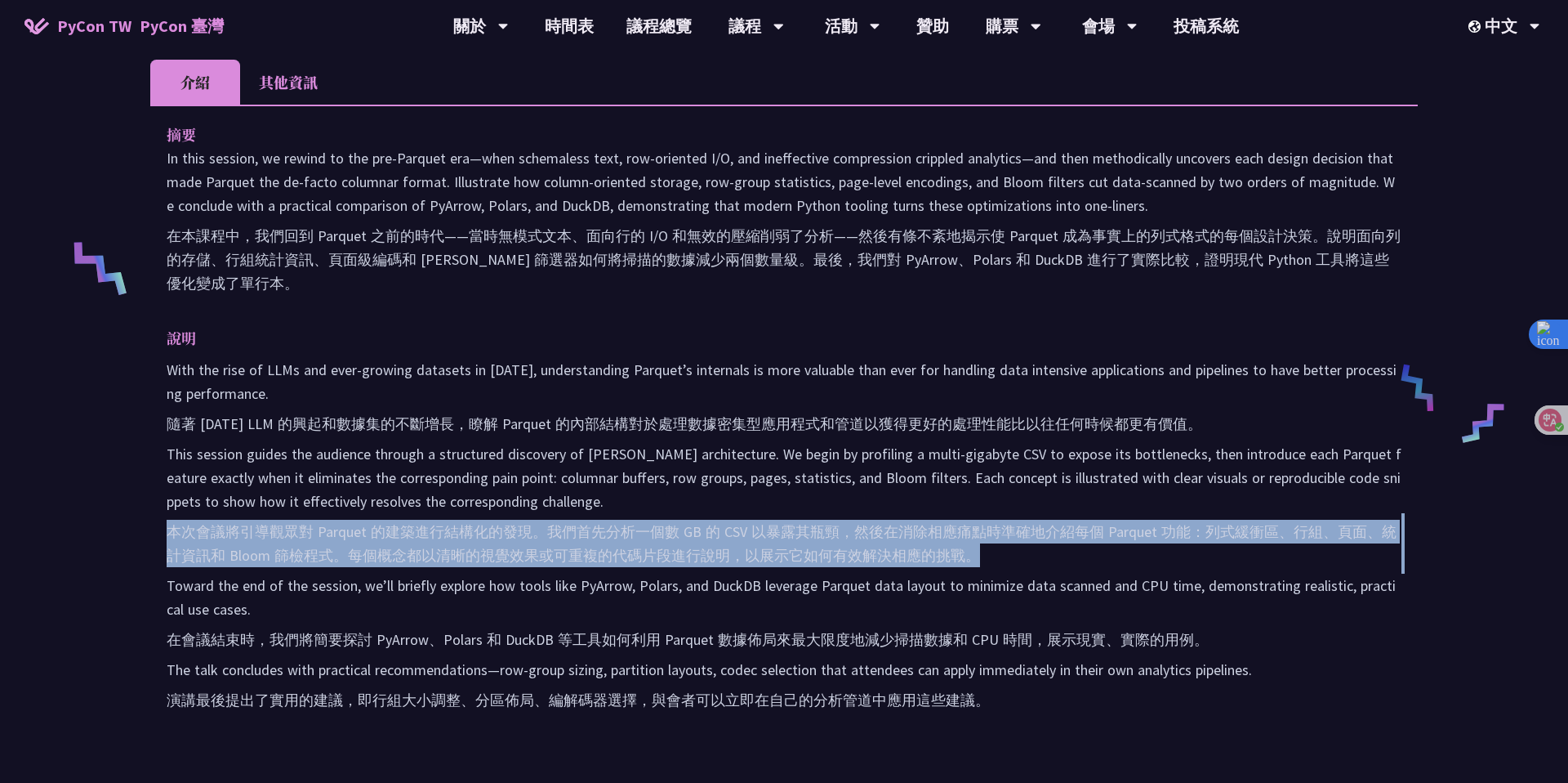
click at [1101, 522] on font "本次會議將引導觀眾對 Parquet 的建築進行結構化的發現。我們首先分析一個數 GB 的 CSV 以暴露其瓶頸，然後在消除相應痛點時準確地介紹每個 Parq…" at bounding box center [781, 543] width 1230 height 42
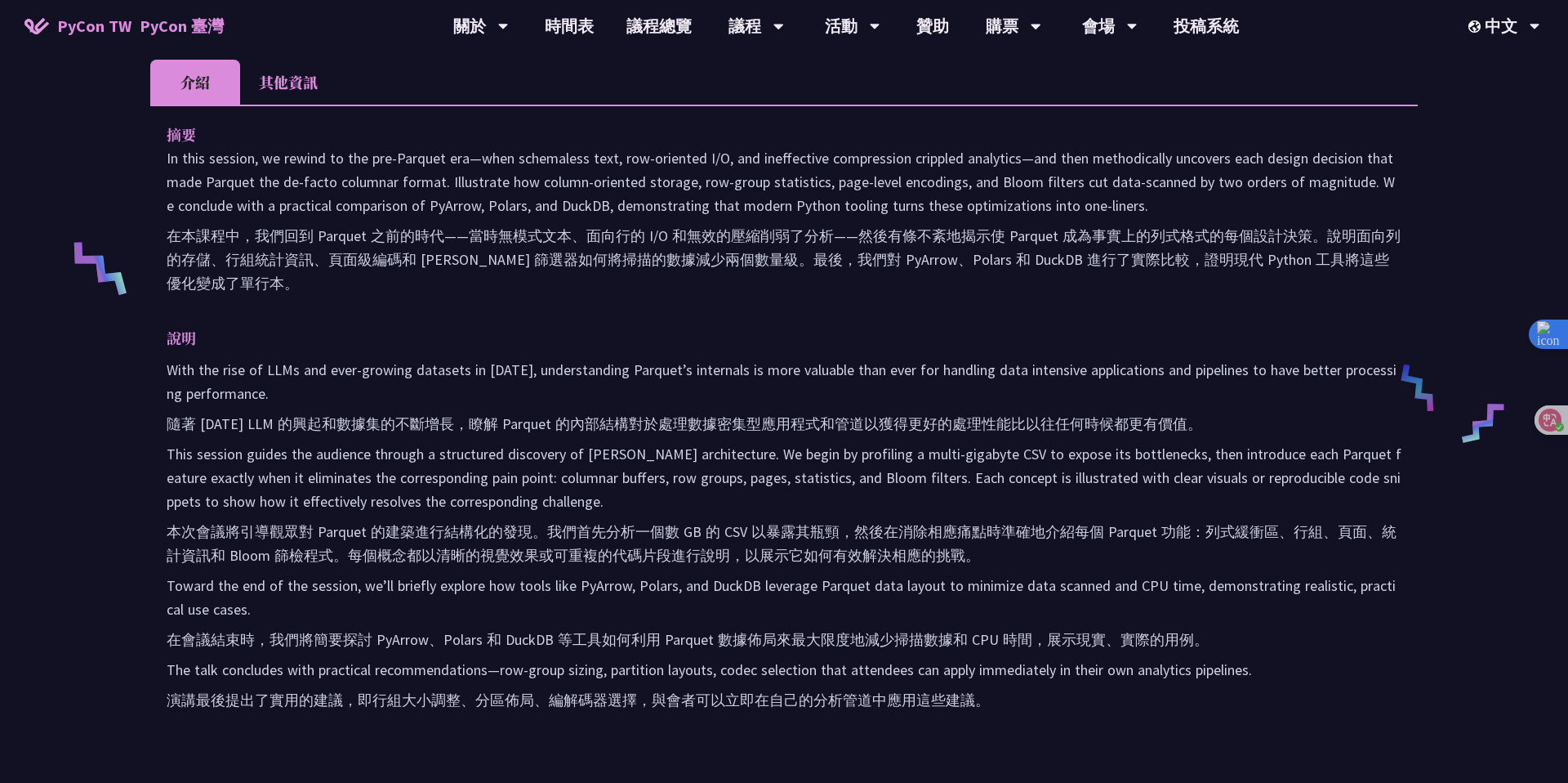
scroll to position [610, 0]
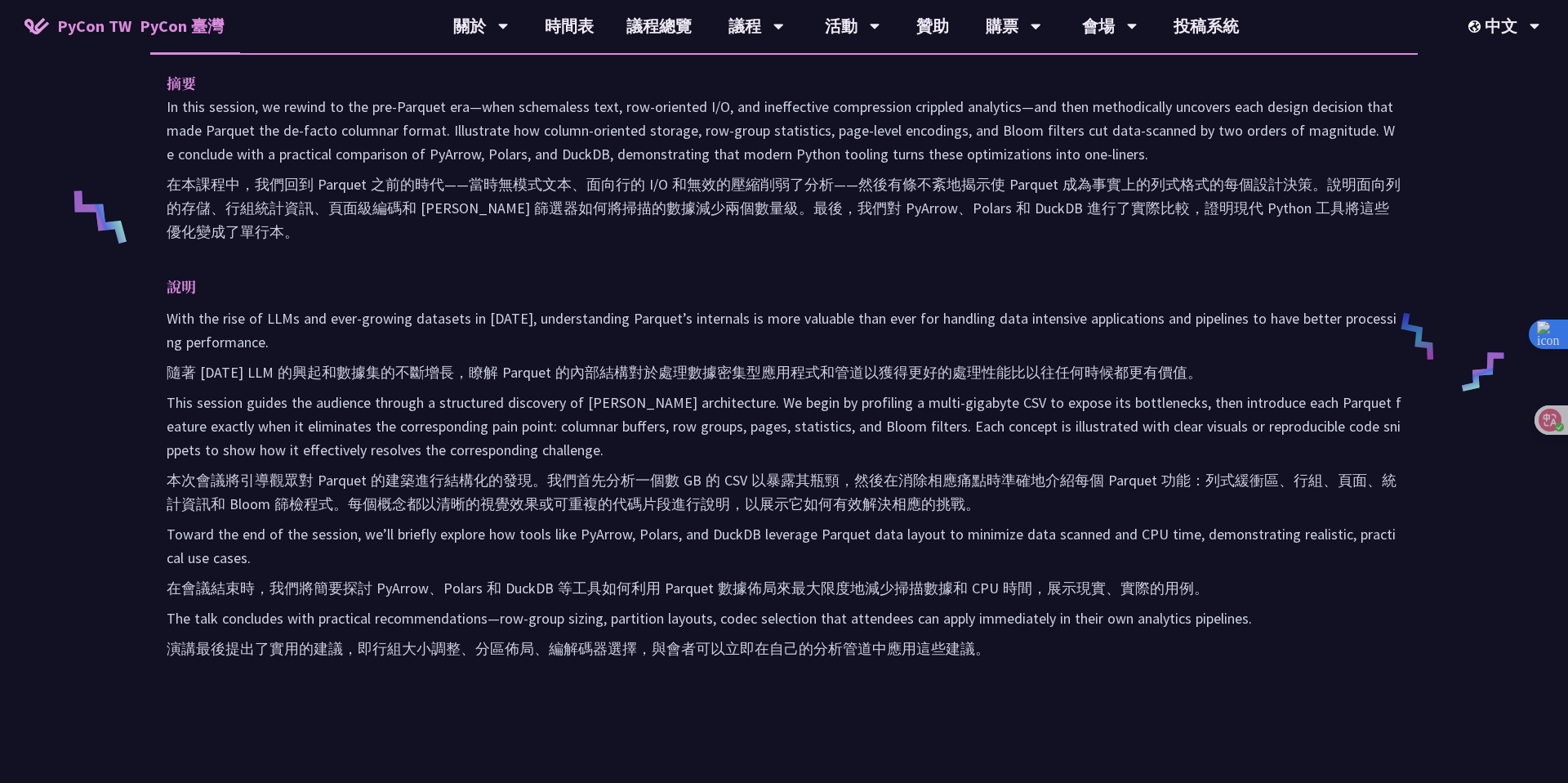
click at [1053, 576] on font "在會議結束時，我們將簡要探討 PyArrow、Polars 和 DuckDB 等工具如何利用 Parquet 數據佈局來最大限度地減少掃描數據和 CPU 時間…" at bounding box center [687, 588] width 1042 height 24
click at [1042, 574] on div at bounding box center [1042, 574] width 0 height 0
click at [915, 579] on font "在會議結束時，我們將簡要探討 PyArrow、Polars 和 DuckDB 等工具如何利用 Parquet 數據佈局來最大限度地減少掃描數據和 CPU 時間…" at bounding box center [687, 588] width 1042 height 19
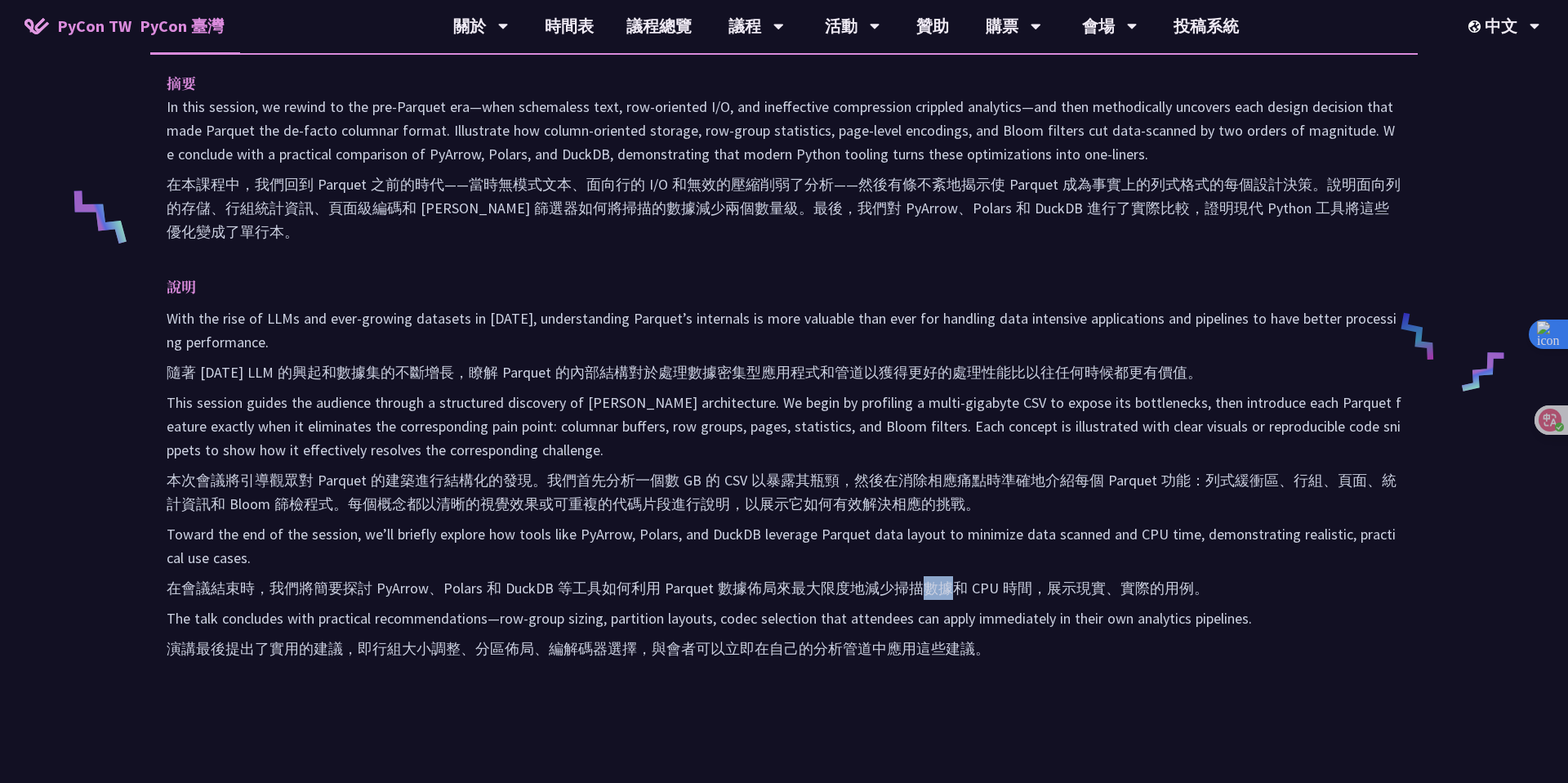
click at [915, 579] on font "在會議結束時，我們將簡要探討 PyArrow、Polars 和 DuckDB 等工具如何利用 Parquet 數據佈局來最大限度地減少掃描數據和 CPU 時間…" at bounding box center [687, 588] width 1042 height 19
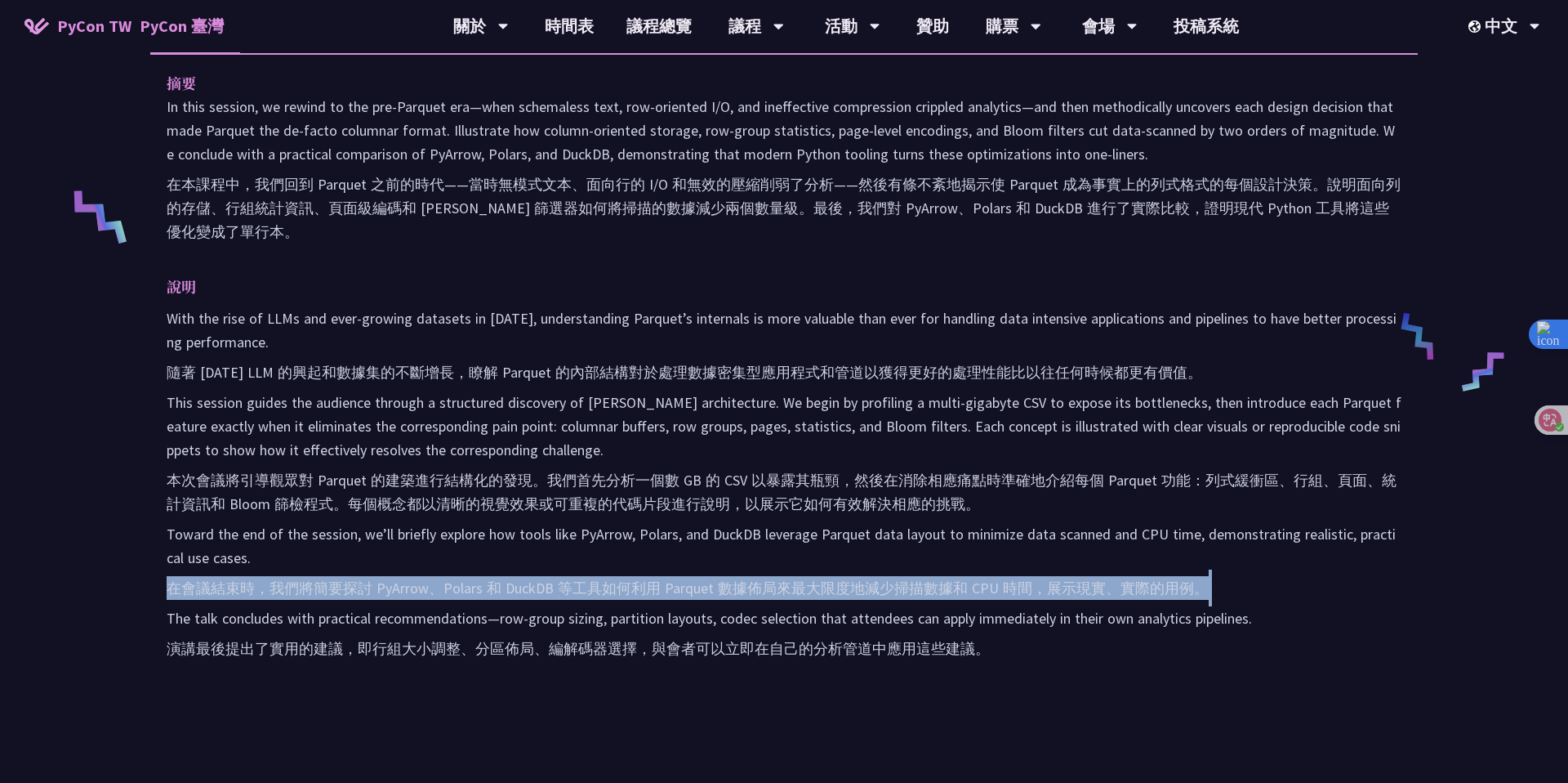
click at [915, 579] on font "在會議結束時，我們將簡要探討 PyArrow、Polars 和 DuckDB 等工具如何利用 Parquet 數據佈局來最大限度地減少掃描數據和 CPU 時間…" at bounding box center [687, 588] width 1042 height 19
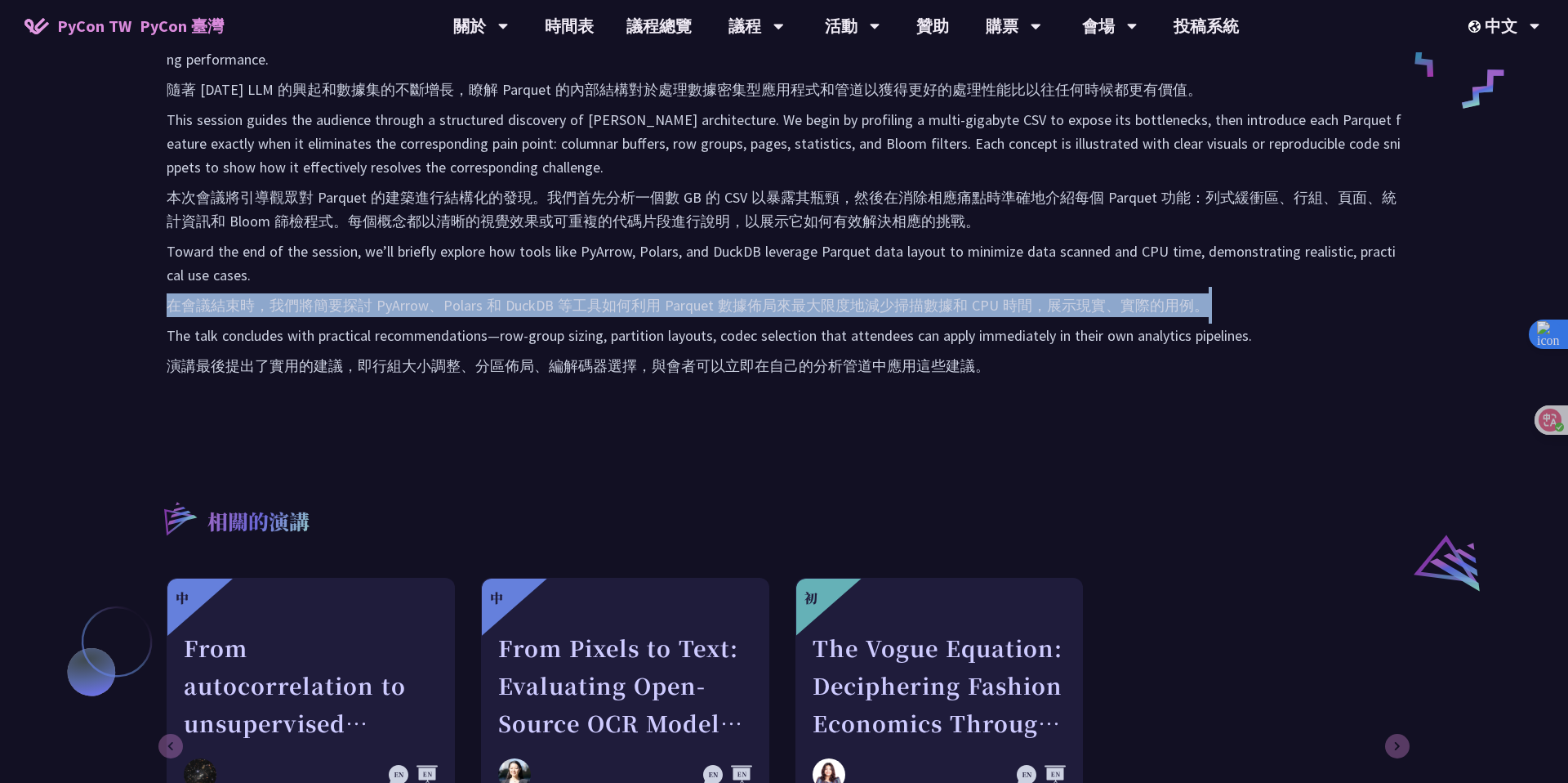
scroll to position [893, 0]
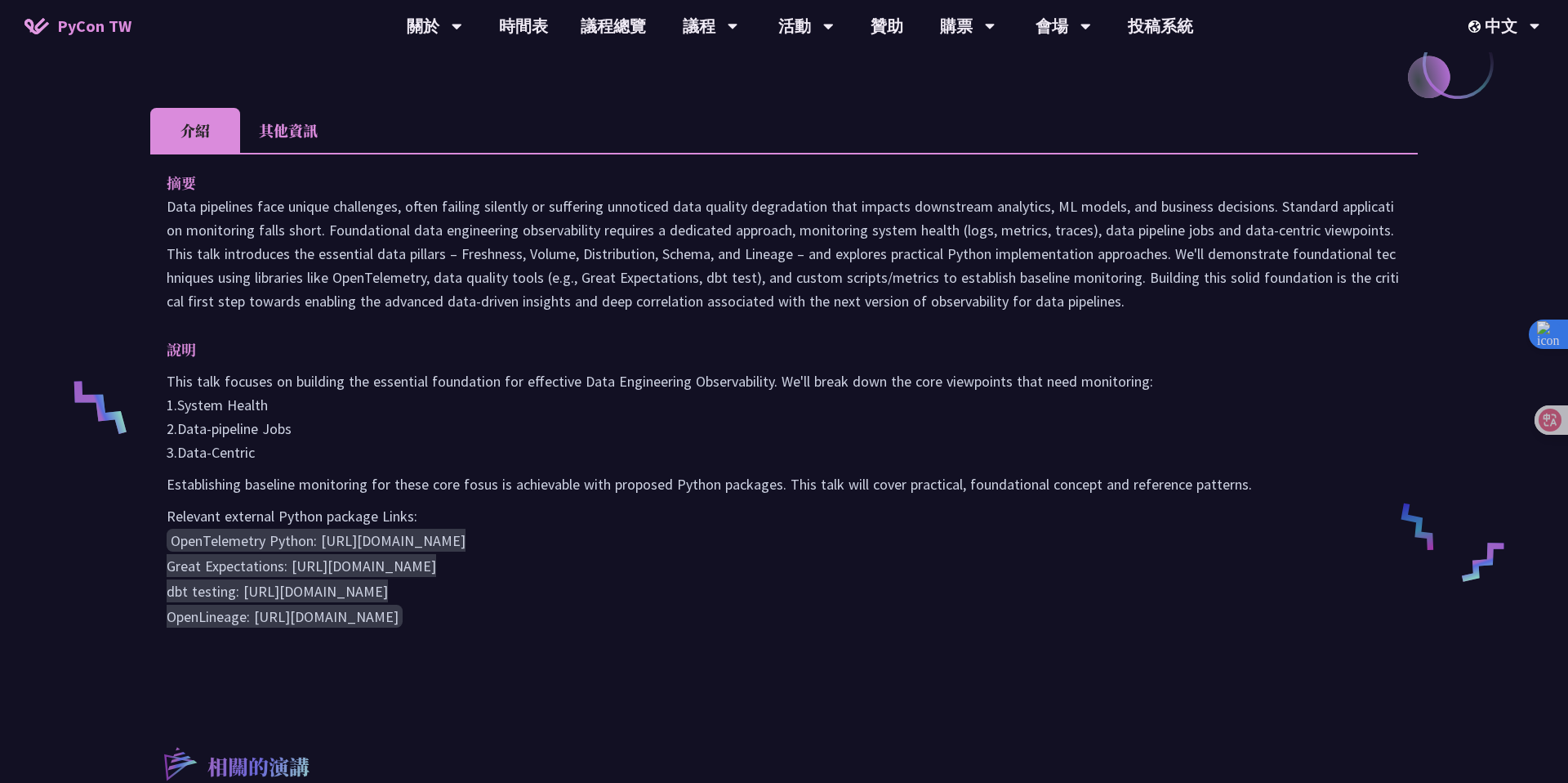
scroll to position [420, 0]
click at [1546, 424] on icon at bounding box center [1537, 420] width 23 height 23
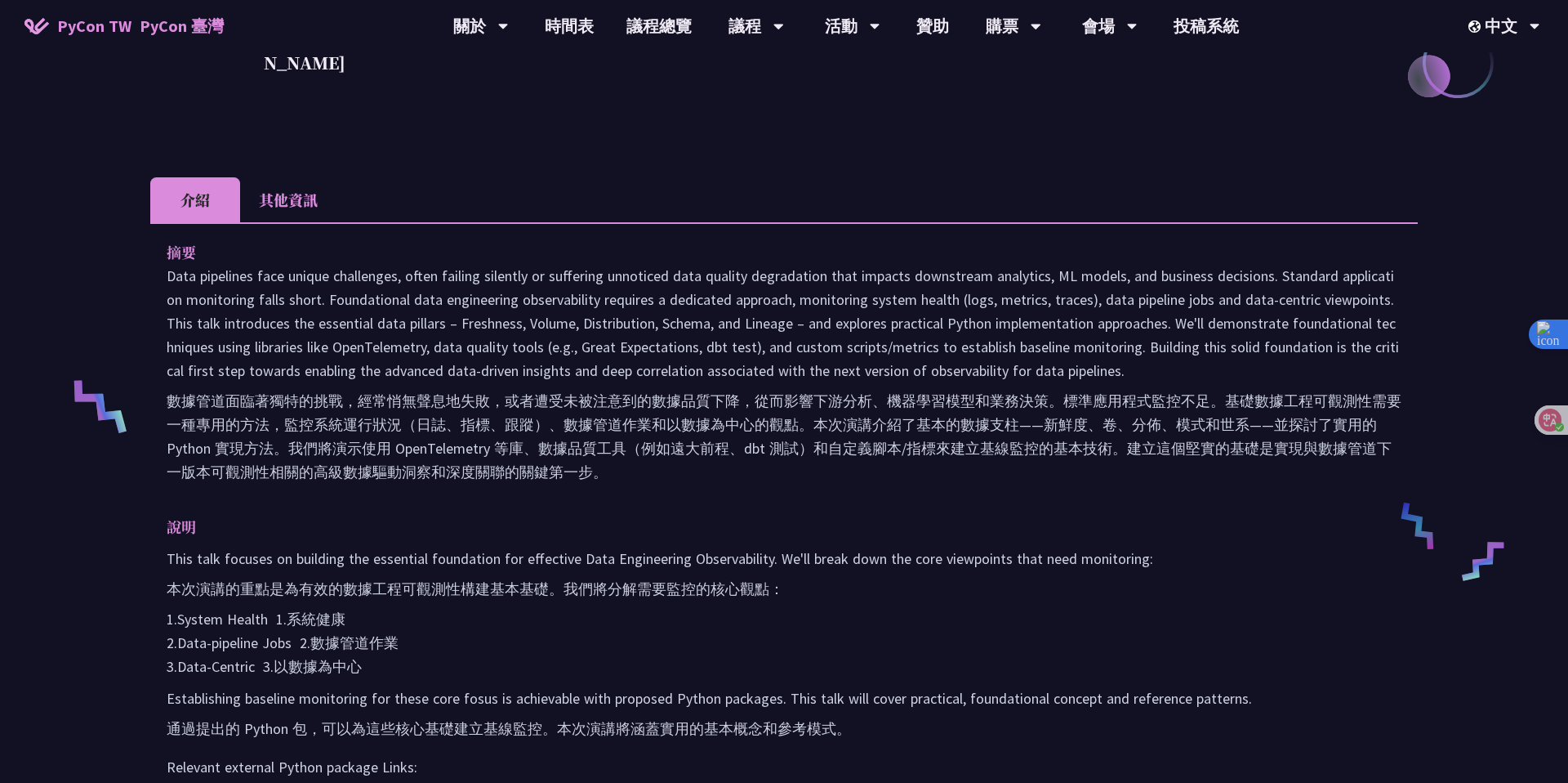
scroll to position [465, 0]
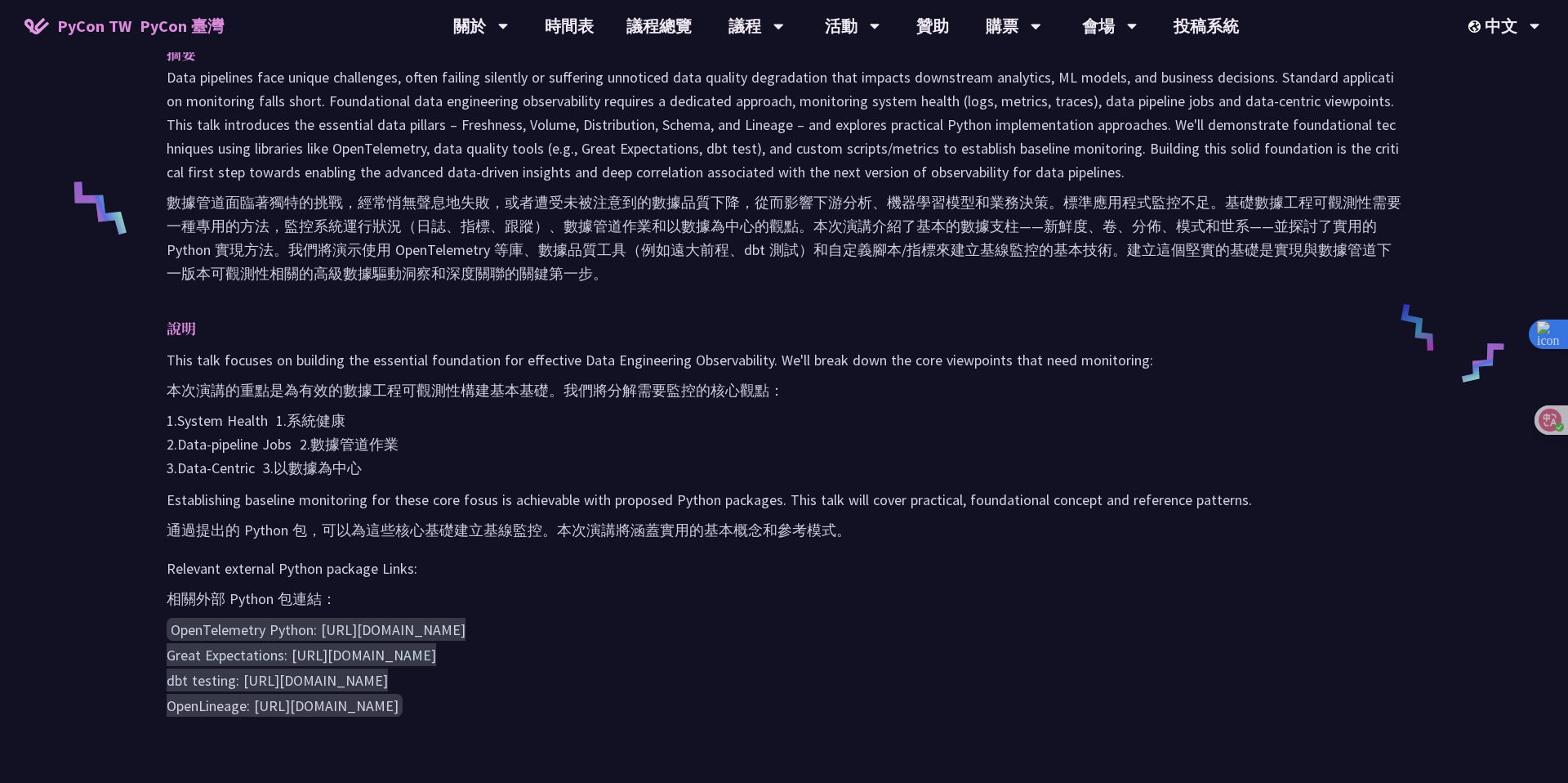
click at [932, 465] on p "This talk focuses on building the essential foundation for effective Data Engin…" at bounding box center [784, 413] width 1235 height 131
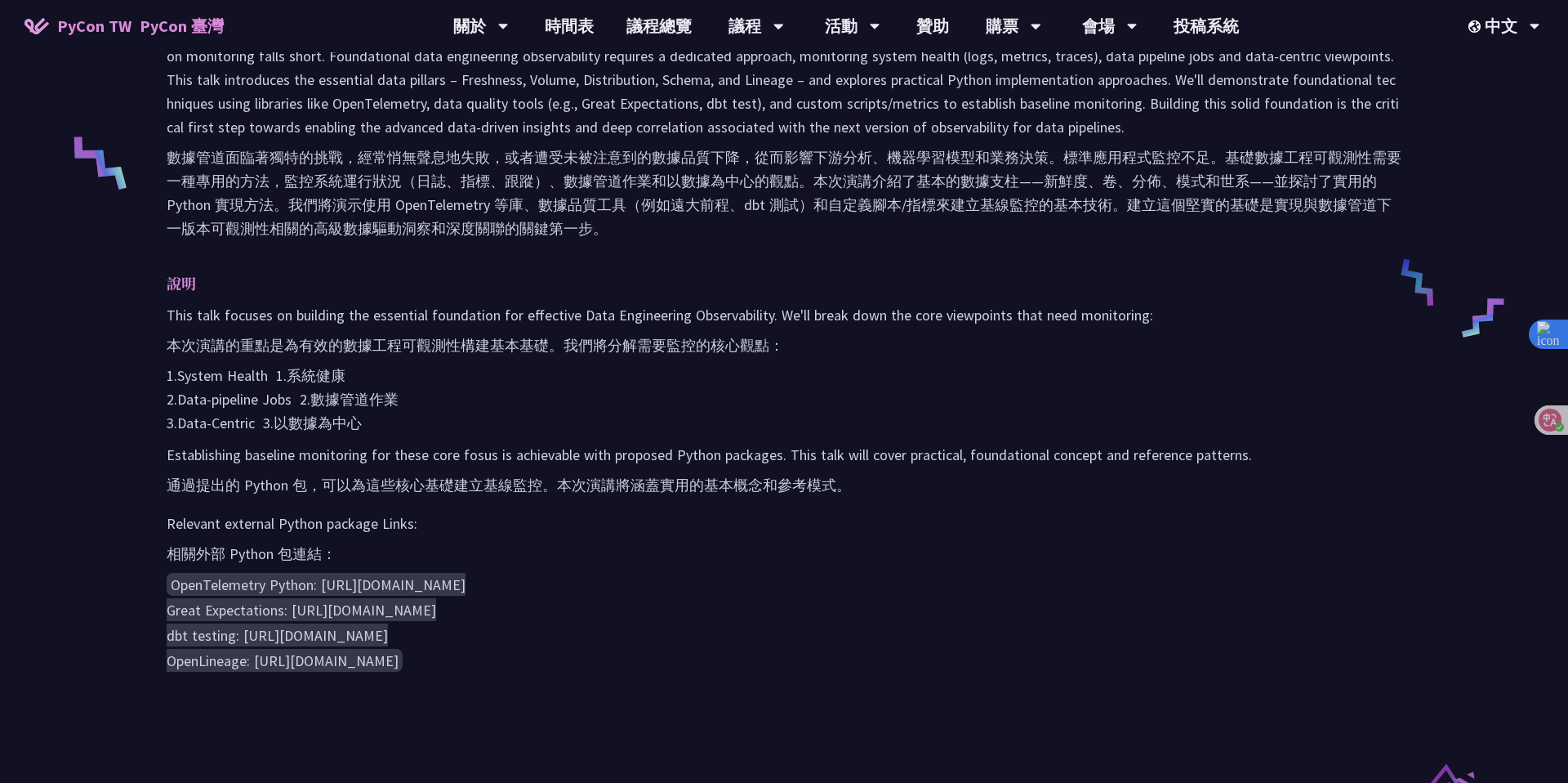
scroll to position [665, 0]
click at [940, 520] on p "Relevant external Python package Links: 相關外部 Python 包連結：" at bounding box center [784, 541] width 1235 height 60
click at [987, 517] on p "Relevant external Python package Links: 相關外部 Python 包連結：" at bounding box center [784, 541] width 1235 height 60
click at [536, 349] on font "本次演講的重點是為有效的數據工程可觀測性構建基本基礎。我們將分解需要監控的核心觀點：" at bounding box center [475, 344] width 617 height 19
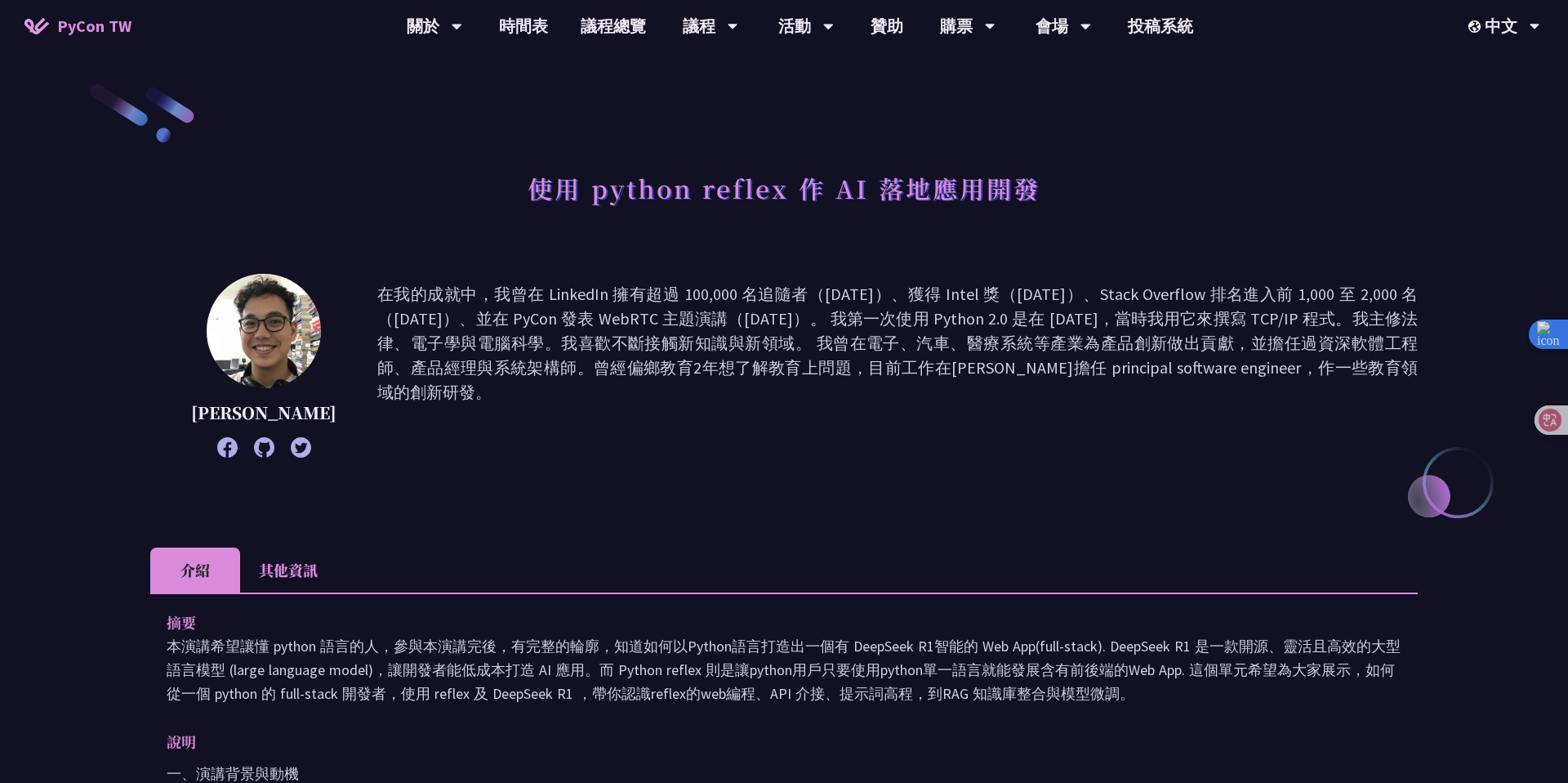
click at [1004, 319] on p "在我的成就中，我曾在 LinkedIn 擁有超過 100,000 名追隨者（[DATE]）、獲得 Intel 獎（[DATE]）、Stack Overflow…" at bounding box center [898, 365] width 1040 height 167
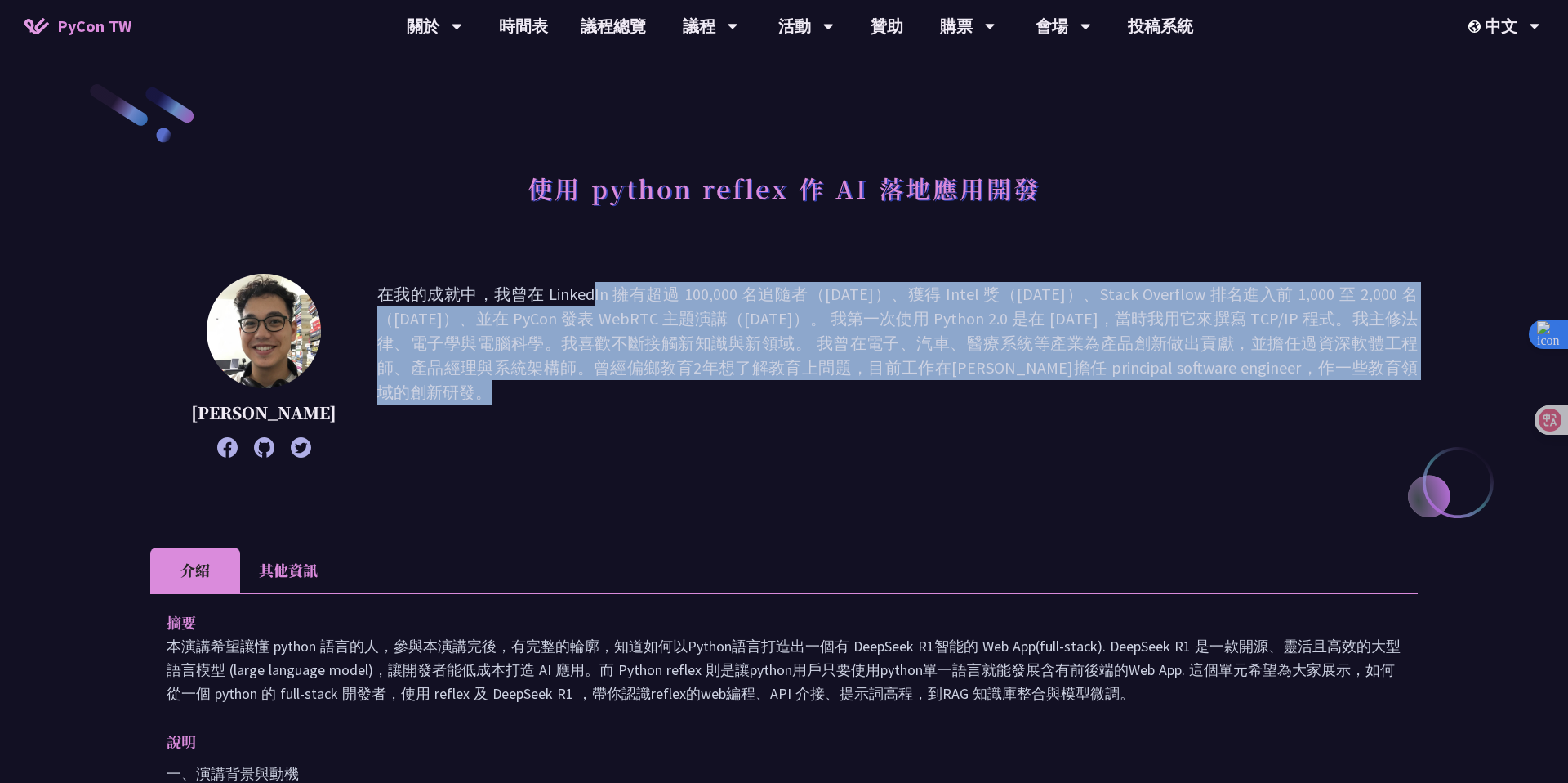
click at [1004, 319] on p "在我的成就中，我曾在 LinkedIn 擁有超過 100,000 名追隨者（[DATE]）、獲得 Intel 獎（[DATE]）、Stack Overflow…" at bounding box center [898, 365] width 1040 height 167
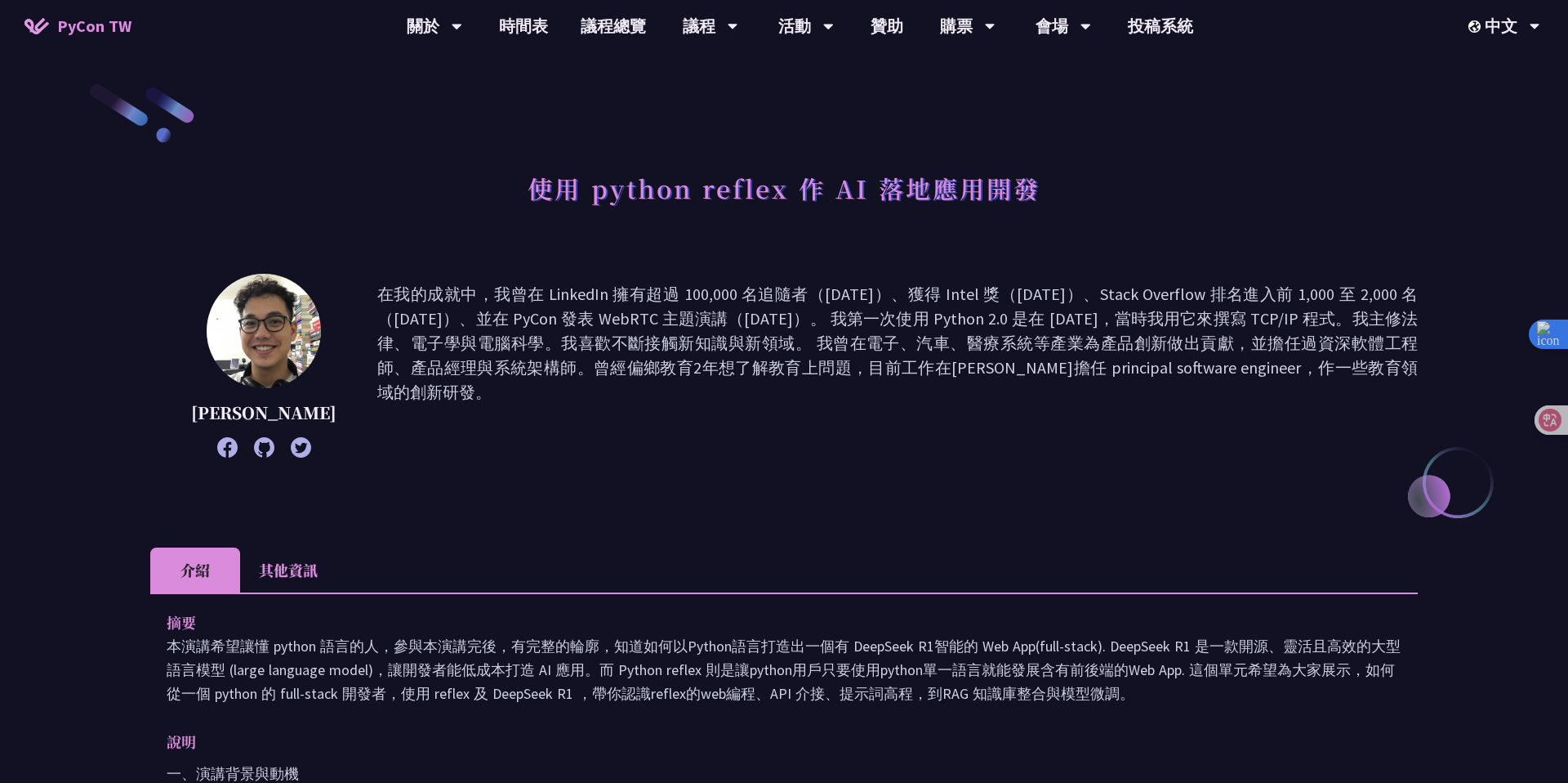
click at [1004, 319] on p "在我的成就中，我曾在 LinkedIn 擁有超過 100,000 名追隨者（[DATE]）、獲得 Intel 獎（[DATE]）、Stack Overflow…" at bounding box center [898, 365] width 1040 height 167
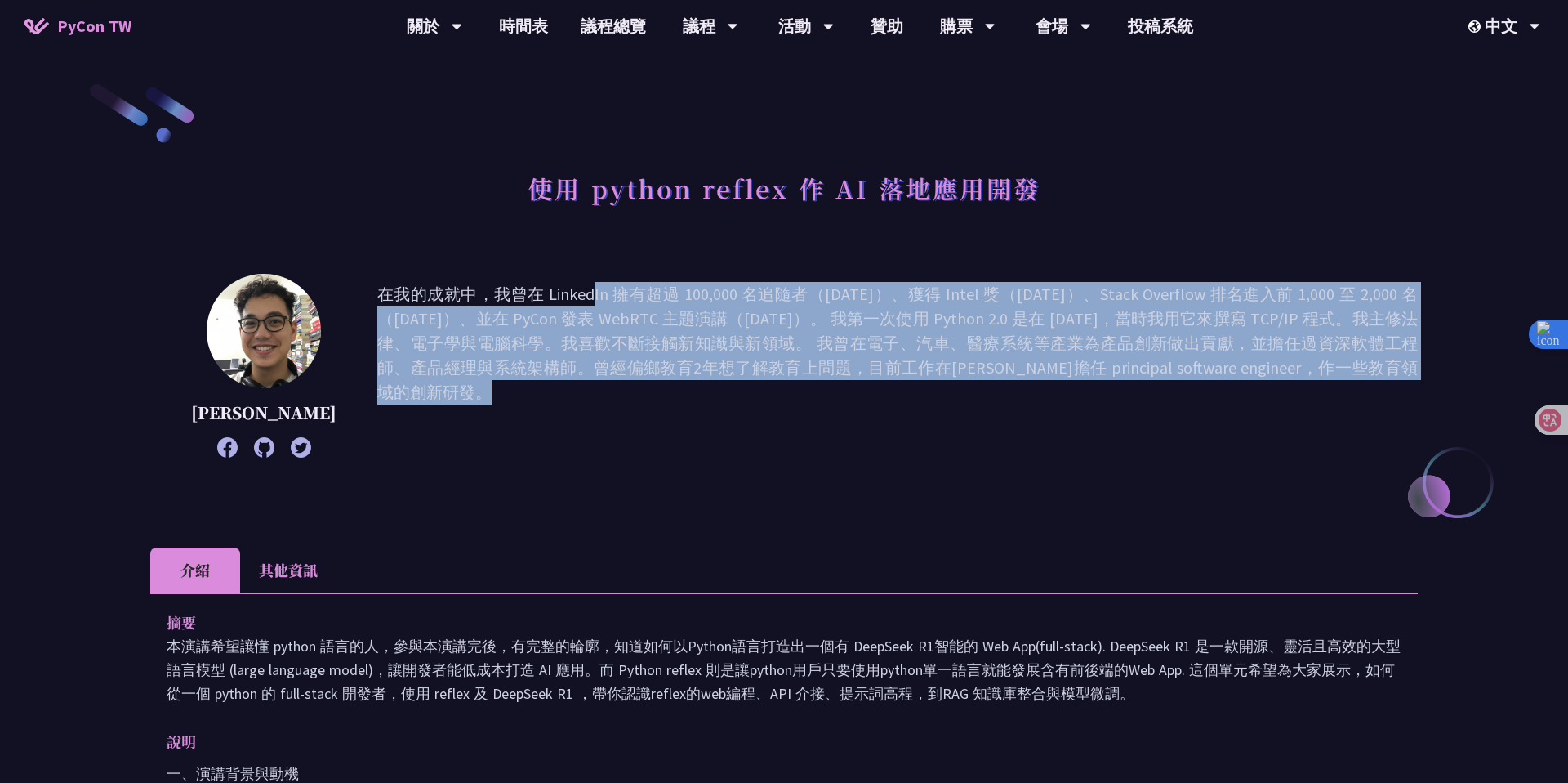
click at [1004, 319] on p "在我的成就中，我曾在 LinkedIn 擁有超過 100,000 名追隨者（[DATE]）、獲得 Intel 獎（[DATE]）、Stack Overflow…" at bounding box center [898, 365] width 1040 height 167
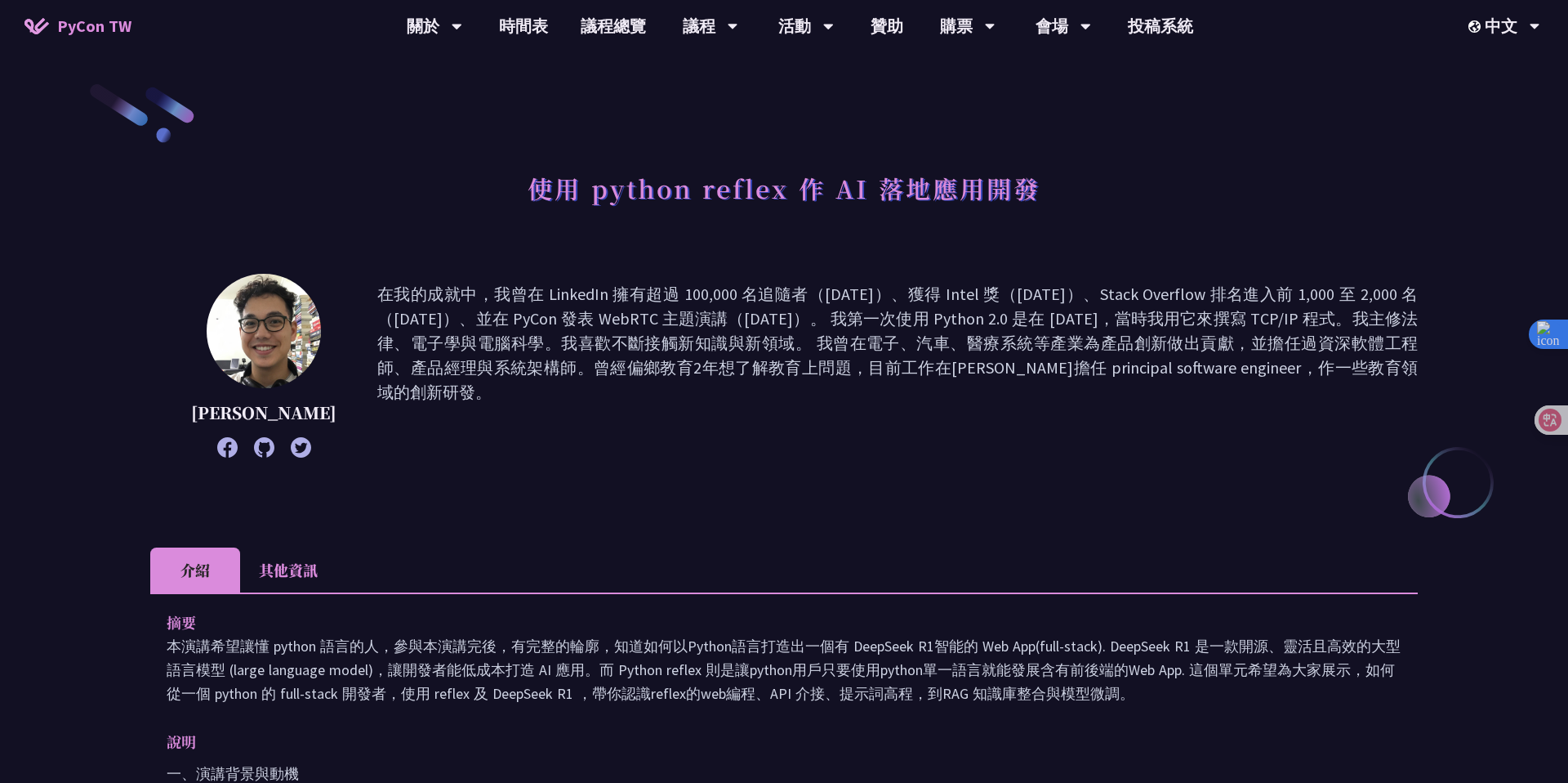
click at [1004, 319] on p "在我的成就中，我曾在 LinkedIn 擁有超過 100,000 名追隨者（[DATE]）、獲得 Intel 獎（[DATE]）、Stack Overflow…" at bounding box center [898, 365] width 1040 height 167
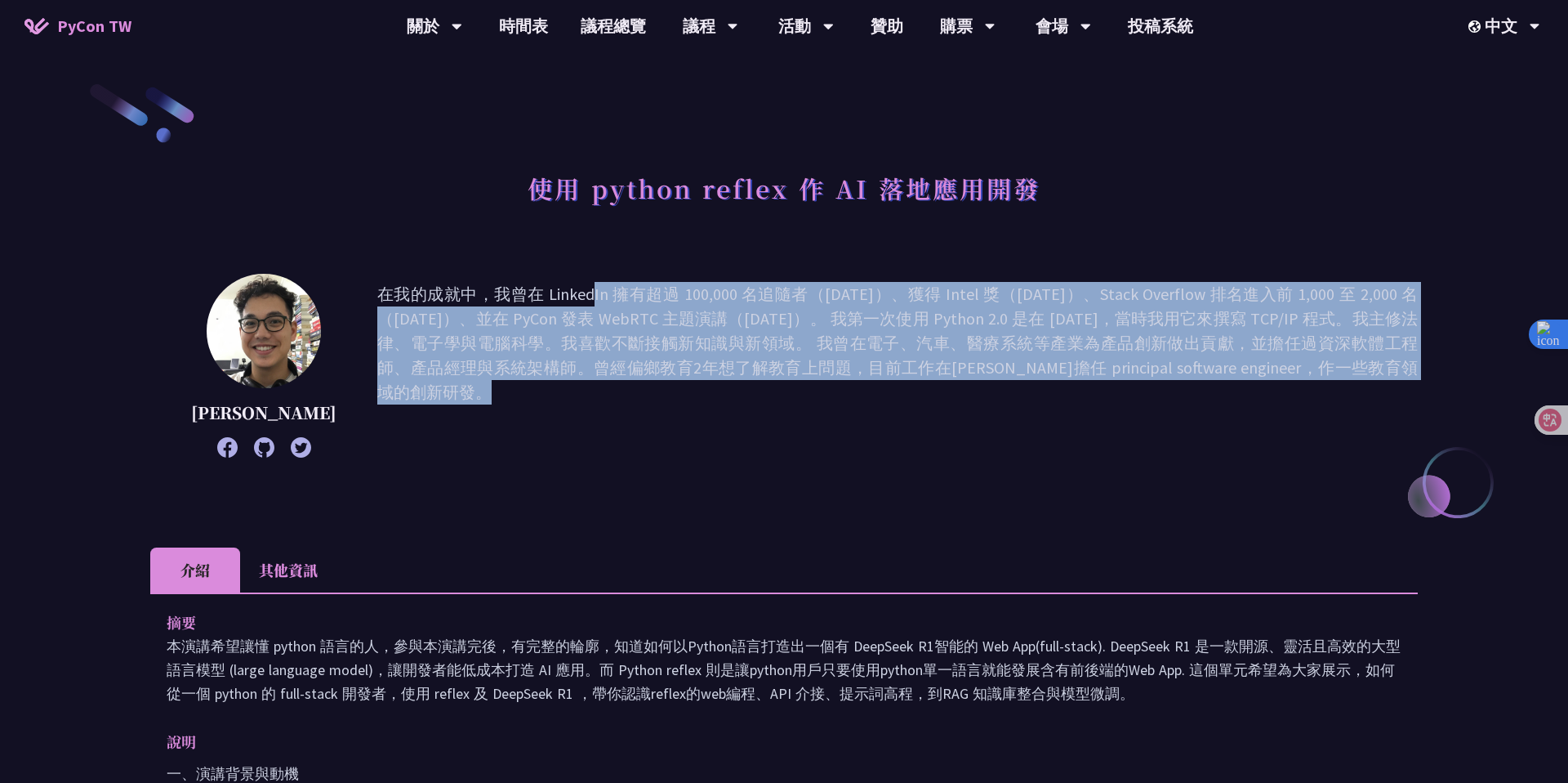
click at [947, 379] on p "在我的成就中，我曾在 LinkedIn 擁有超過 100,000 名追隨者（[DATE]）、獲得 Intel 獎（[DATE]）、Stack Overflow…" at bounding box center [898, 365] width 1040 height 167
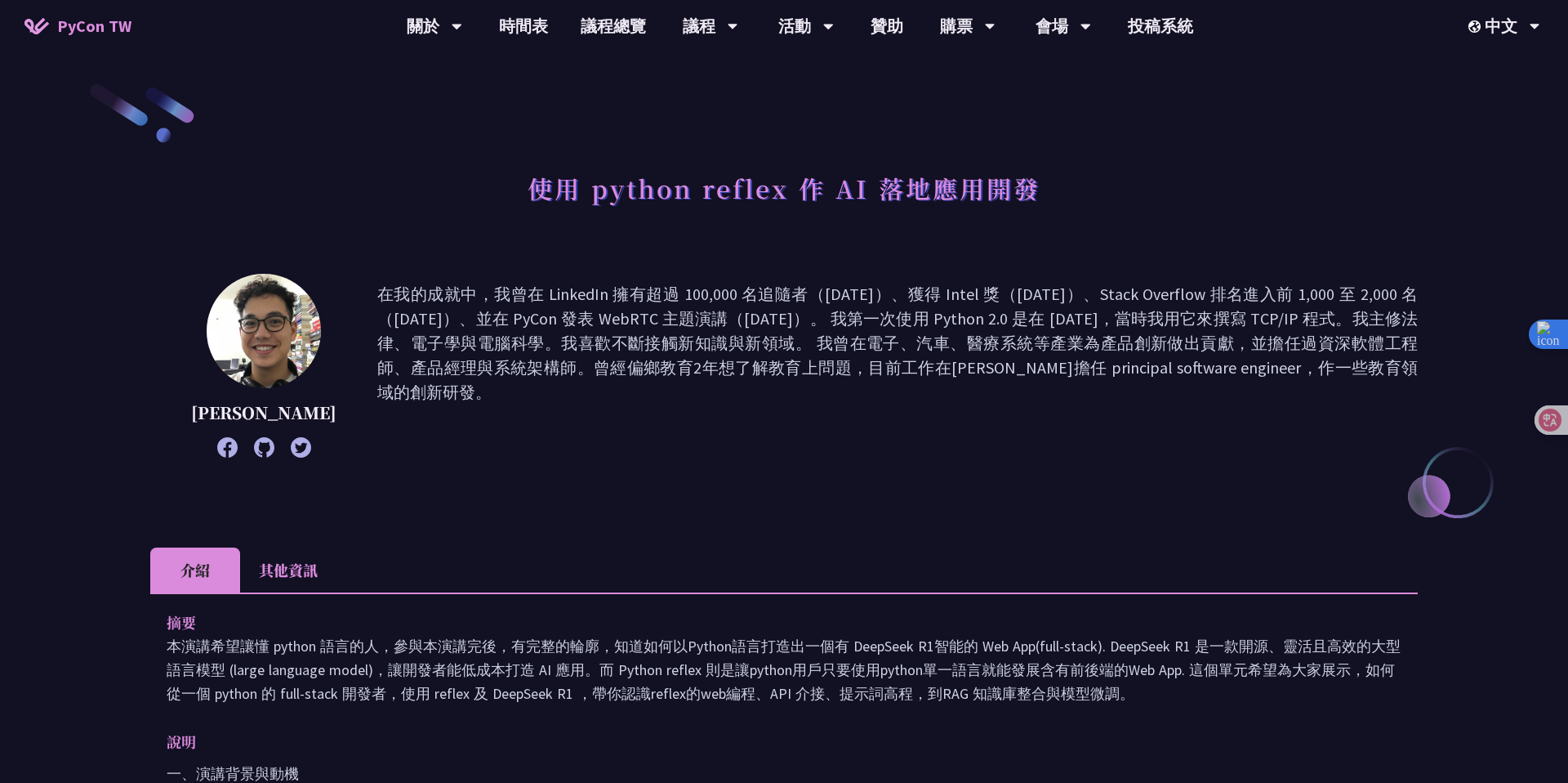
click at [947, 379] on p "在我的成就中，我曾在 LinkedIn 擁有超過 100,000 名追隨者（[DATE]）、獲得 Intel 獎（[DATE]）、Stack Overflow…" at bounding box center [898, 365] width 1040 height 167
click at [846, 360] on p "在我的成就中，我曾在 LinkedIn 擁有超過 100,000 名追隨者（[DATE]）、獲得 Intel 獎（[DATE]）、Stack Overflow…" at bounding box center [898, 365] width 1040 height 167
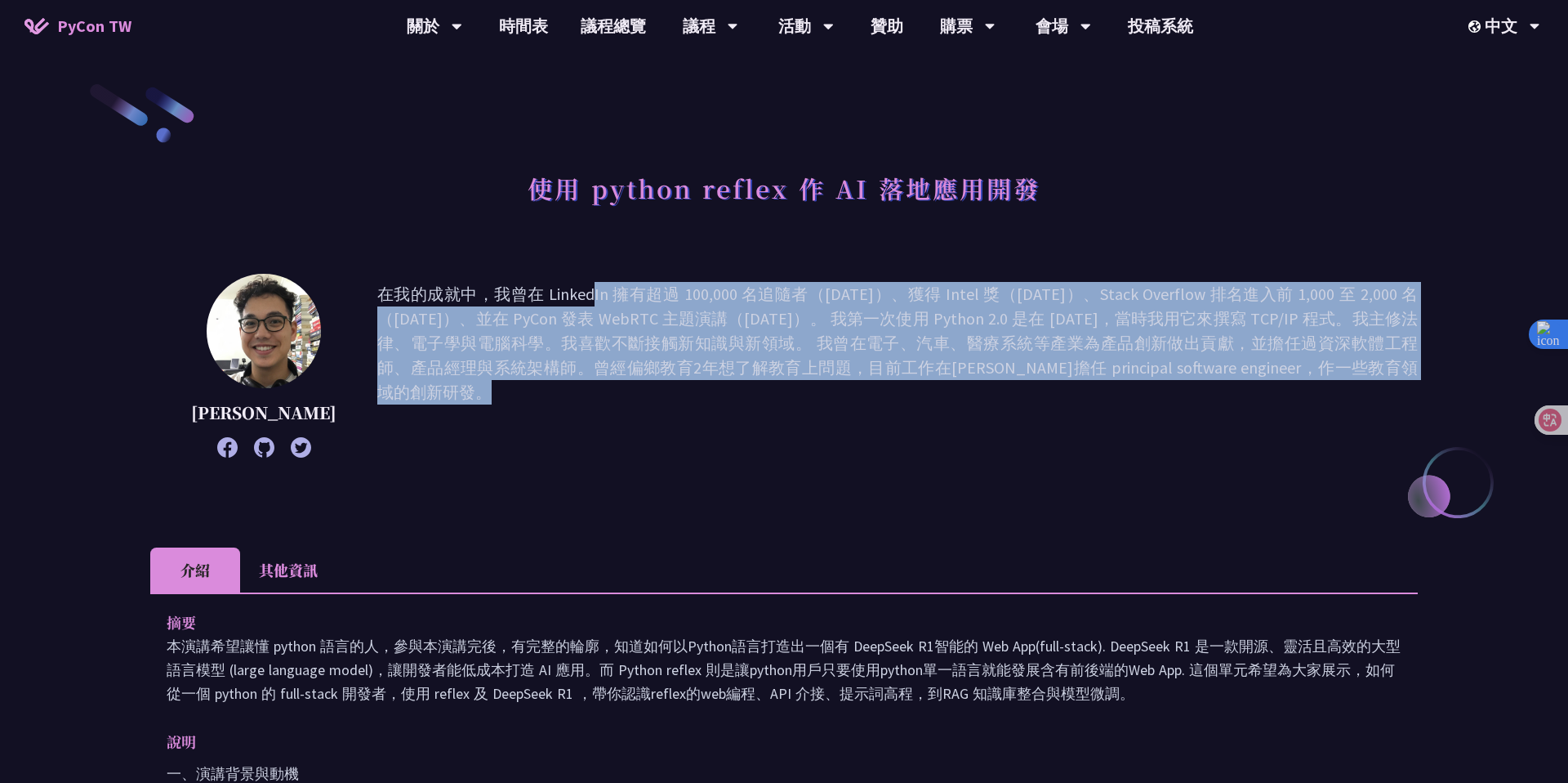
click at [730, 361] on p "在我的成就中，我曾在 LinkedIn 擁有超過 100,000 名追隨者（[DATE]）、獲得 Intel 獎（[DATE]）、Stack Overflow…" at bounding box center [898, 365] width 1040 height 167
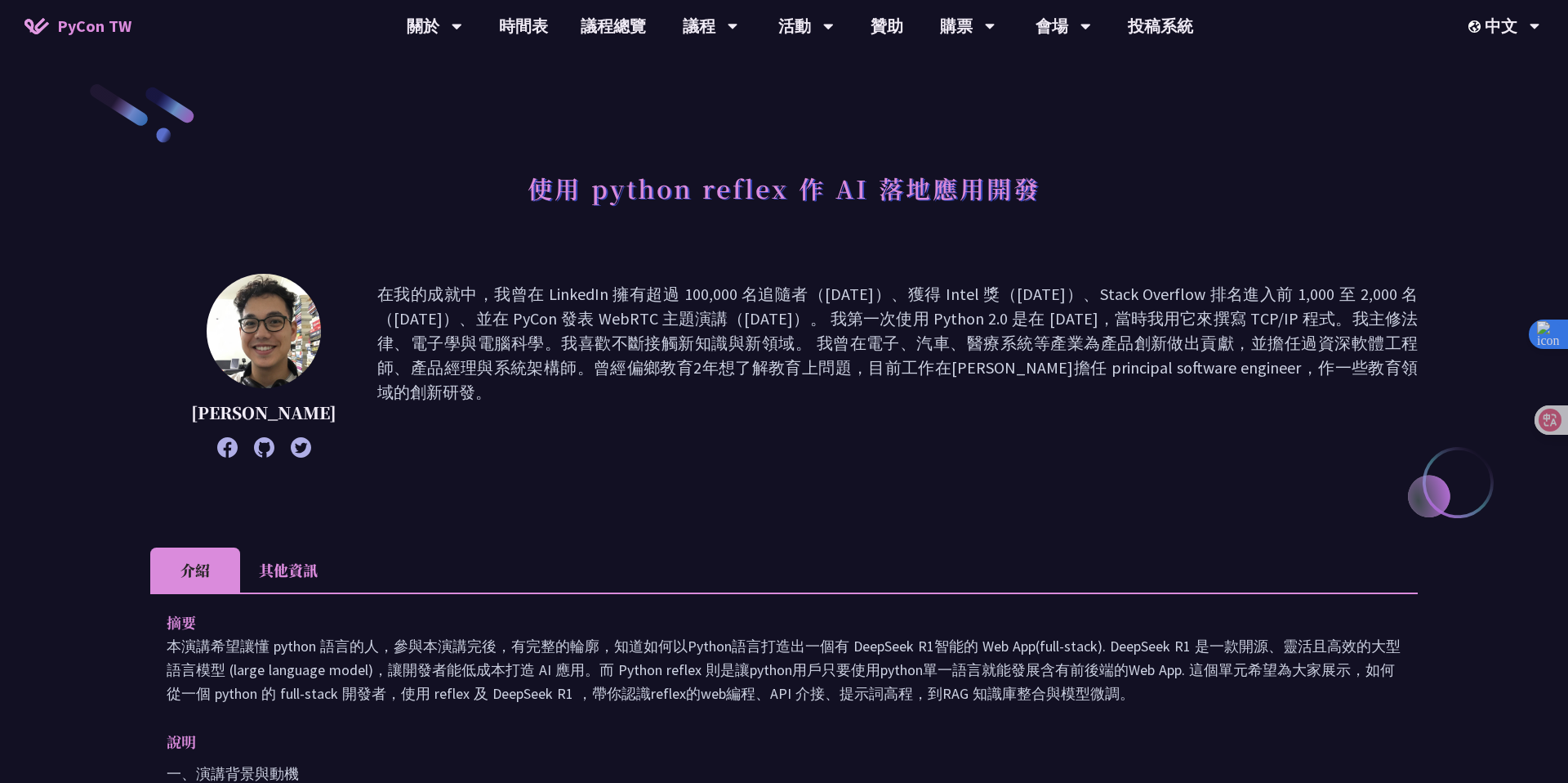
click at [730, 361] on p "在我的成就中，我曾在 LinkedIn 擁有超過 100,000 名追隨者（[DATE]）、獲得 Intel 獎（[DATE]）、Stack Overflow…" at bounding box center [898, 365] width 1040 height 167
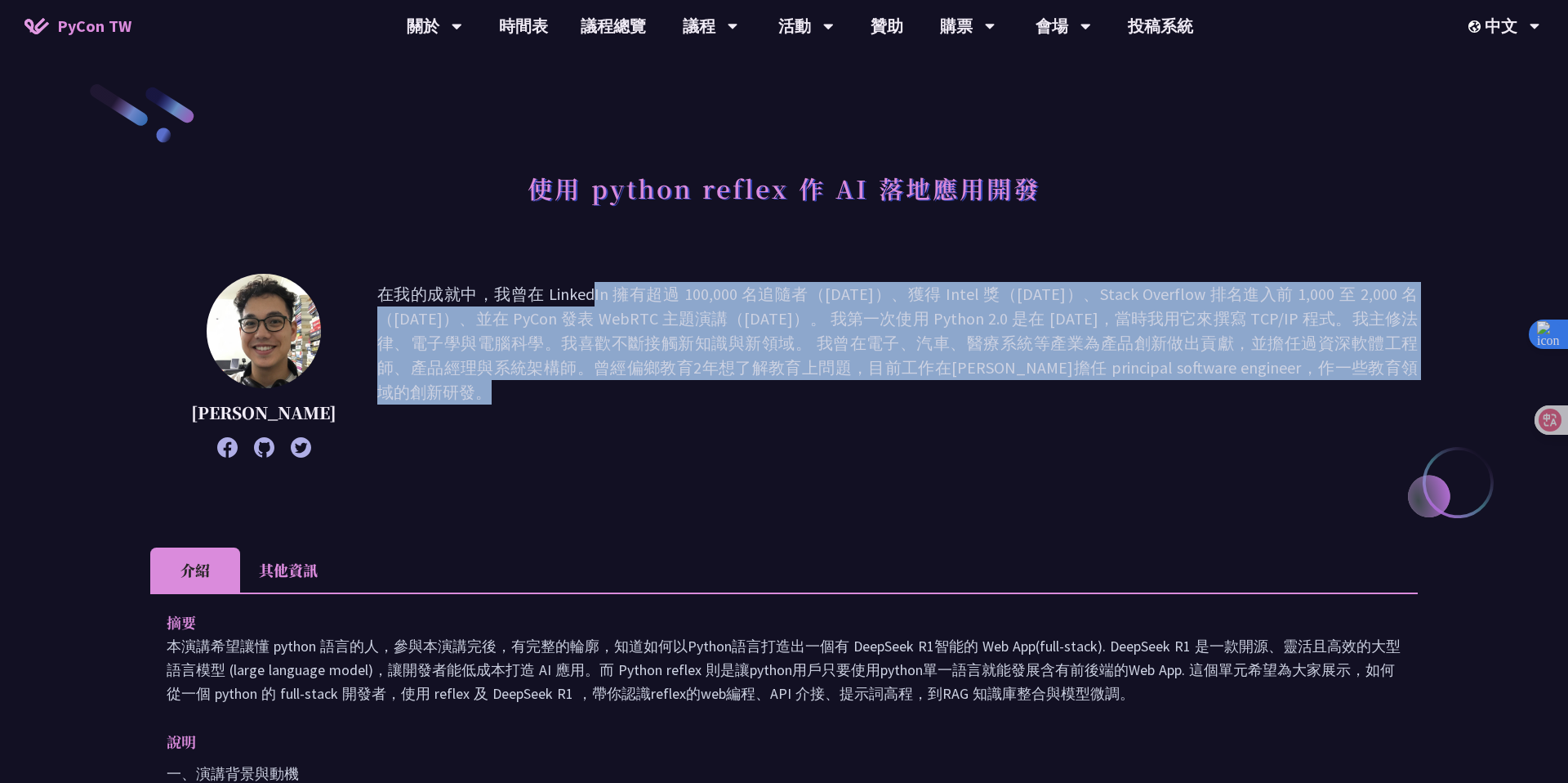
click at [730, 361] on p "在我的成就中，我曾在 LinkedIn 擁有超過 100,000 名追隨者（[DATE]）、獲得 Intel 獎（[DATE]）、Stack Overflow…" at bounding box center [898, 365] width 1040 height 167
click at [723, 452] on div "[PERSON_NAME] 在我的成就中，我曾在 LinkedIn 擁有超過 100,000 名追隨者（[DATE]）、獲得 Intel 獎（[DATE]）、…" at bounding box center [784, 366] width 1268 height 184
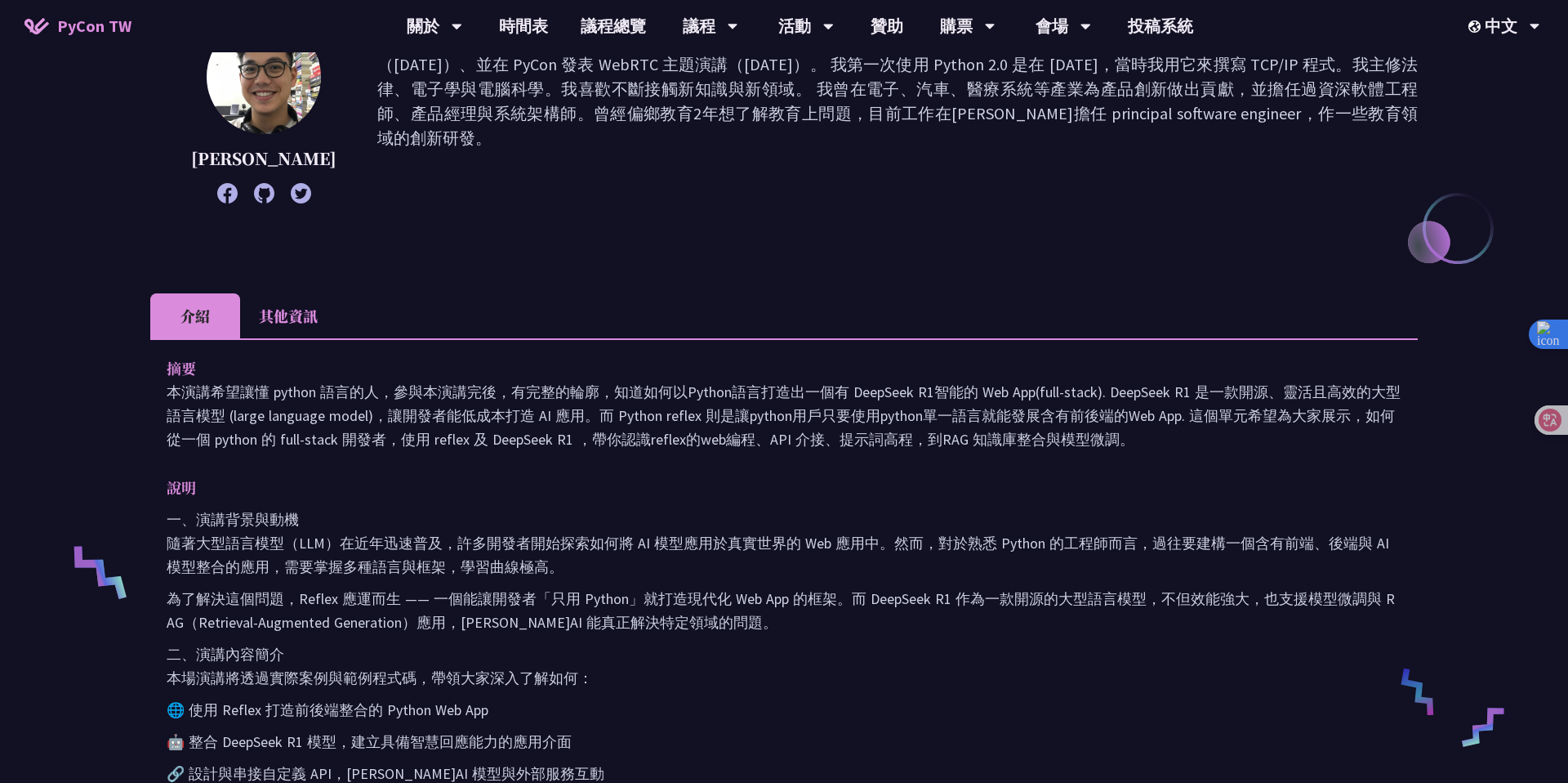
scroll to position [256, 0]
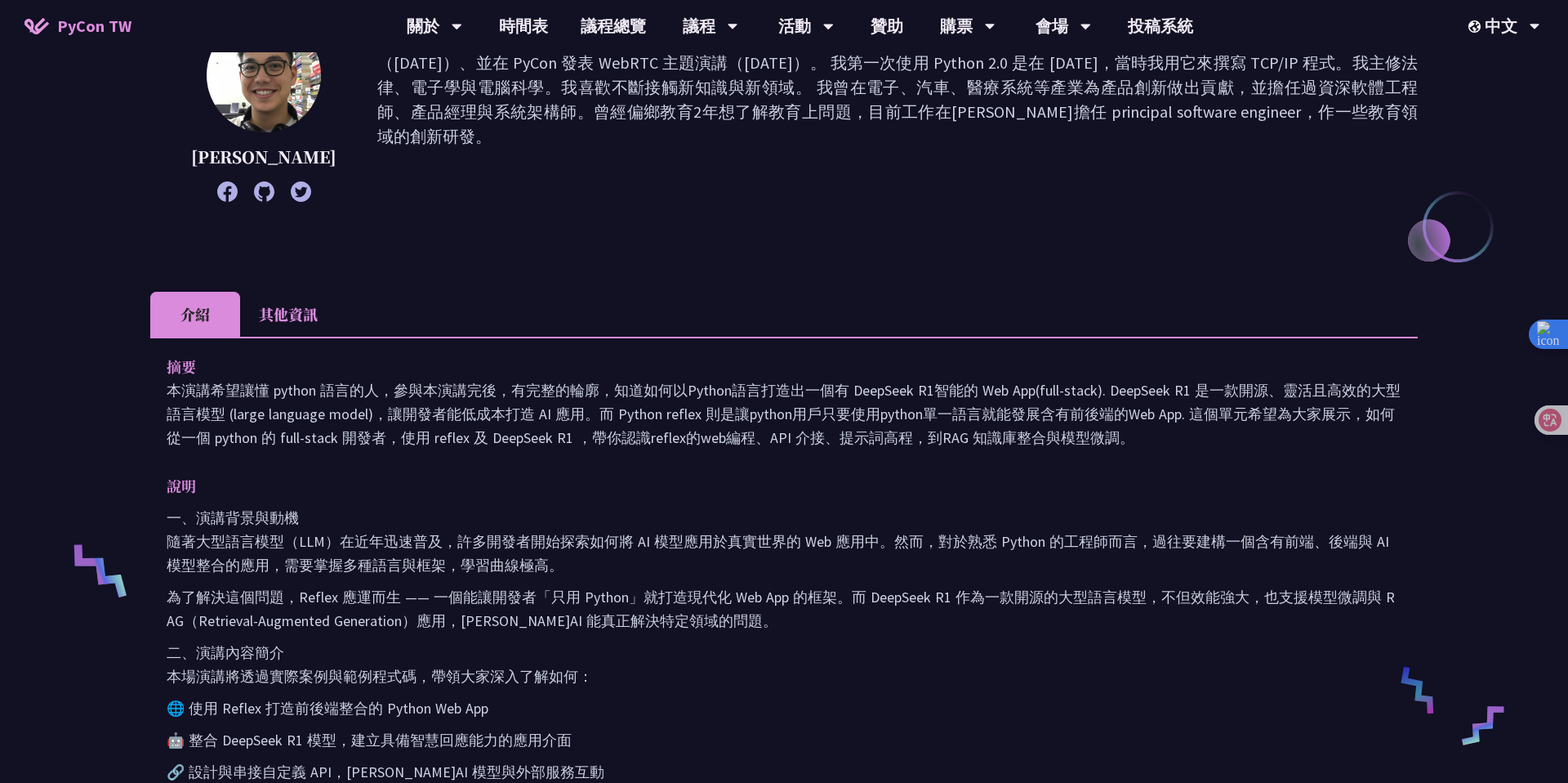
click at [622, 393] on p "本演講希望讓懂 python 語言的人，參與本演講完後，有完整的輪廓，知道如何以Python語言打造出一個有 DeepSeek R1智能的 Web App(f…" at bounding box center [784, 414] width 1235 height 71
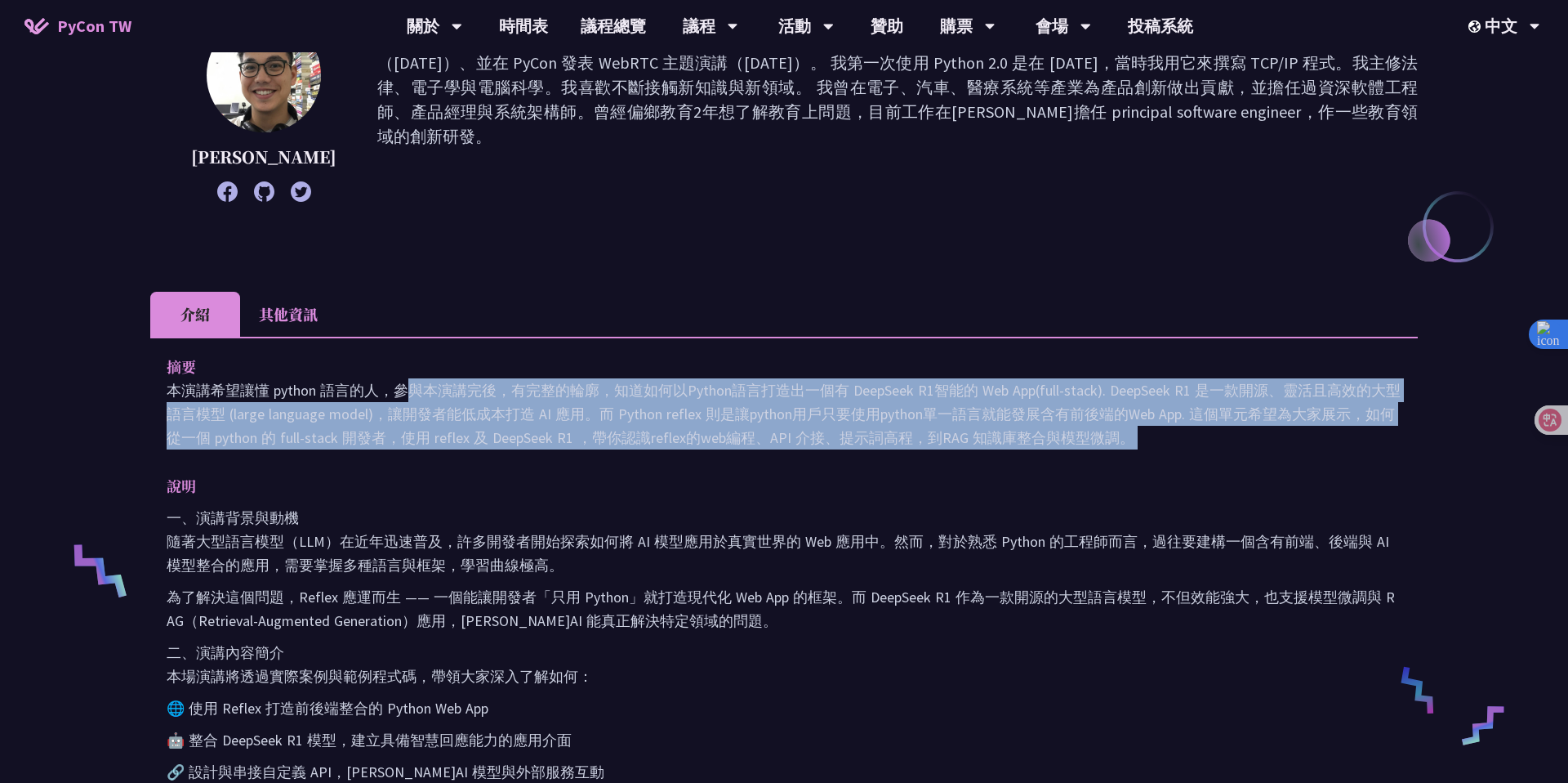
click at [899, 422] on p "本演講希望讓懂 python 語言的人，參與本演講完後，有完整的輪廓，知道如何以Python語言打造出一個有 DeepSeek R1智能的 Web App(f…" at bounding box center [784, 414] width 1235 height 71
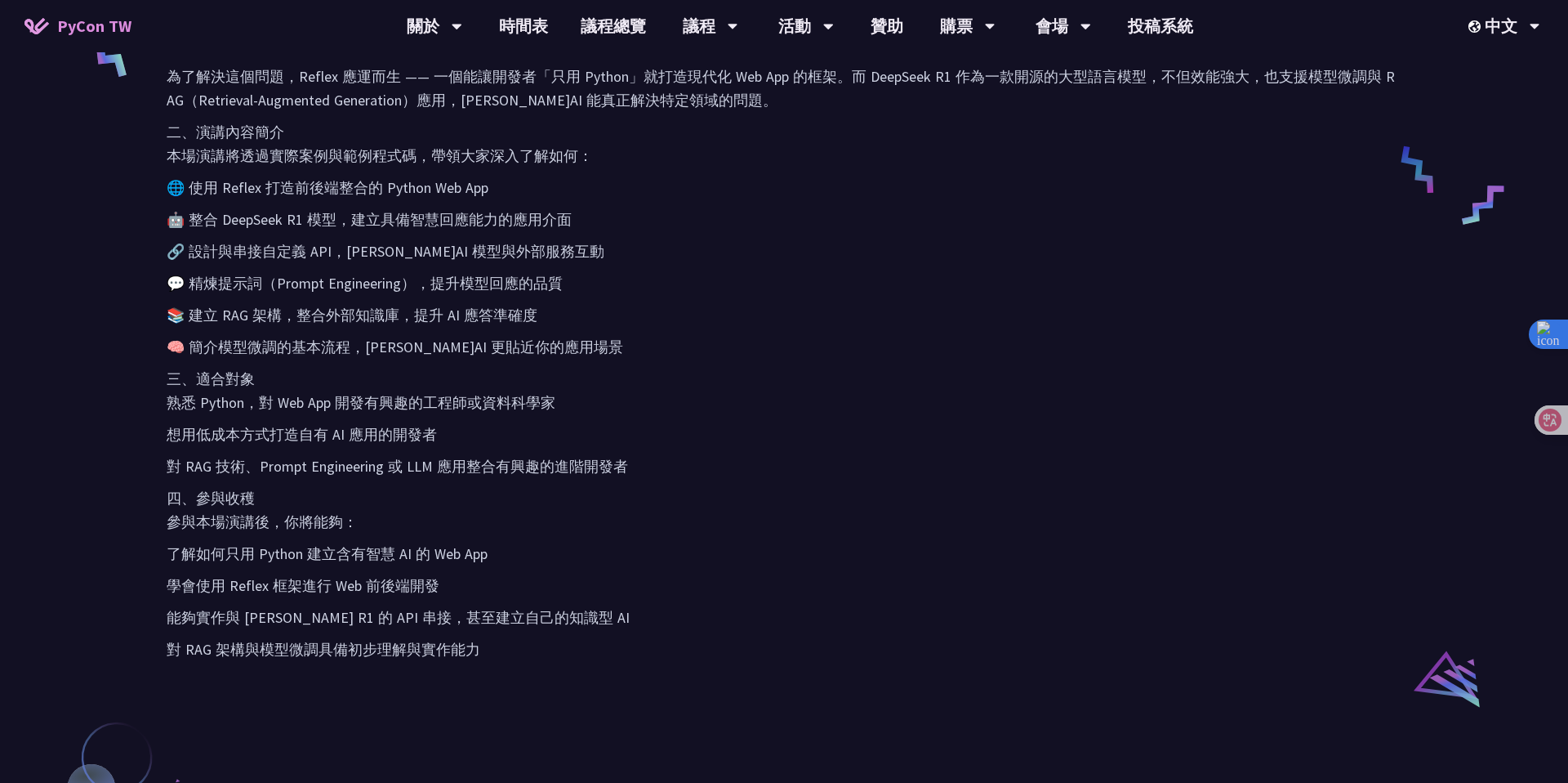
scroll to position [774, 0]
